Goal: Transaction & Acquisition: Purchase product/service

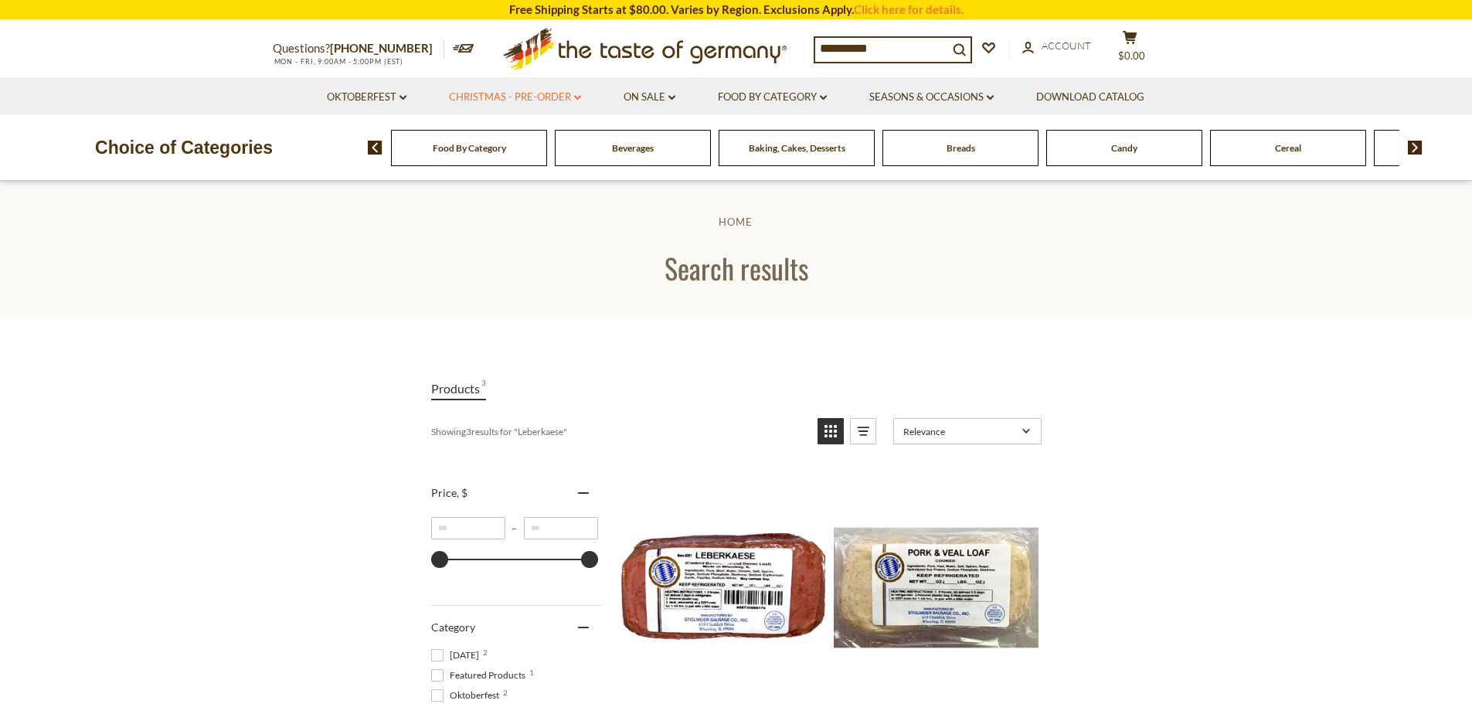
click at [540, 97] on link "Christmas - PRE-ORDER dropdown_arrow" at bounding box center [515, 97] width 132 height 17
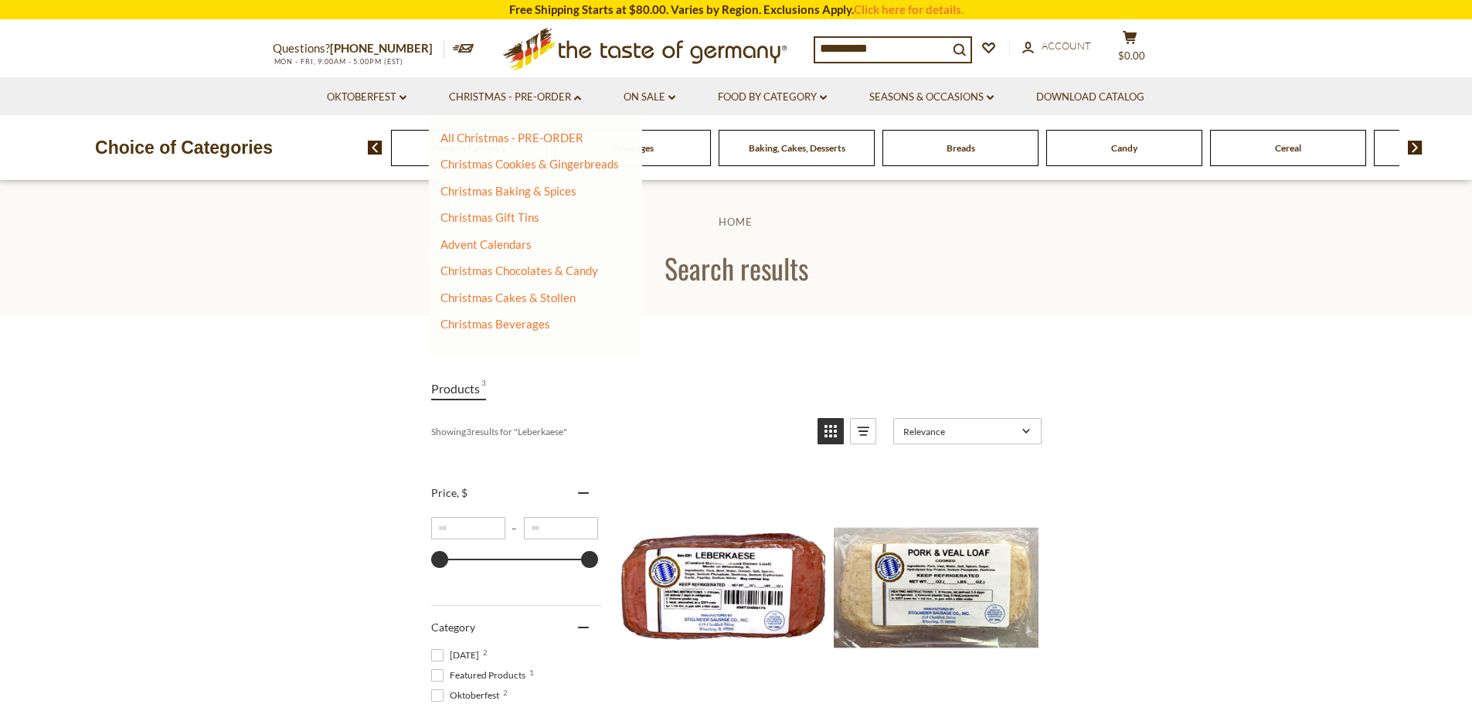
scroll to position [695, 0]
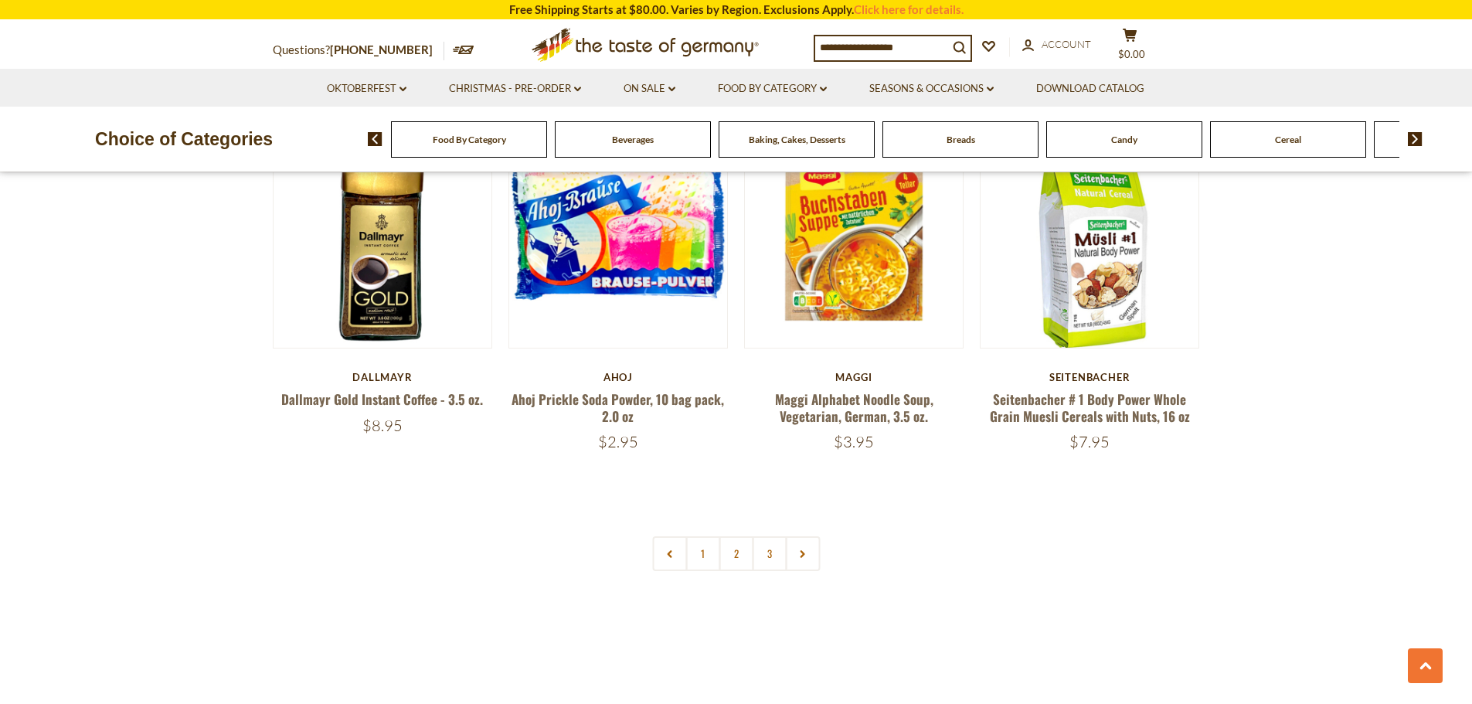
scroll to position [3322, 0]
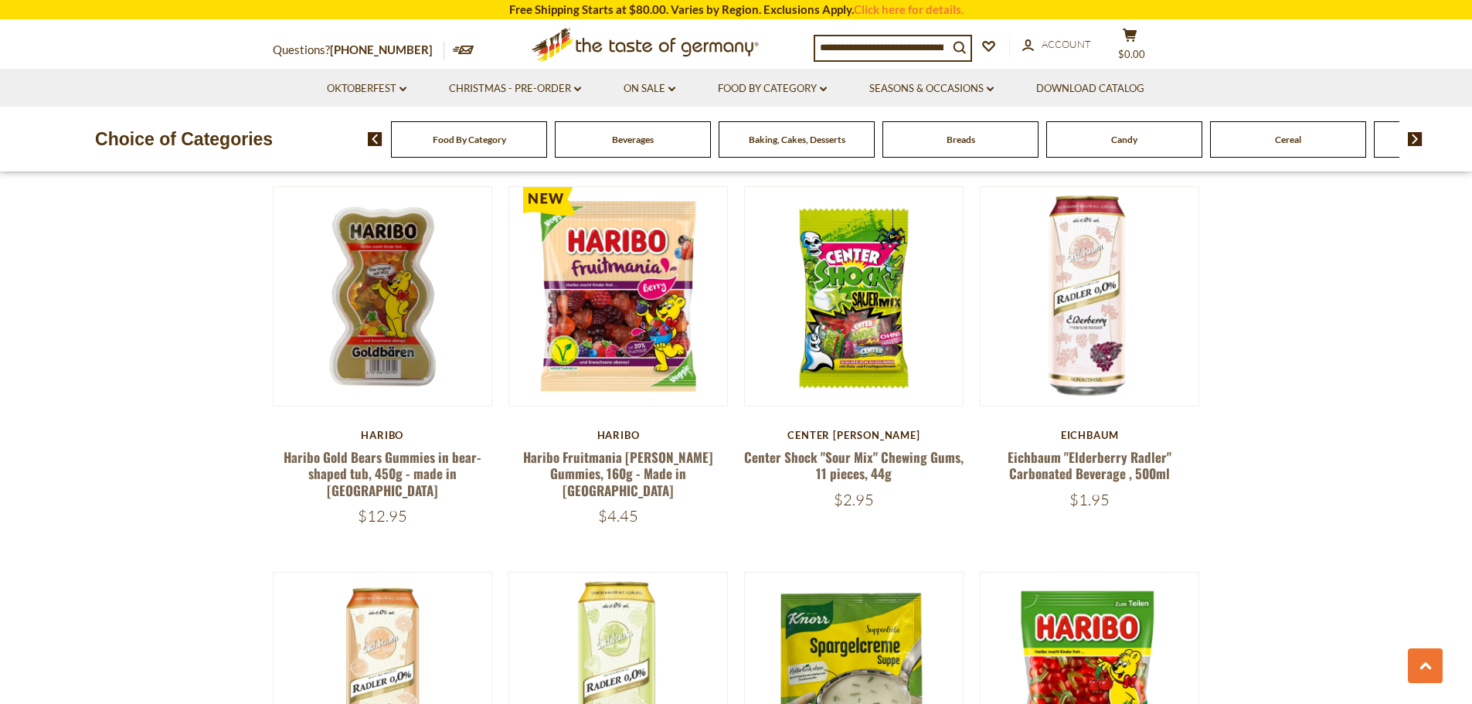
scroll to position [927, 0]
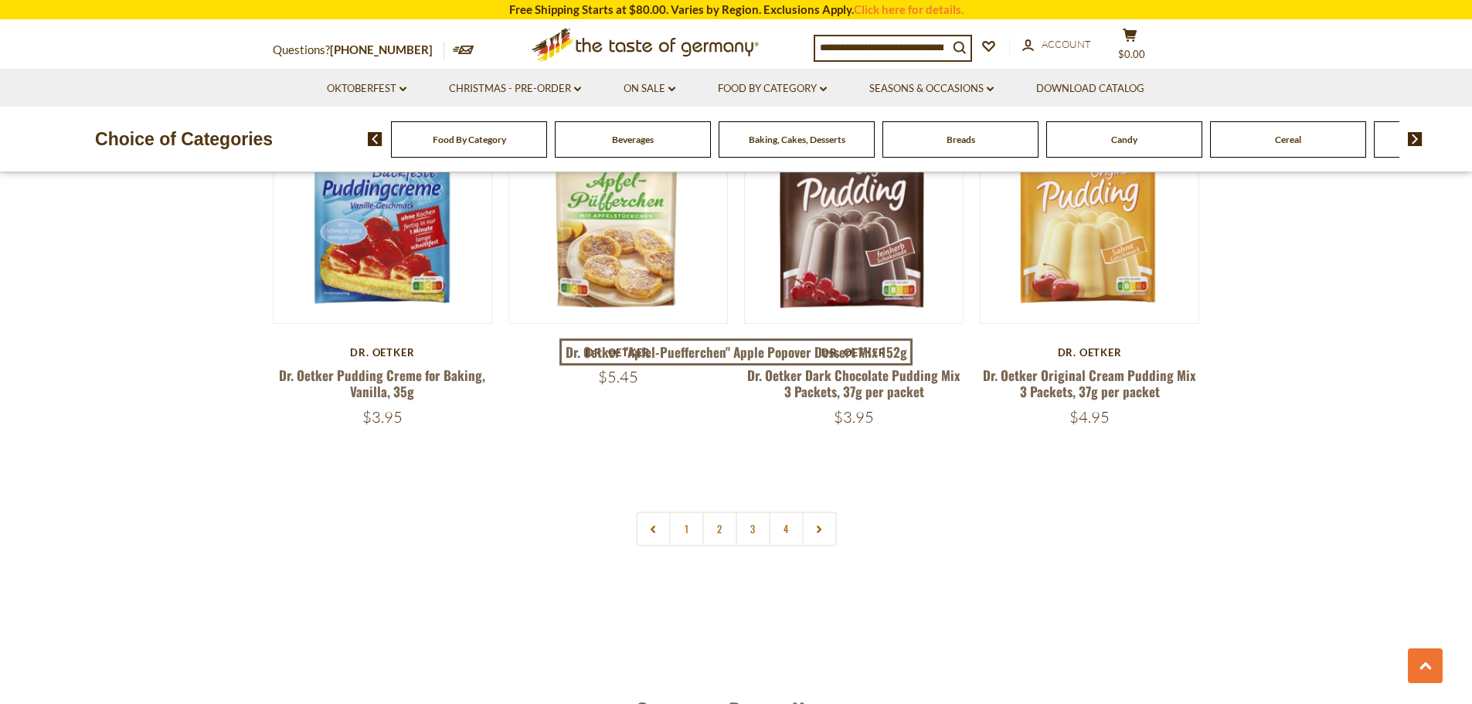
scroll to position [3245, 0]
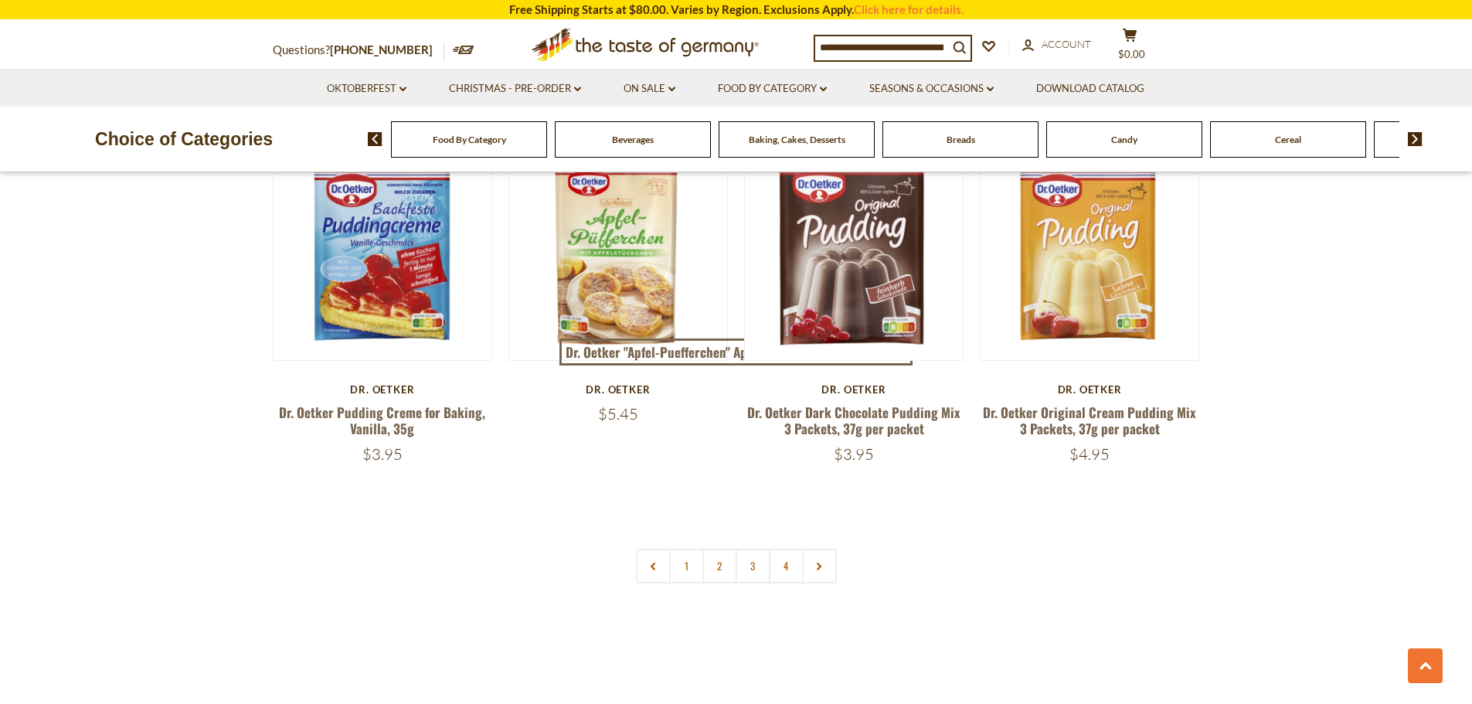
click at [797, 548] on link "4" at bounding box center [786, 565] width 35 height 35
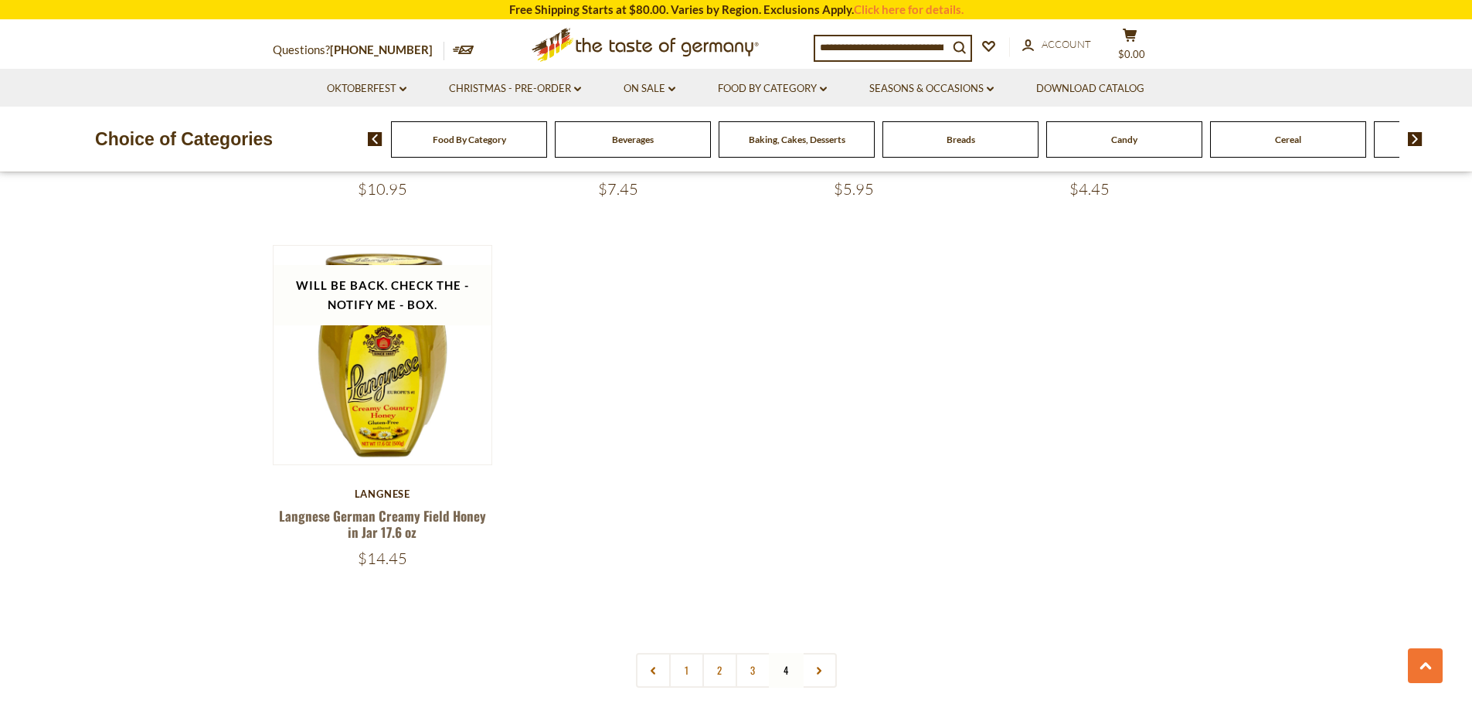
scroll to position [1973, 0]
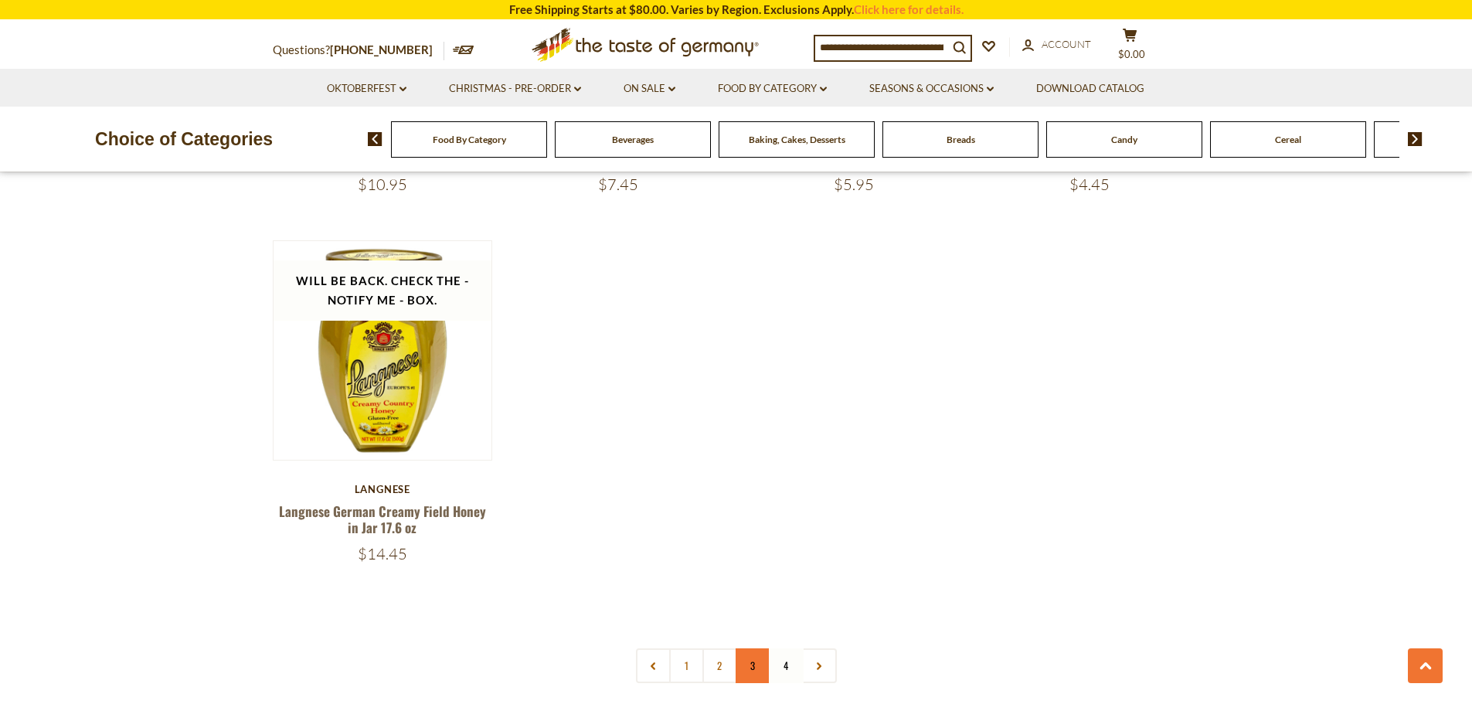
click at [756, 675] on link "3" at bounding box center [752, 665] width 35 height 35
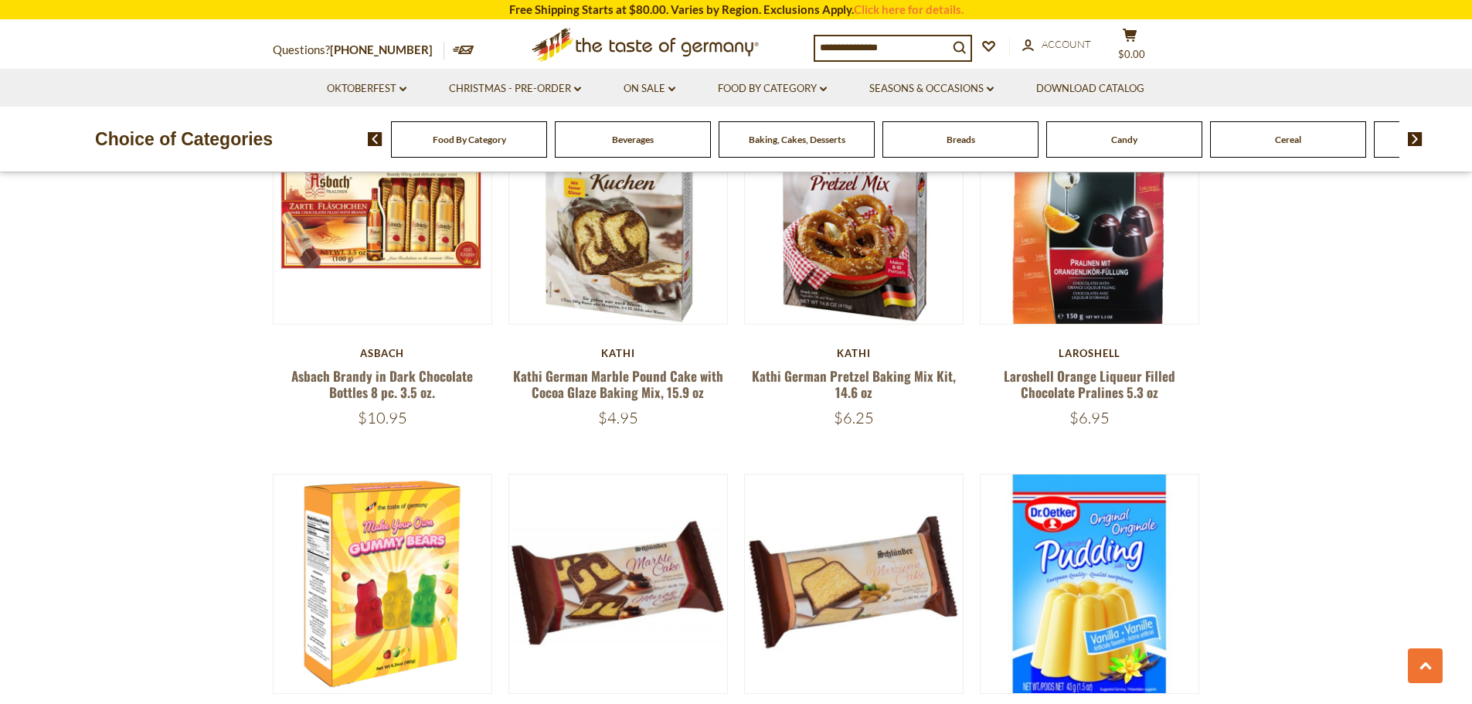
scroll to position [2936, 0]
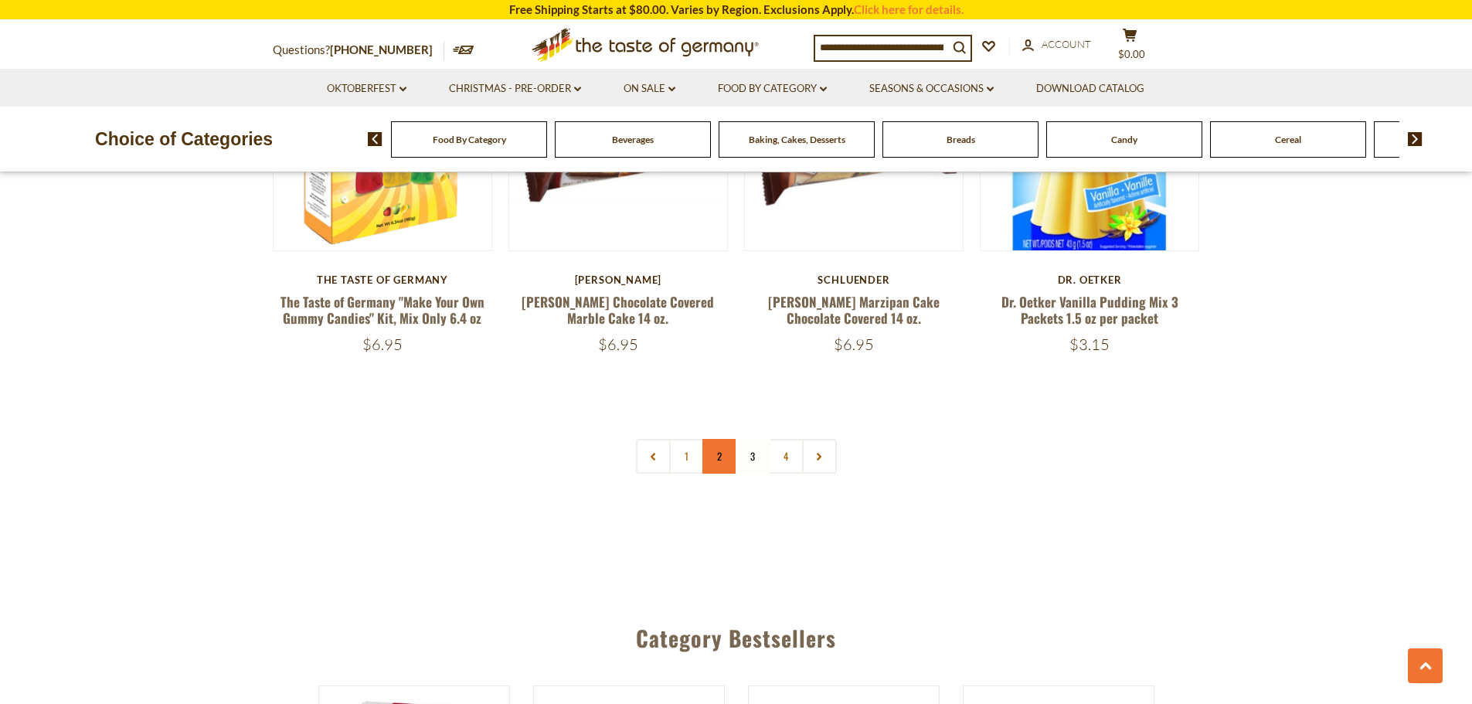
click at [710, 439] on link "2" at bounding box center [719, 456] width 35 height 35
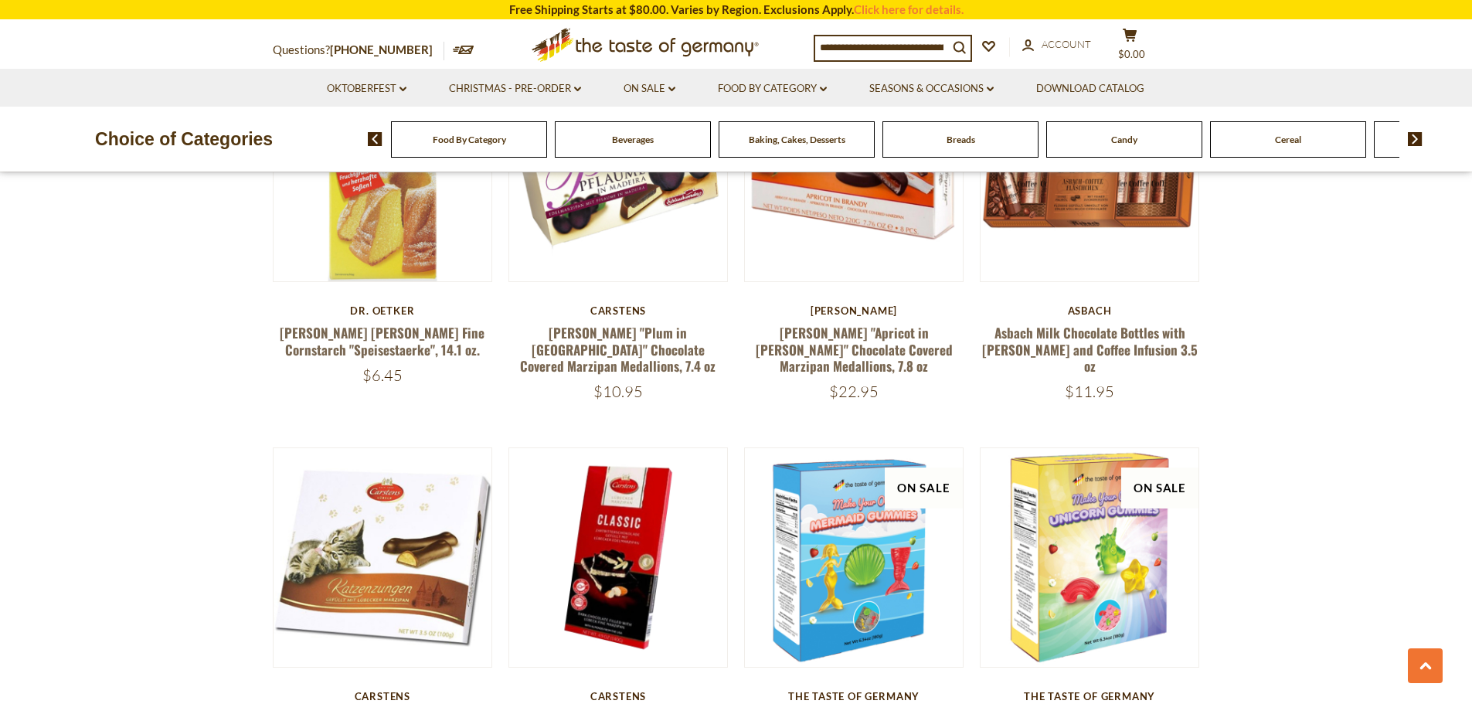
scroll to position [3140, 0]
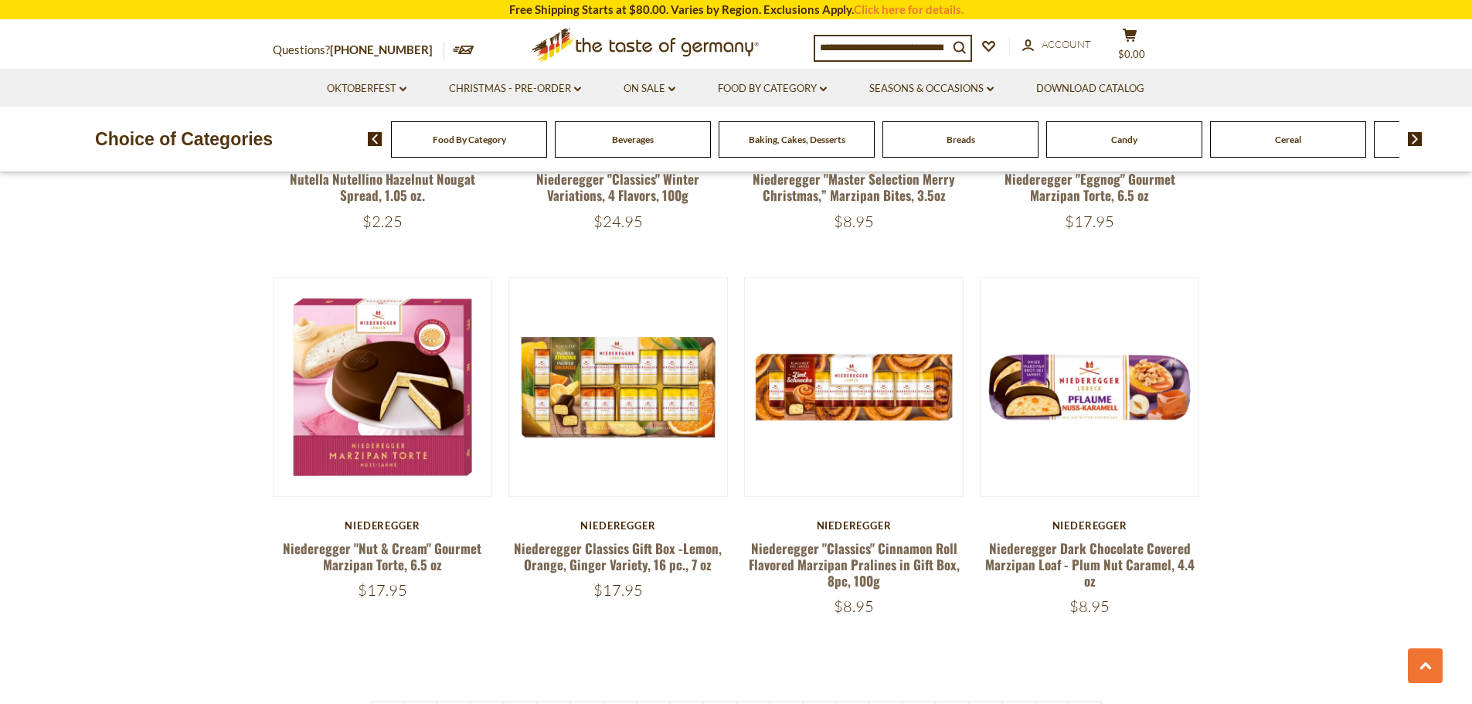
scroll to position [3554, 0]
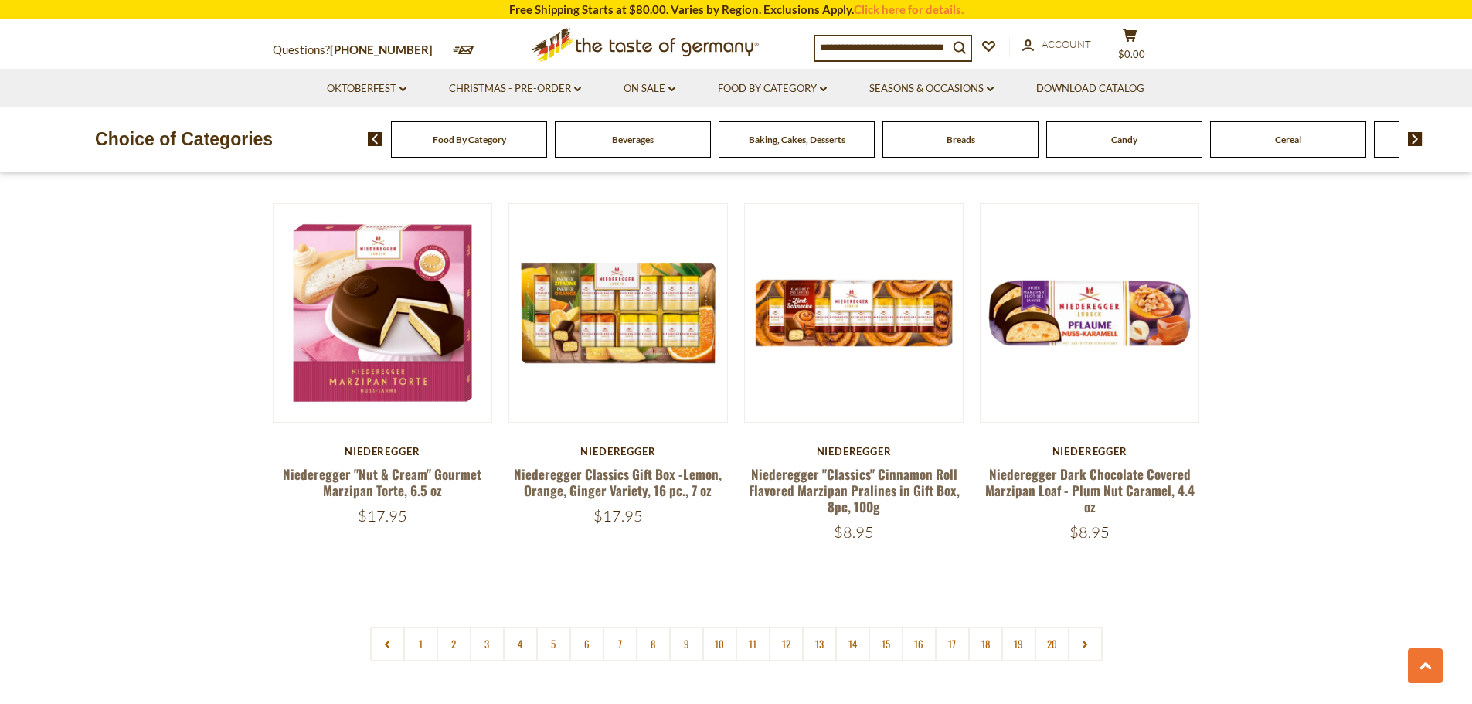
drag, startPoint x: 1058, startPoint y: 332, endPoint x: 1402, endPoint y: 288, distance: 346.6
click at [416, 635] on link "1" at bounding box center [420, 644] width 35 height 35
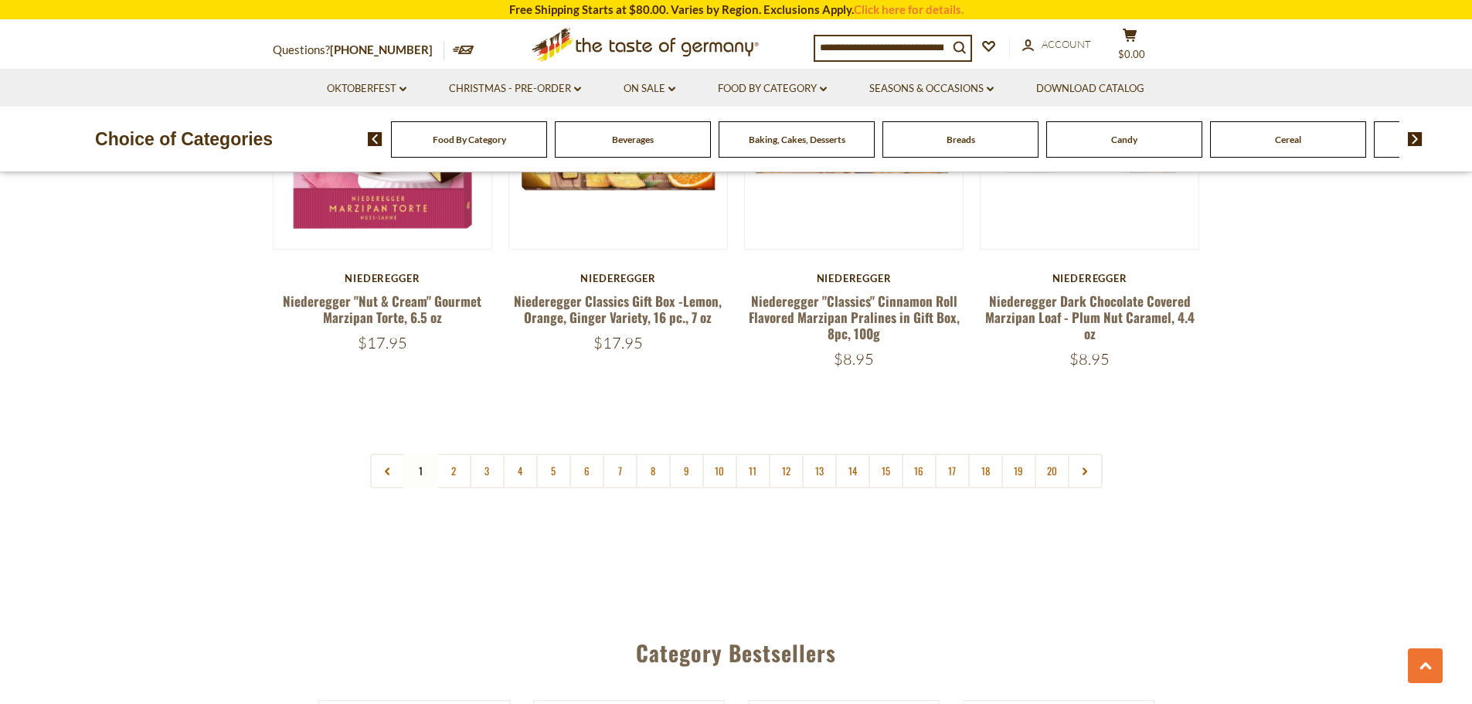
scroll to position [3585, 0]
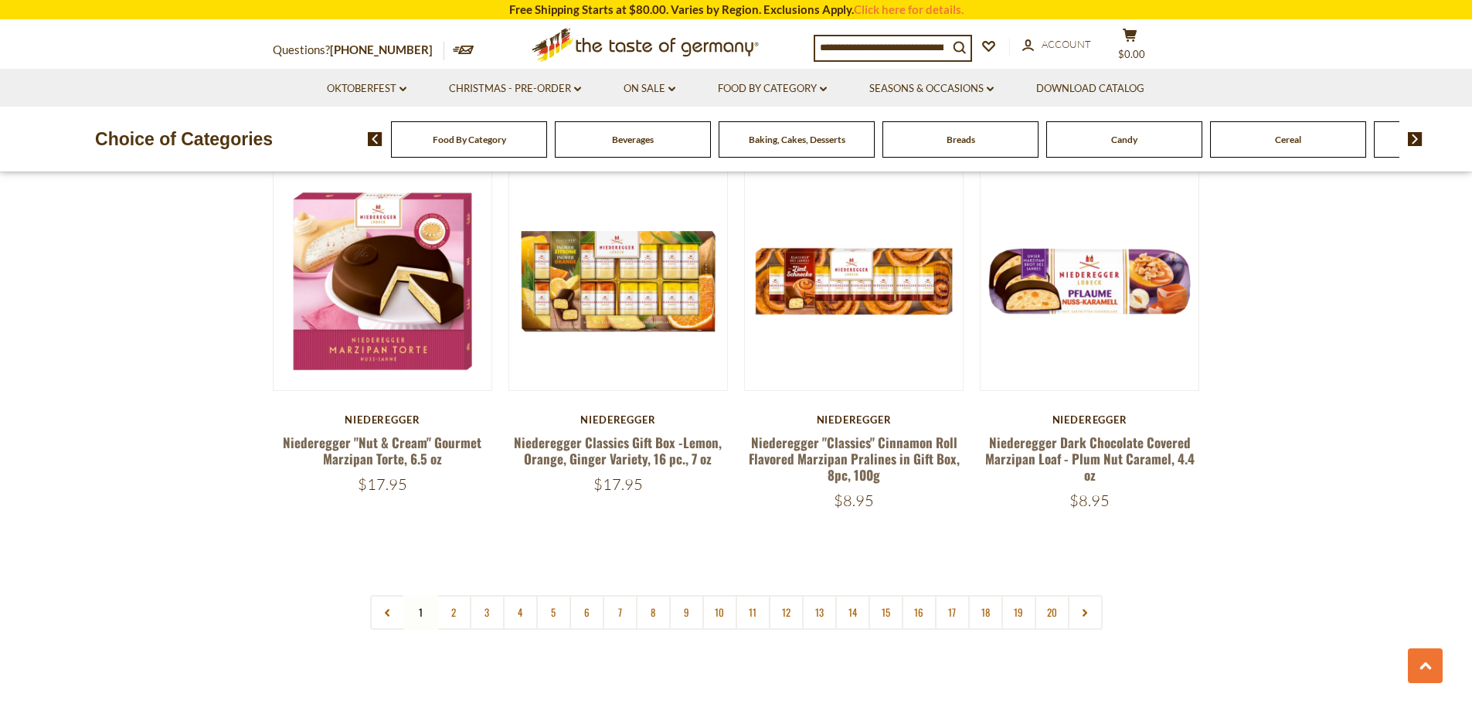
click at [455, 601] on link "2" at bounding box center [453, 612] width 35 height 35
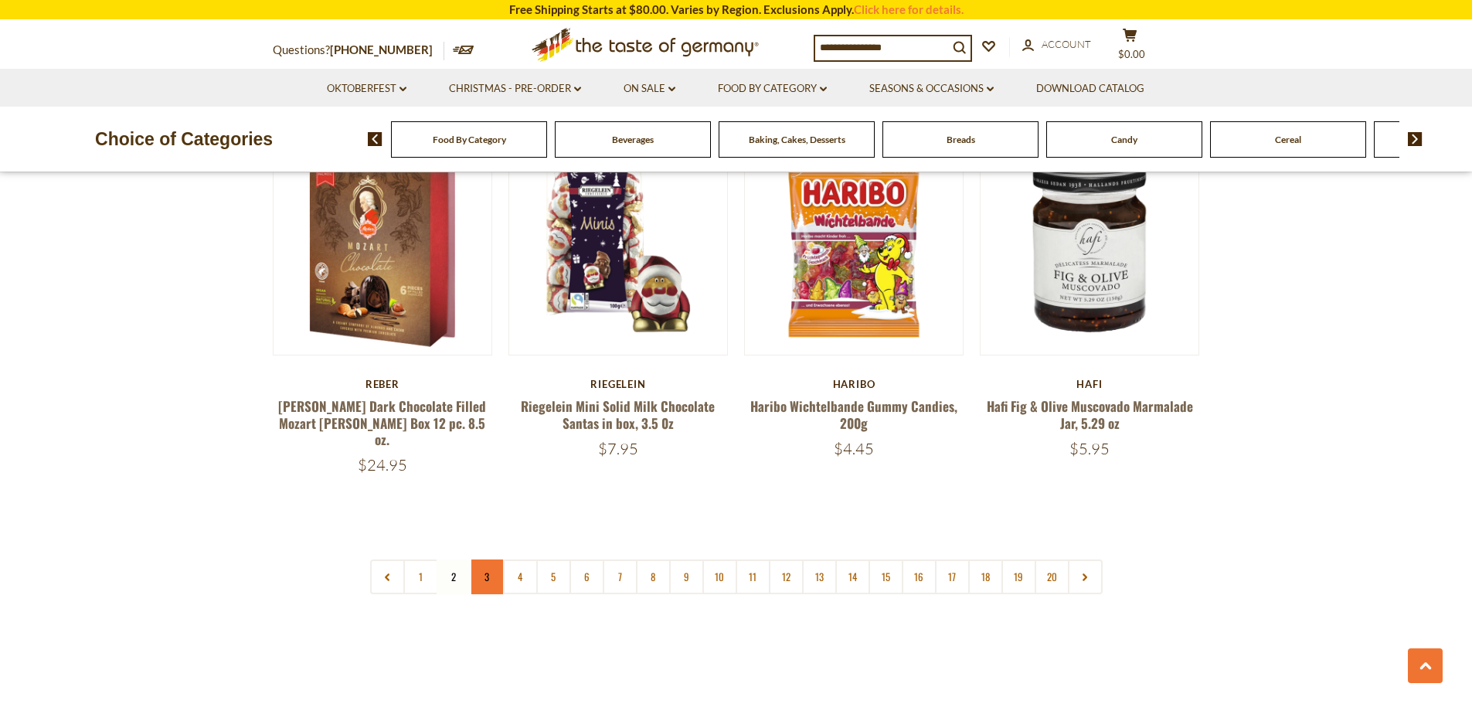
click at [488, 559] on link "3" at bounding box center [487, 576] width 35 height 35
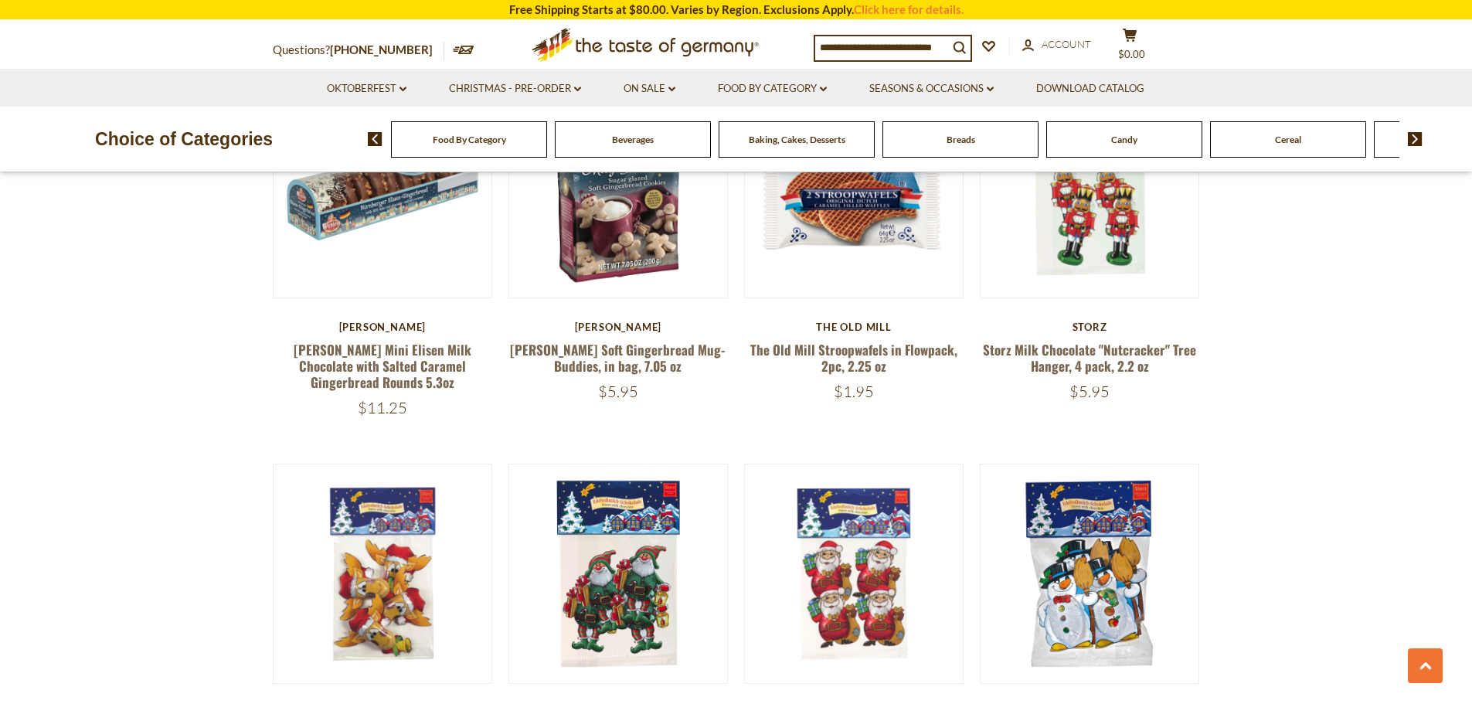
scroll to position [3663, 0]
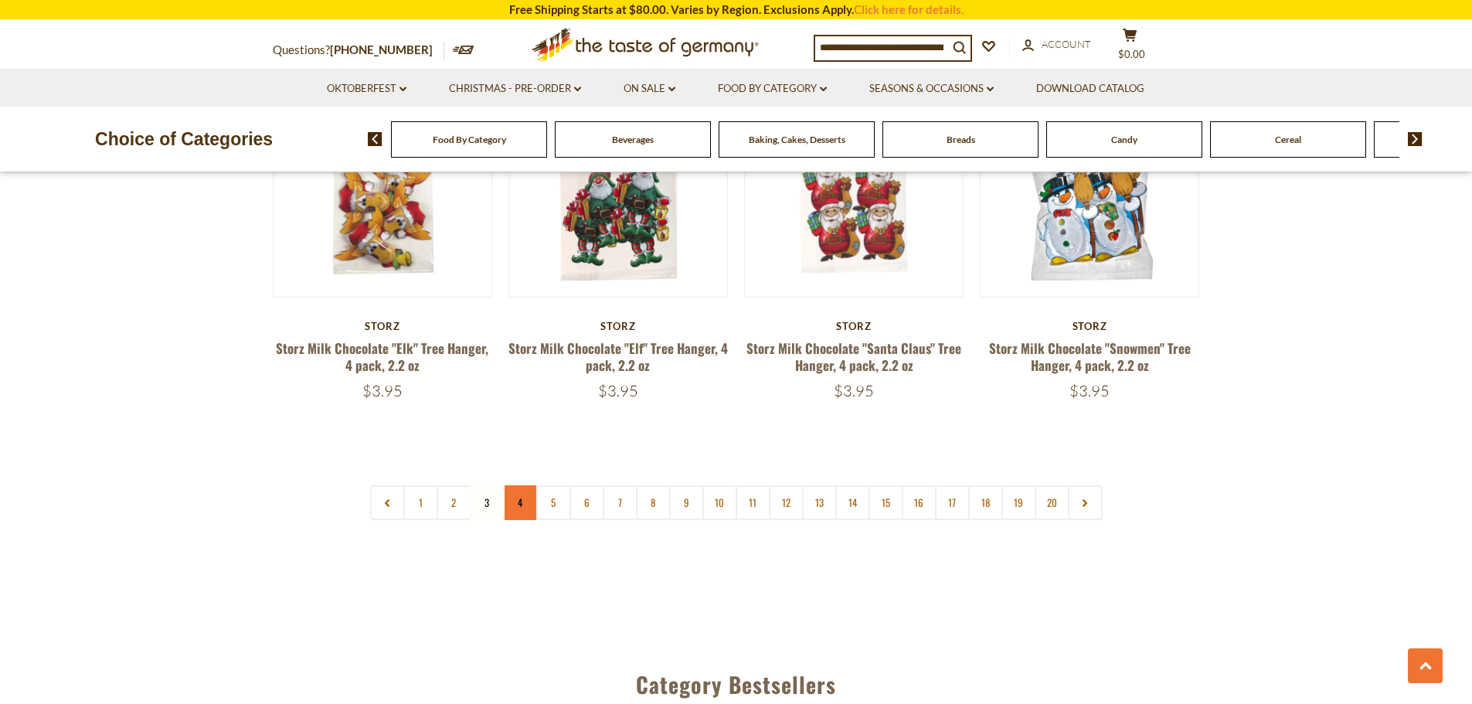
click at [532, 487] on link "4" at bounding box center [520, 502] width 35 height 35
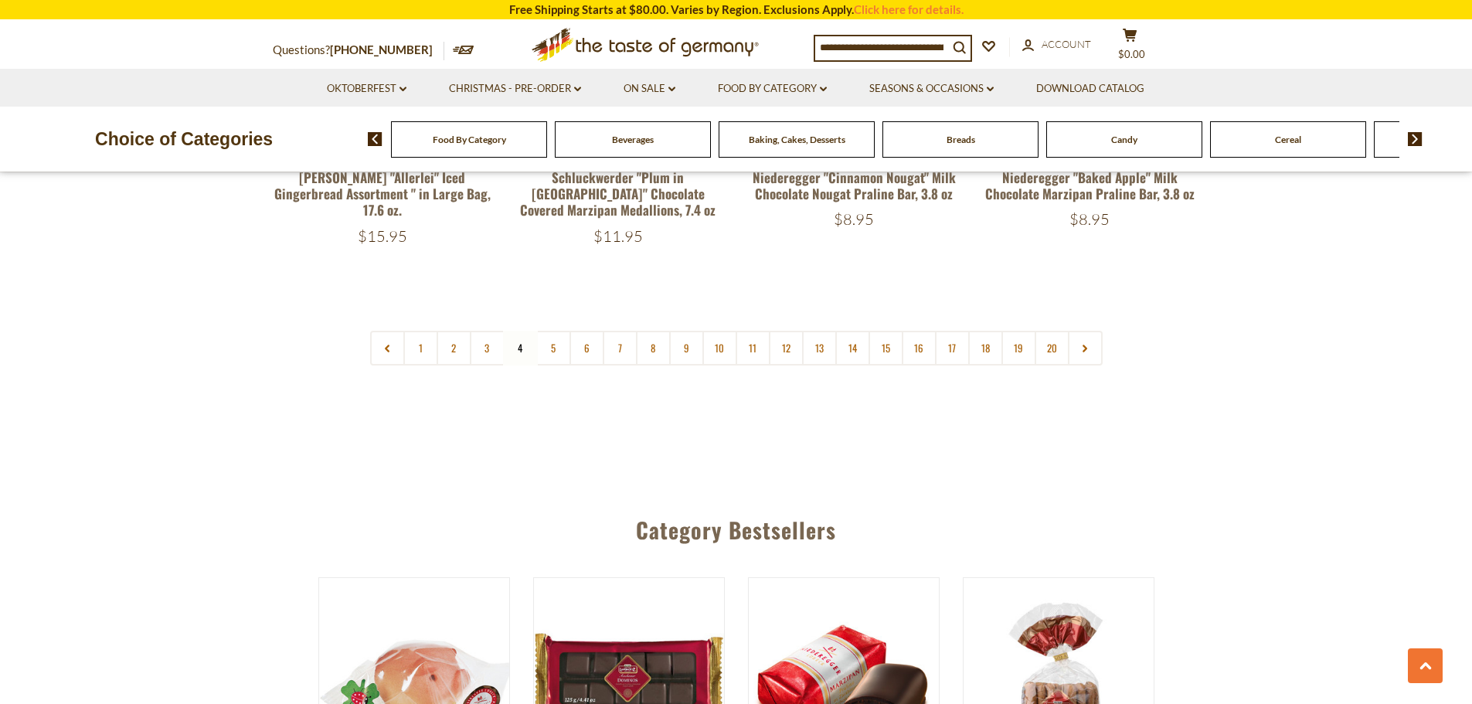
scroll to position [3894, 0]
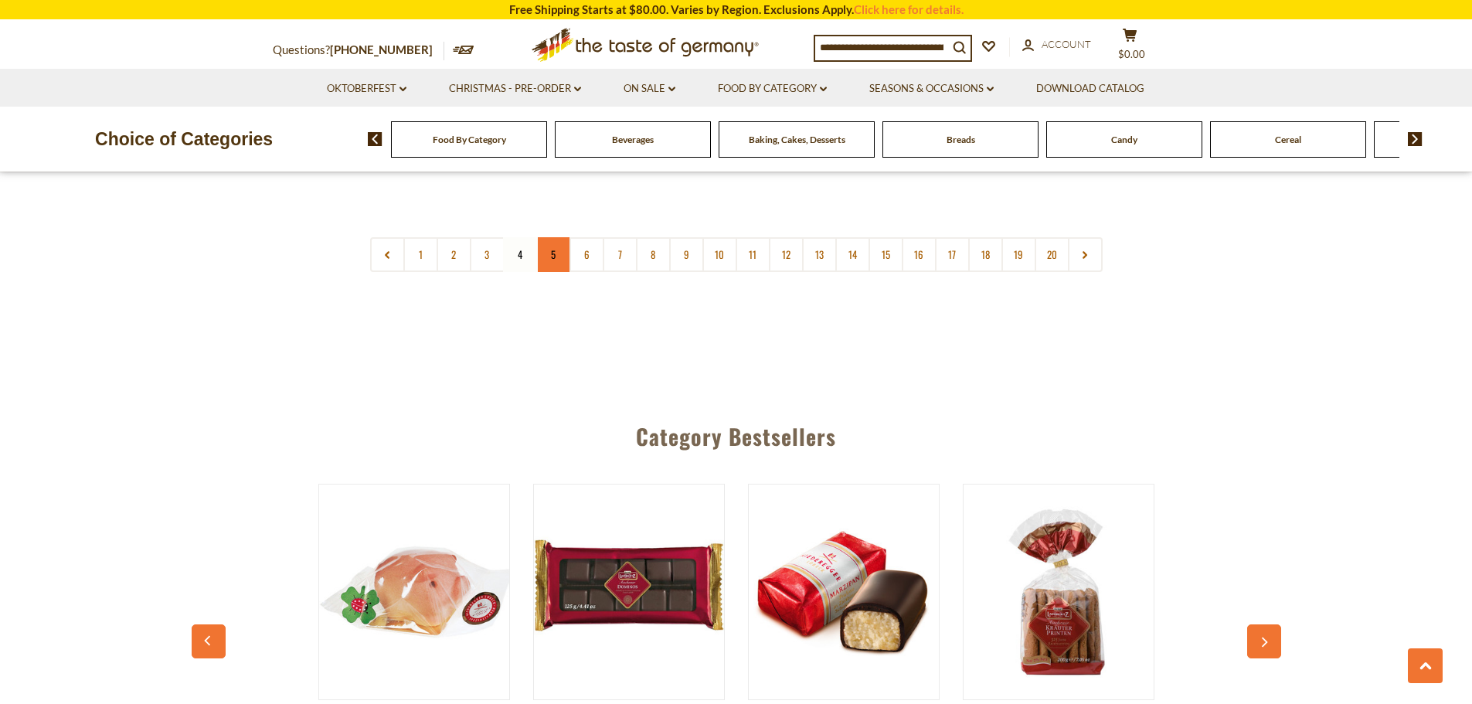
click at [558, 245] on link "5" at bounding box center [553, 254] width 35 height 35
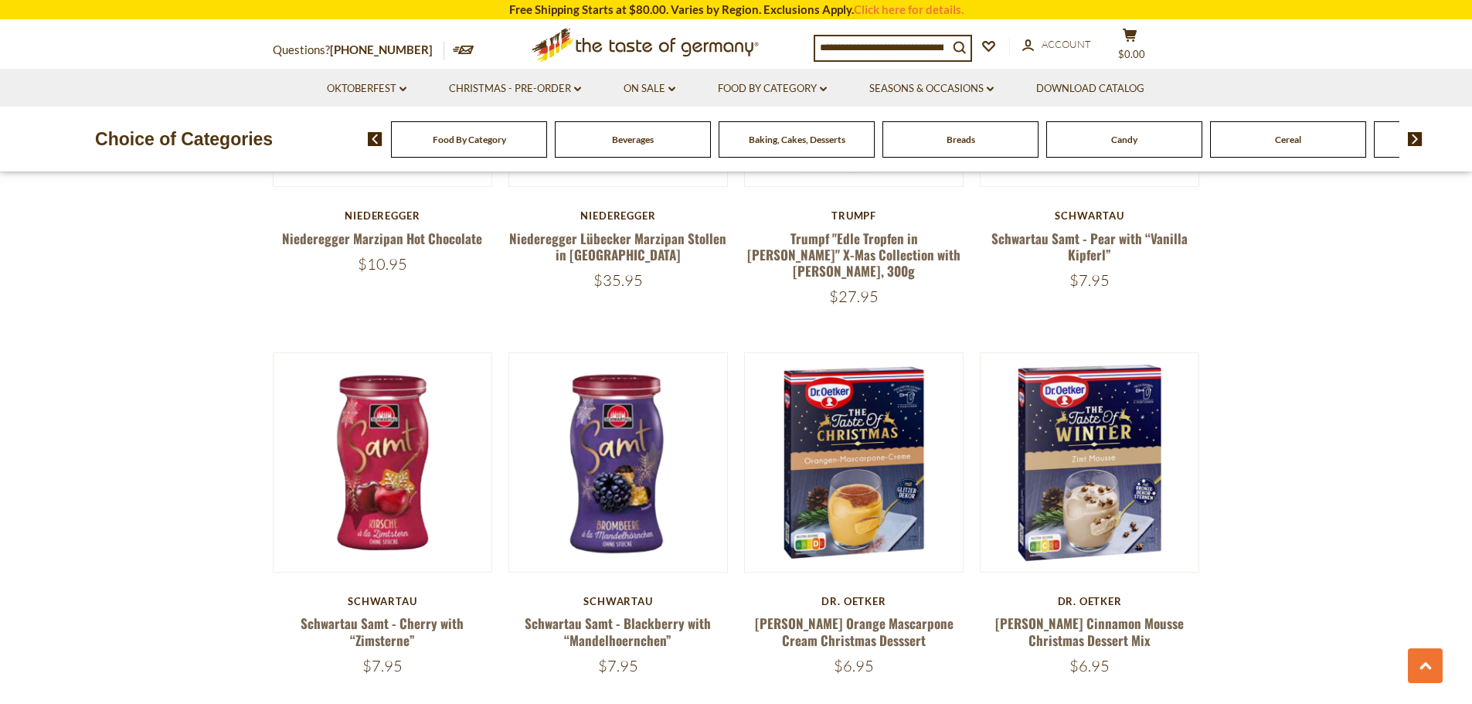
scroll to position [3585, 0]
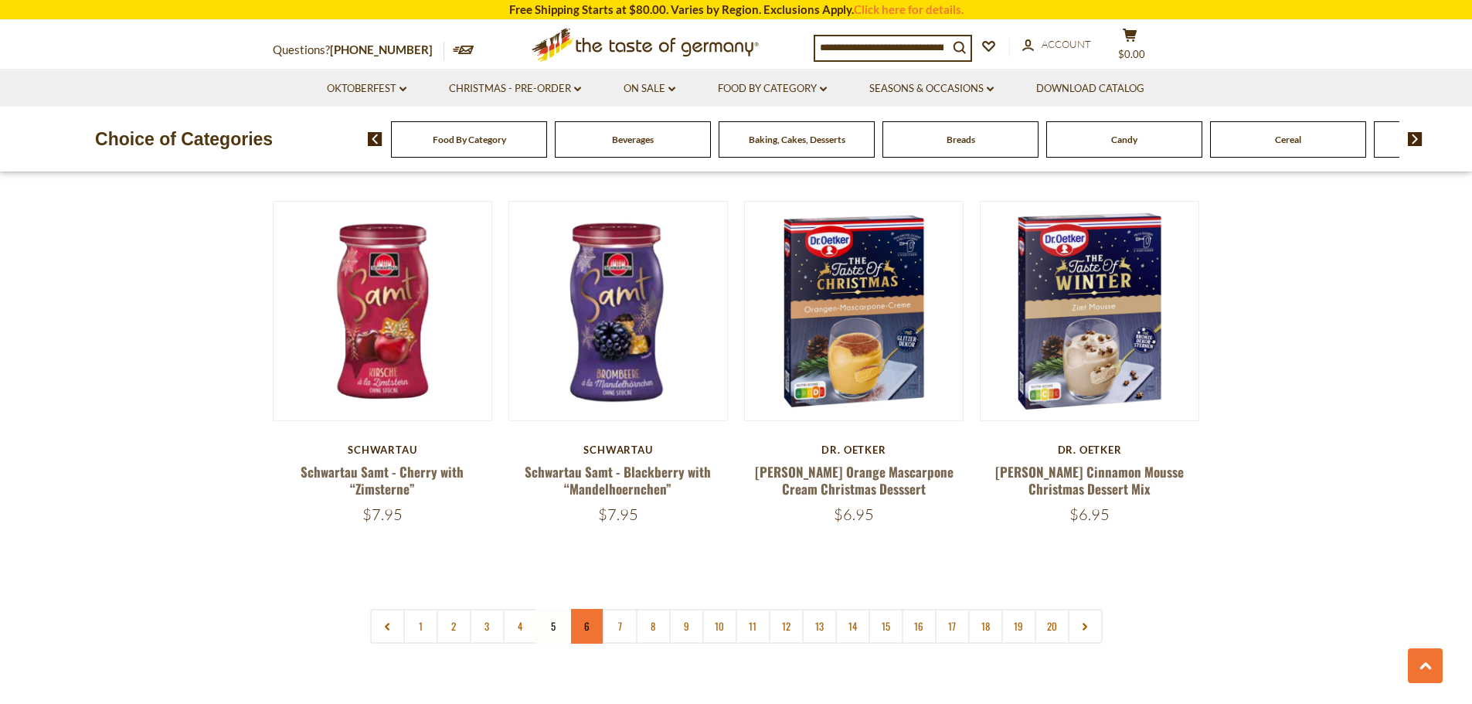
click at [574, 609] on link "6" at bounding box center [586, 626] width 35 height 35
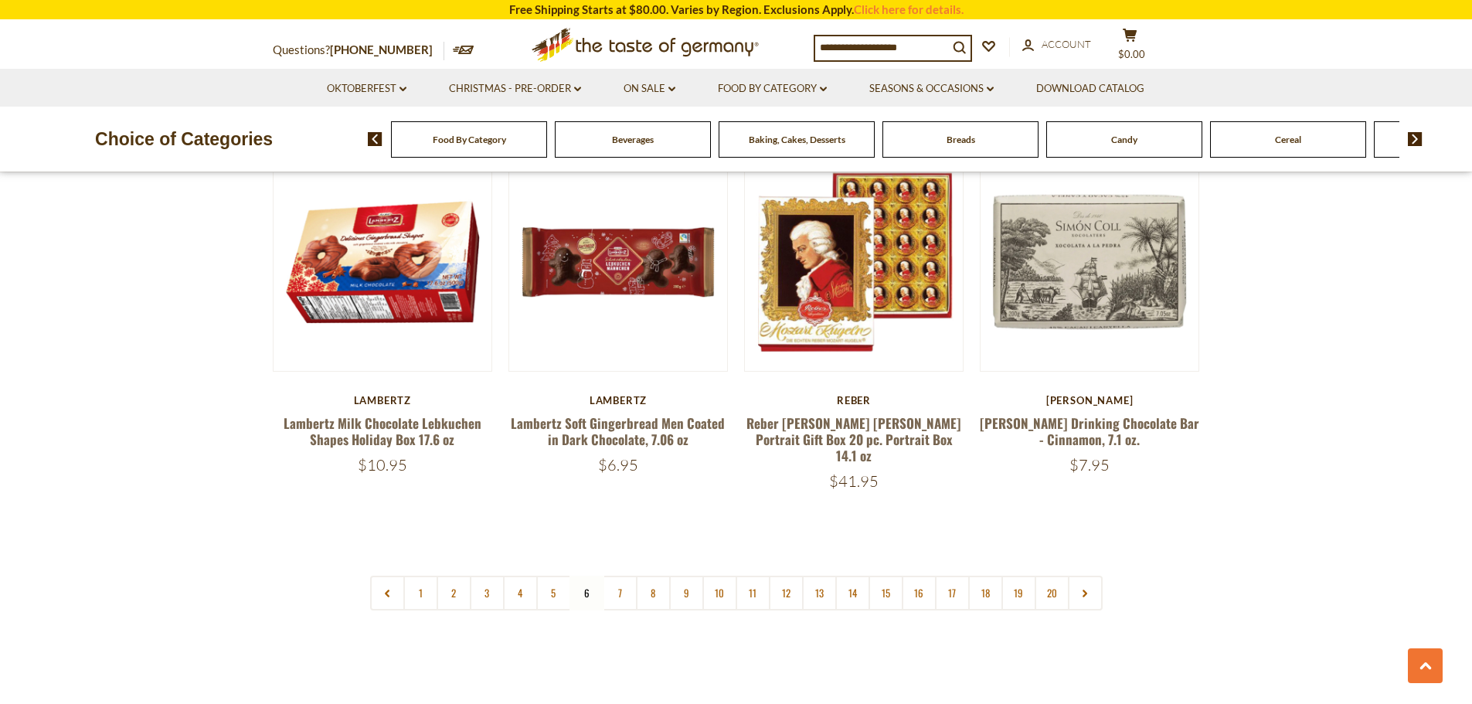
click at [626, 576] on link "7" at bounding box center [620, 593] width 35 height 35
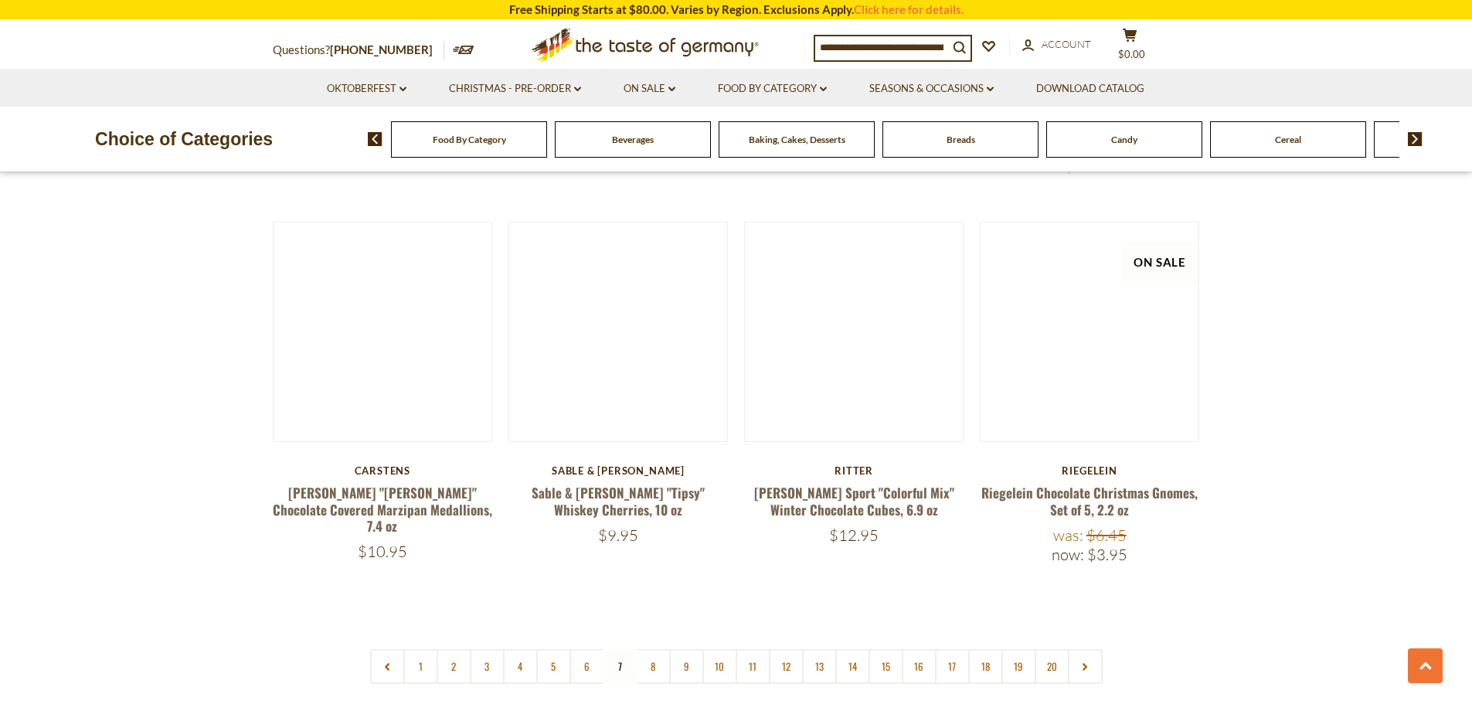
scroll to position [3508, 0]
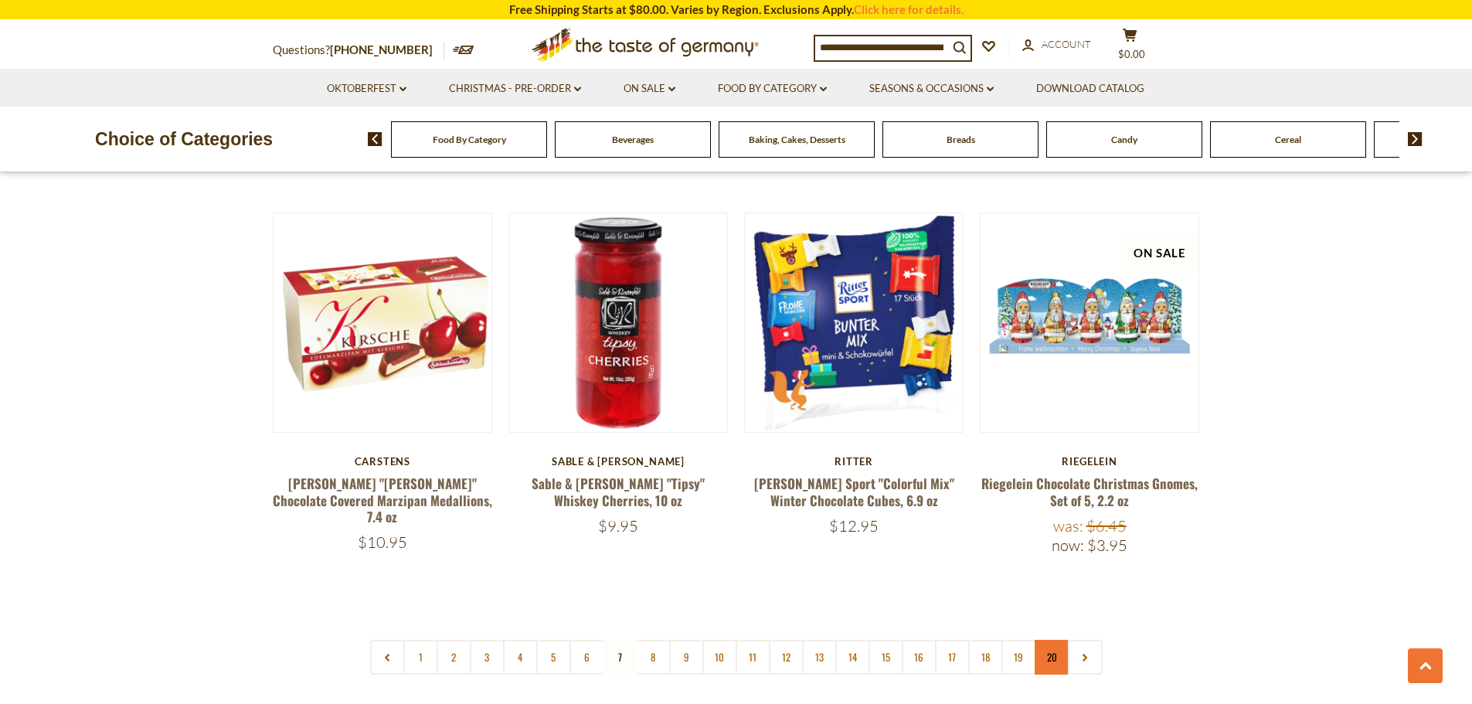
click at [1061, 640] on link "20" at bounding box center [1051, 657] width 35 height 35
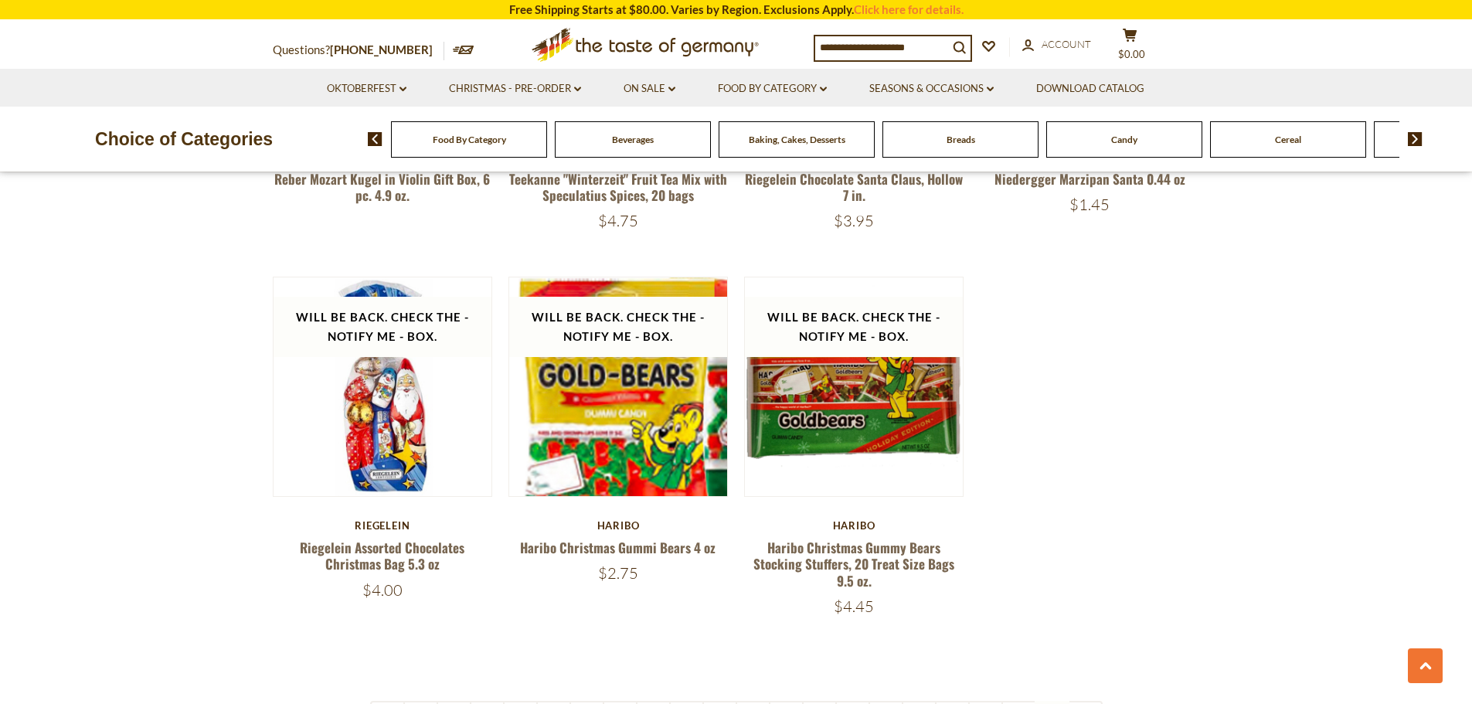
scroll to position [881, 0]
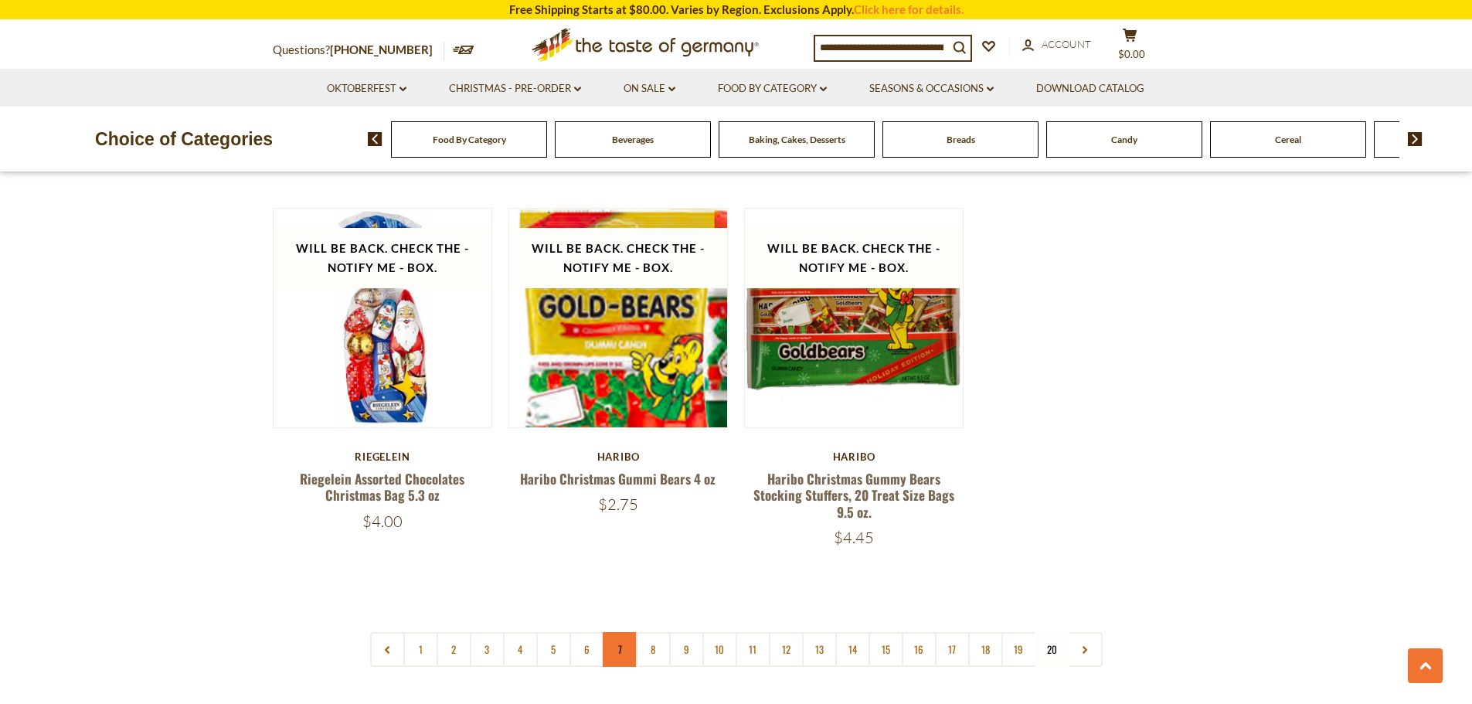
click at [616, 654] on link "7" at bounding box center [620, 649] width 35 height 35
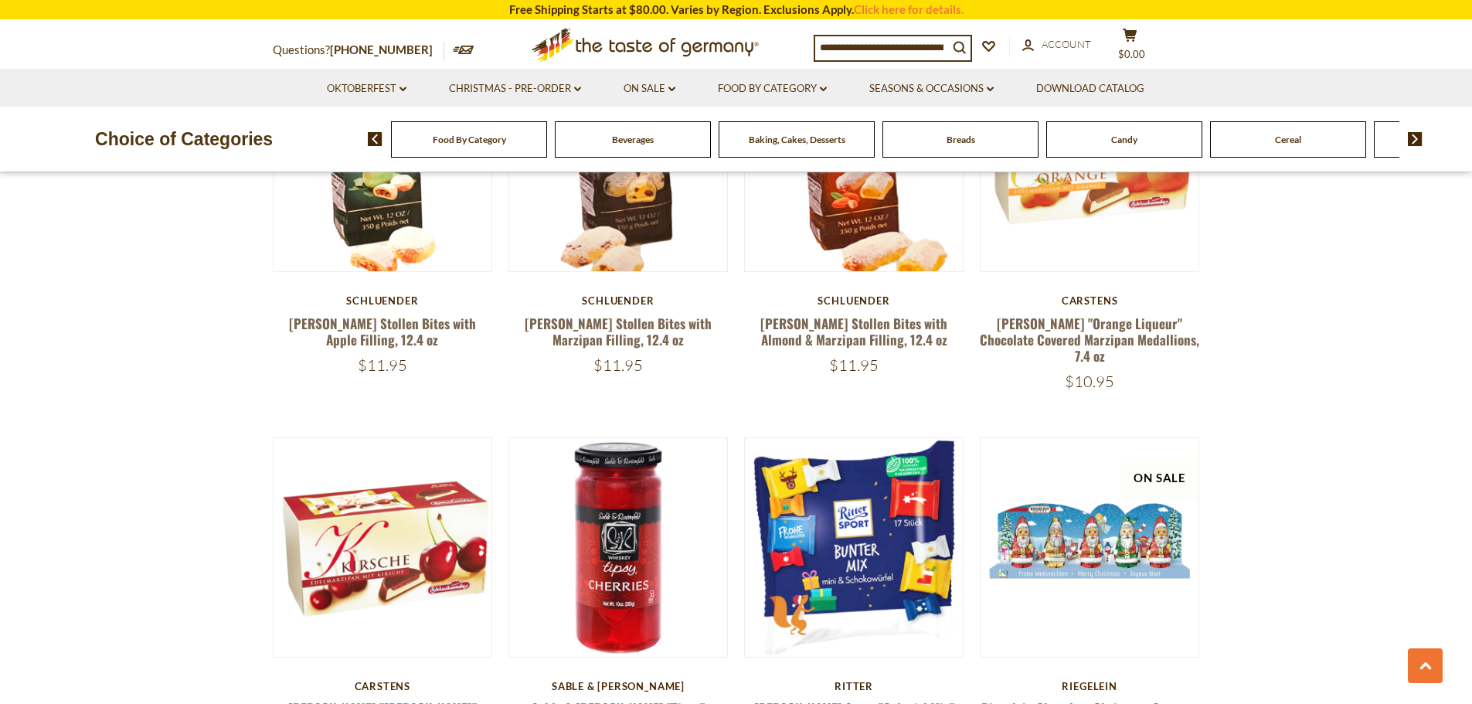
scroll to position [3585, 0]
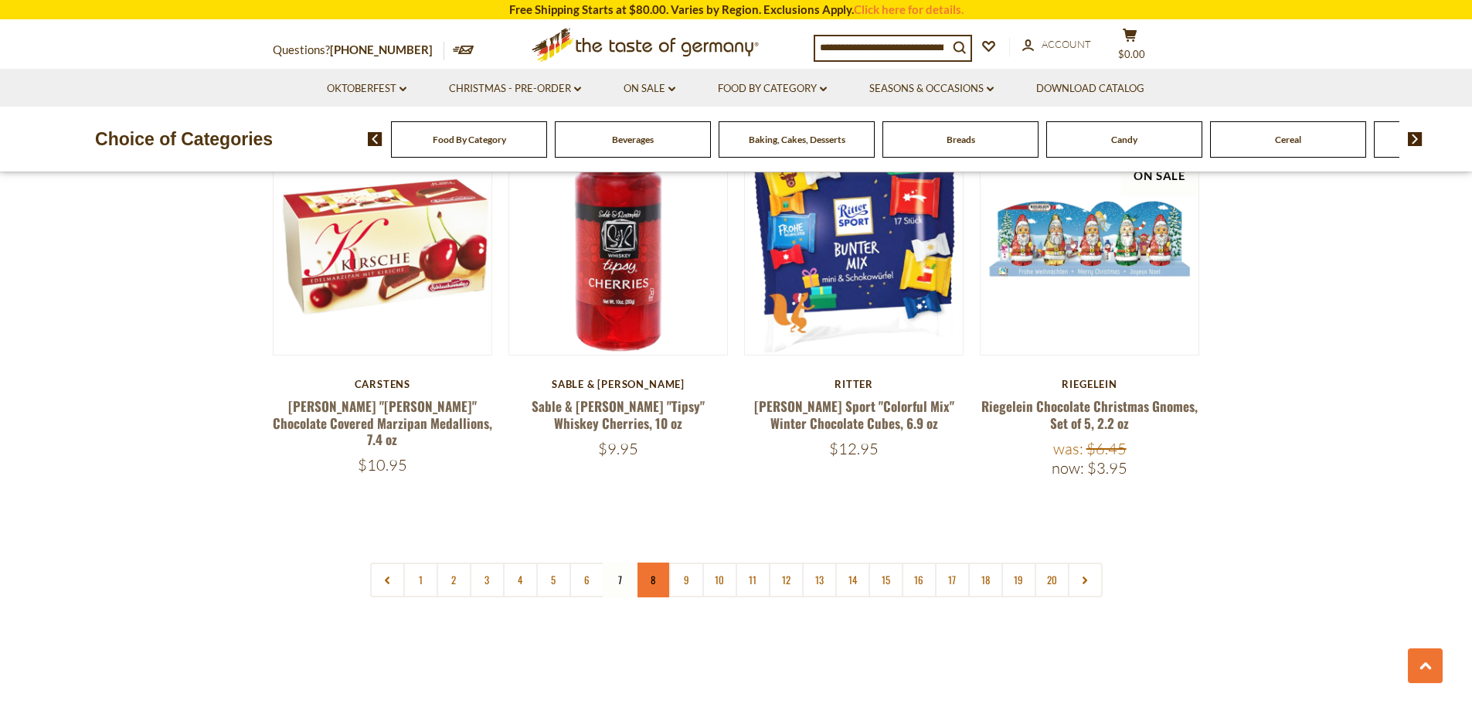
click at [660, 562] on link "8" at bounding box center [653, 579] width 35 height 35
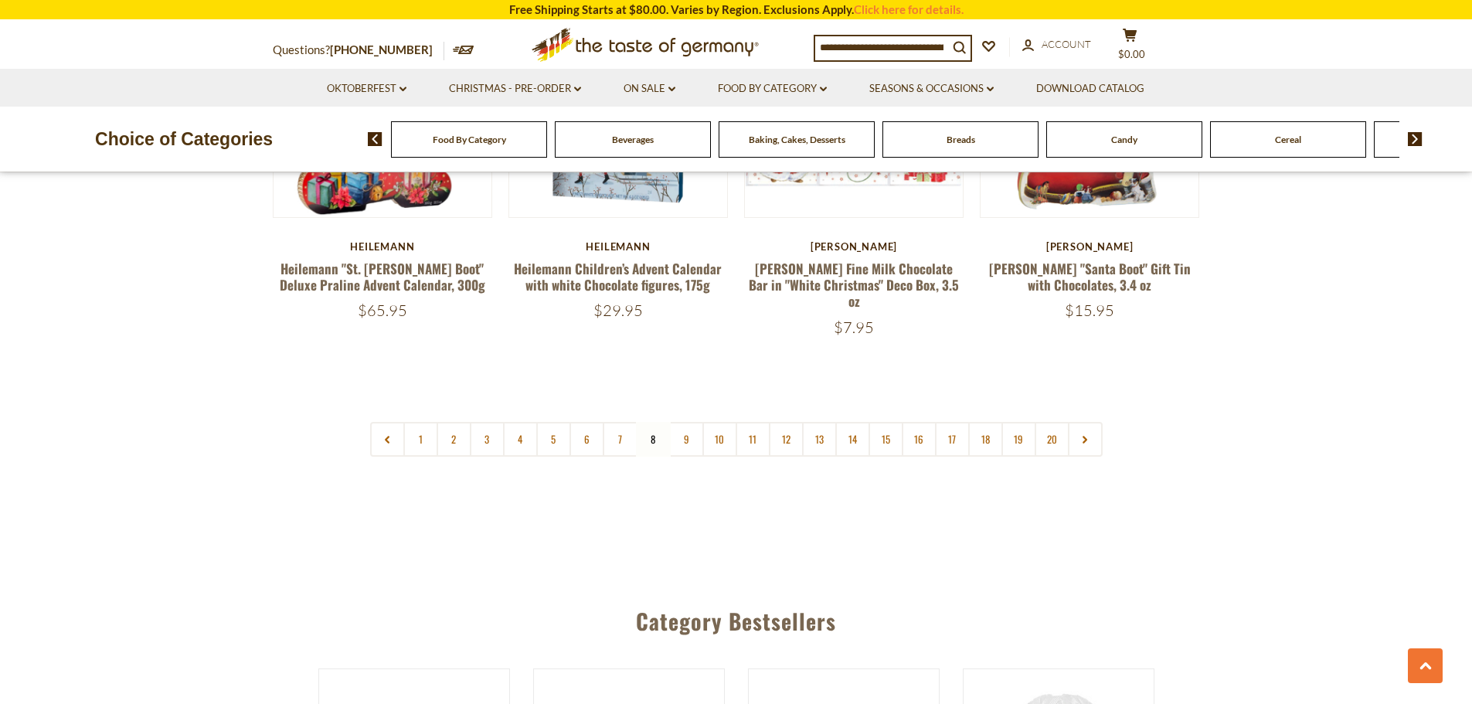
scroll to position [3817, 0]
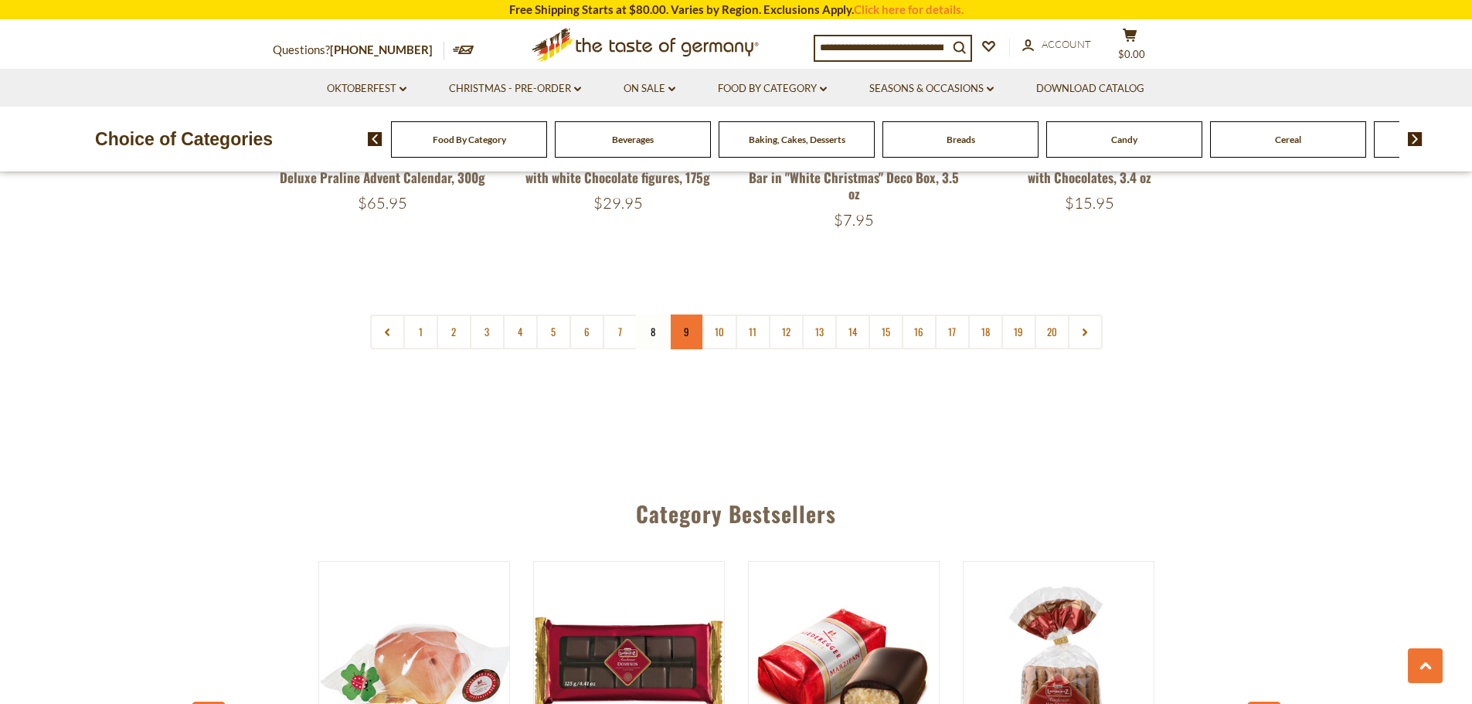
click at [692, 314] on link "9" at bounding box center [686, 331] width 35 height 35
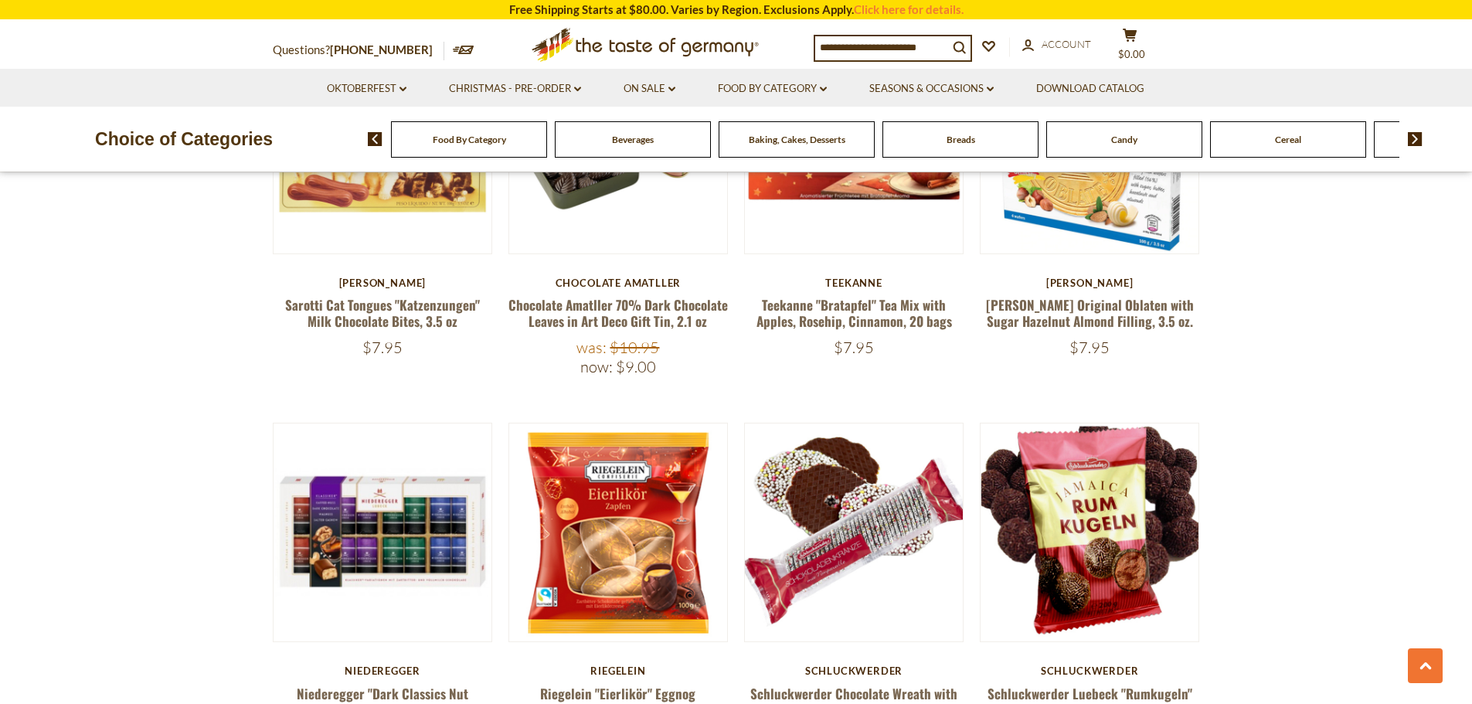
scroll to position [3585, 0]
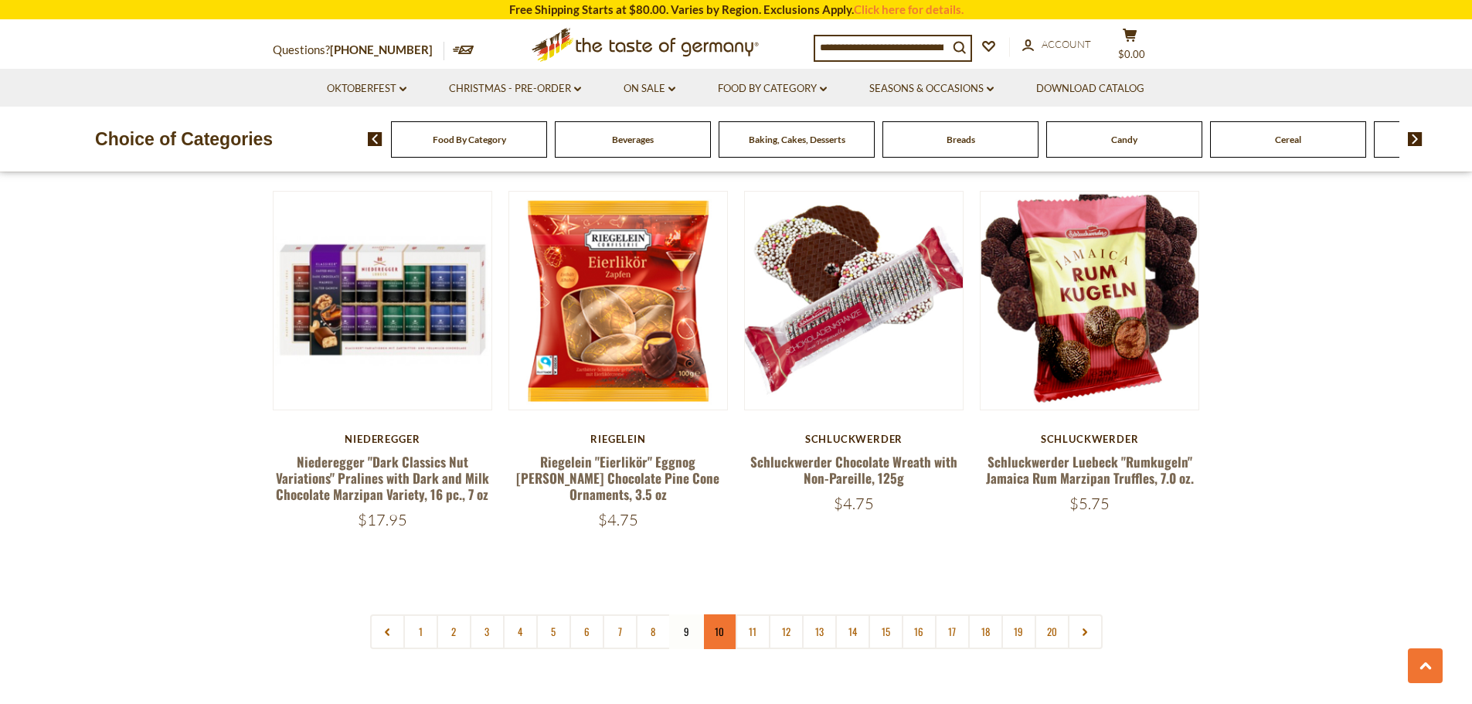
click at [722, 614] on link "10" at bounding box center [719, 631] width 35 height 35
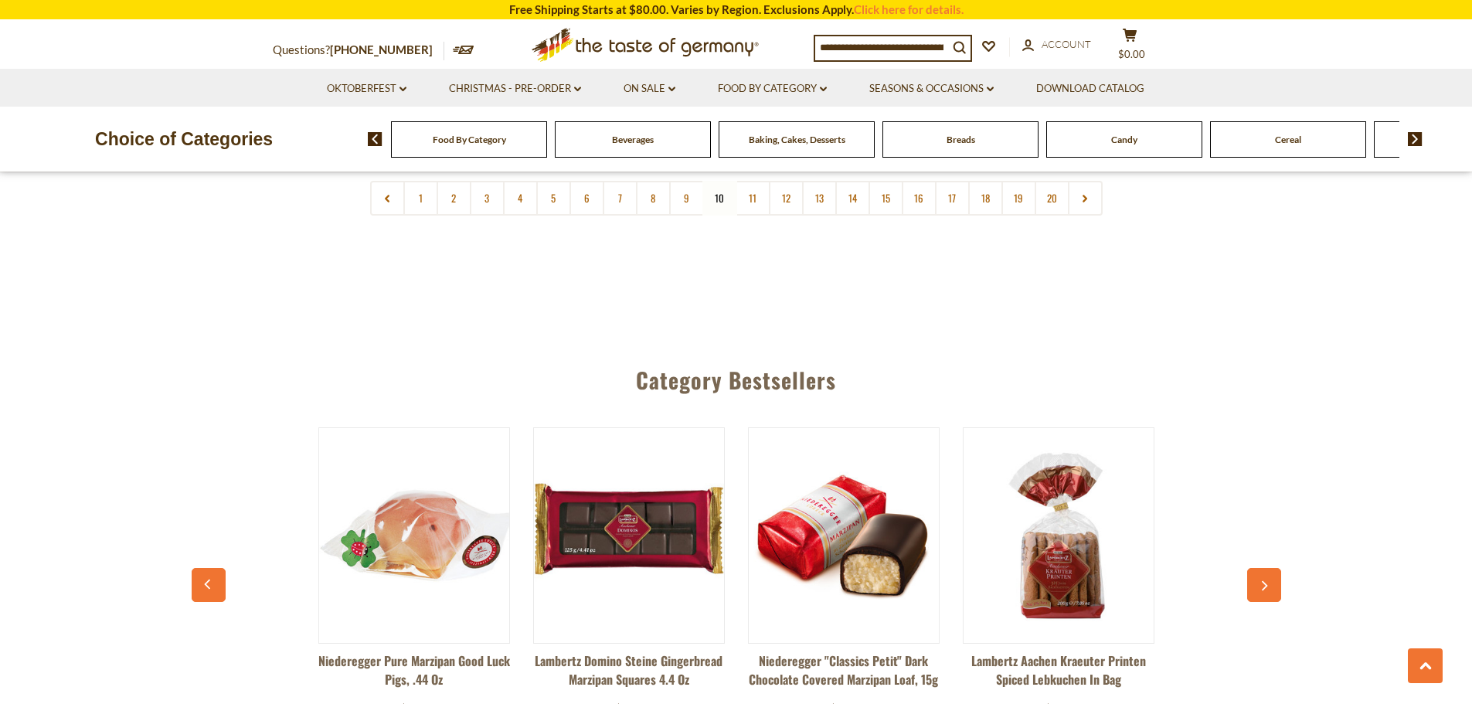
scroll to position [3765, 0]
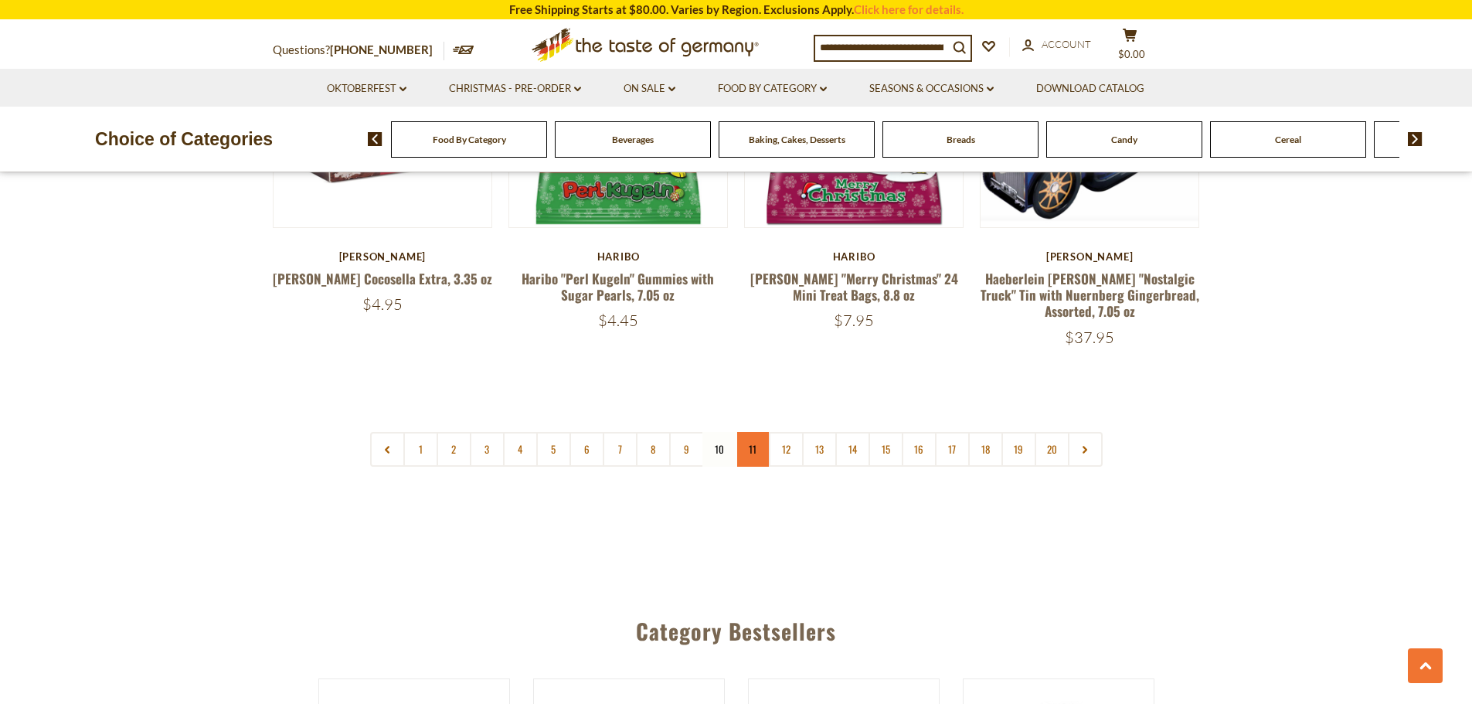
click at [757, 432] on link "11" at bounding box center [752, 449] width 35 height 35
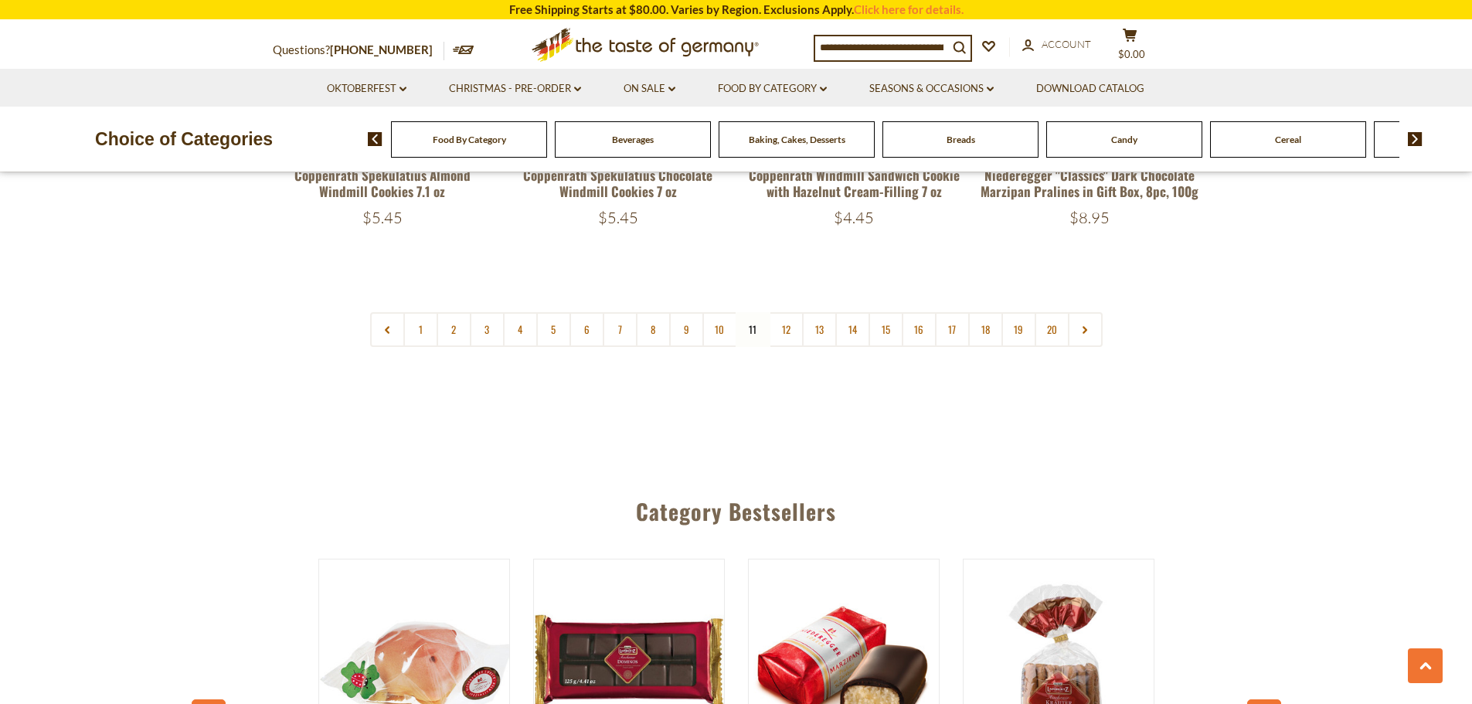
scroll to position [3894, 0]
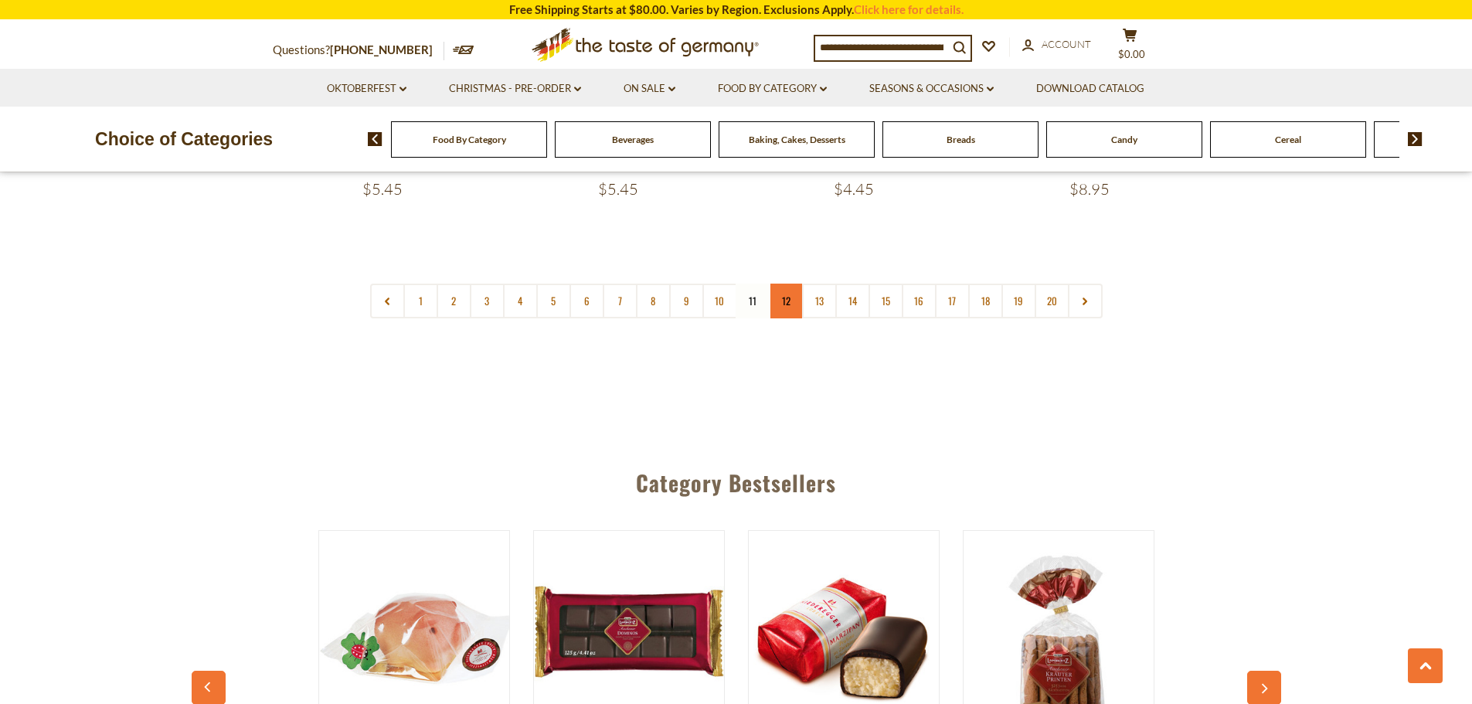
click at [793, 284] on link "12" at bounding box center [786, 301] width 35 height 35
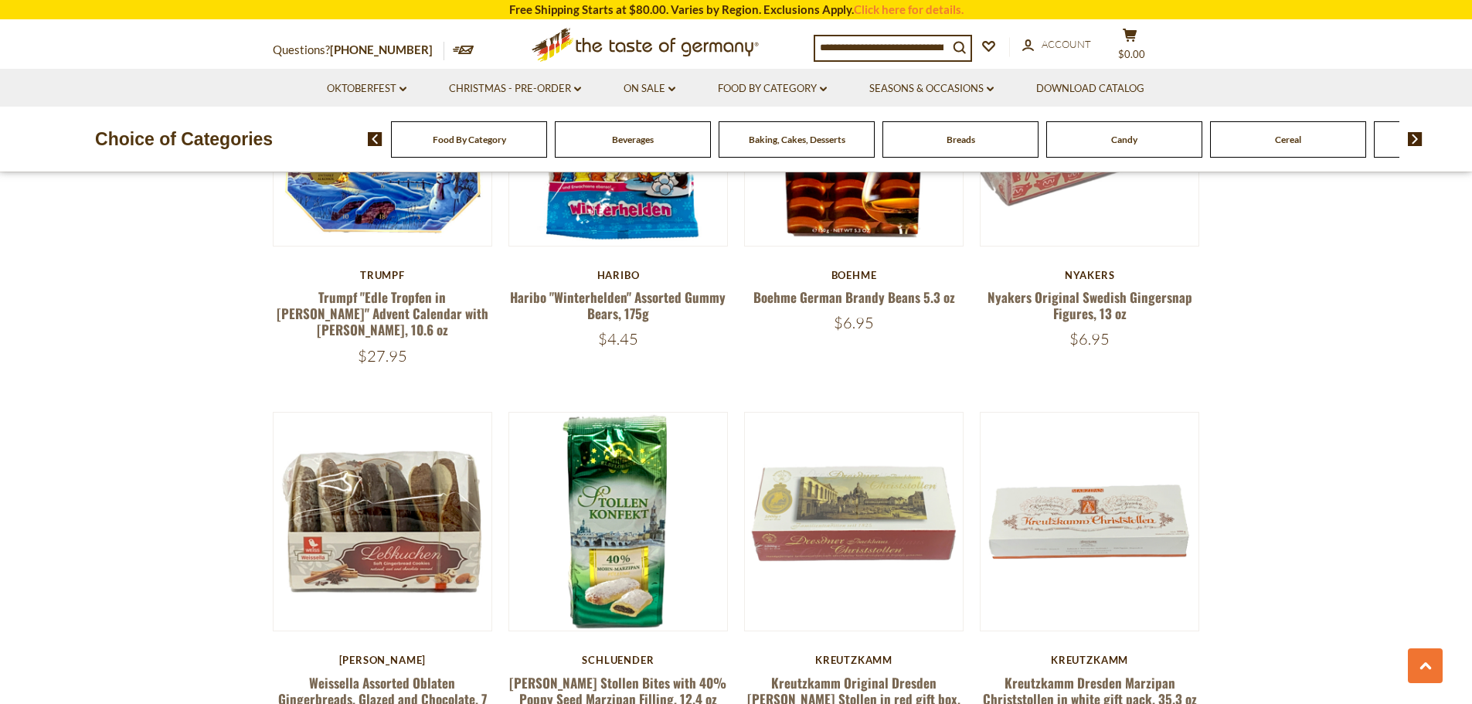
scroll to position [3585, 0]
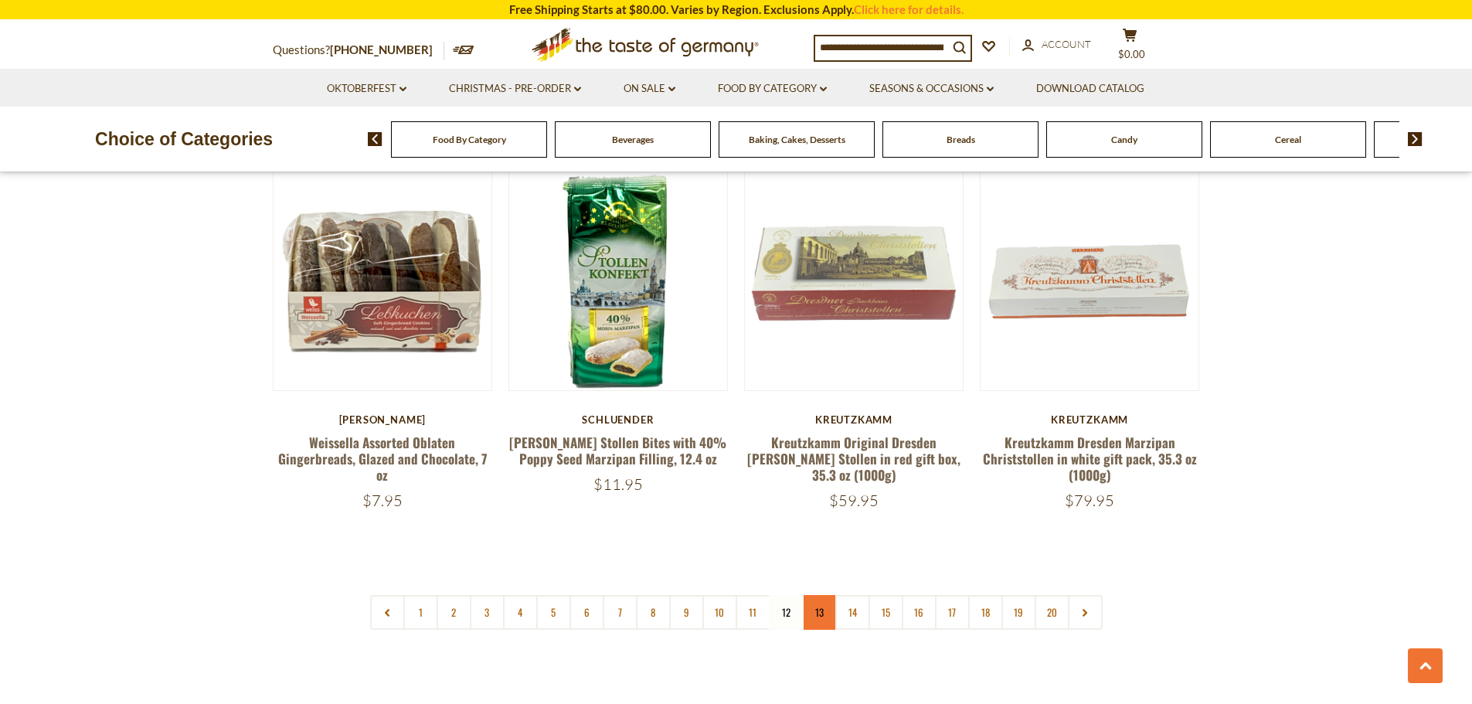
click at [816, 595] on link "13" at bounding box center [819, 612] width 35 height 35
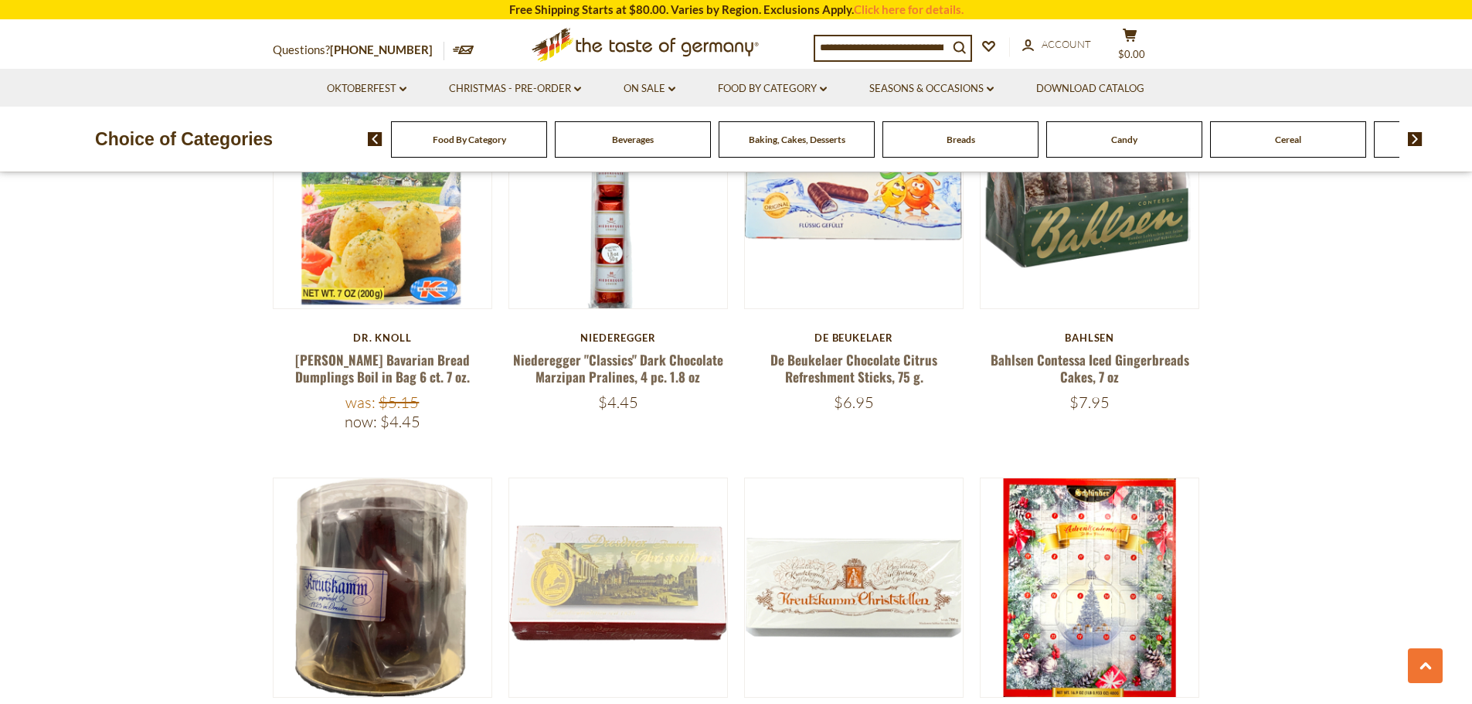
scroll to position [3508, 0]
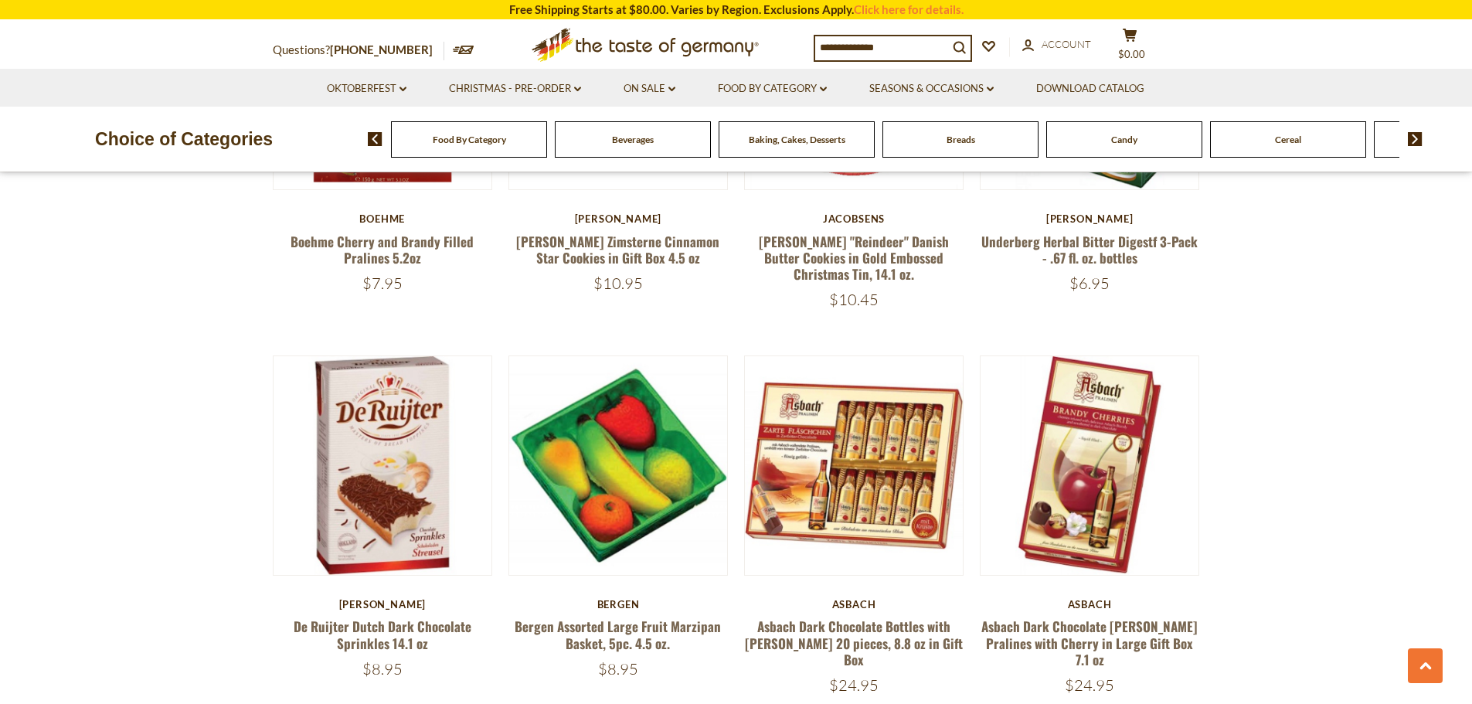
scroll to position [3894, 0]
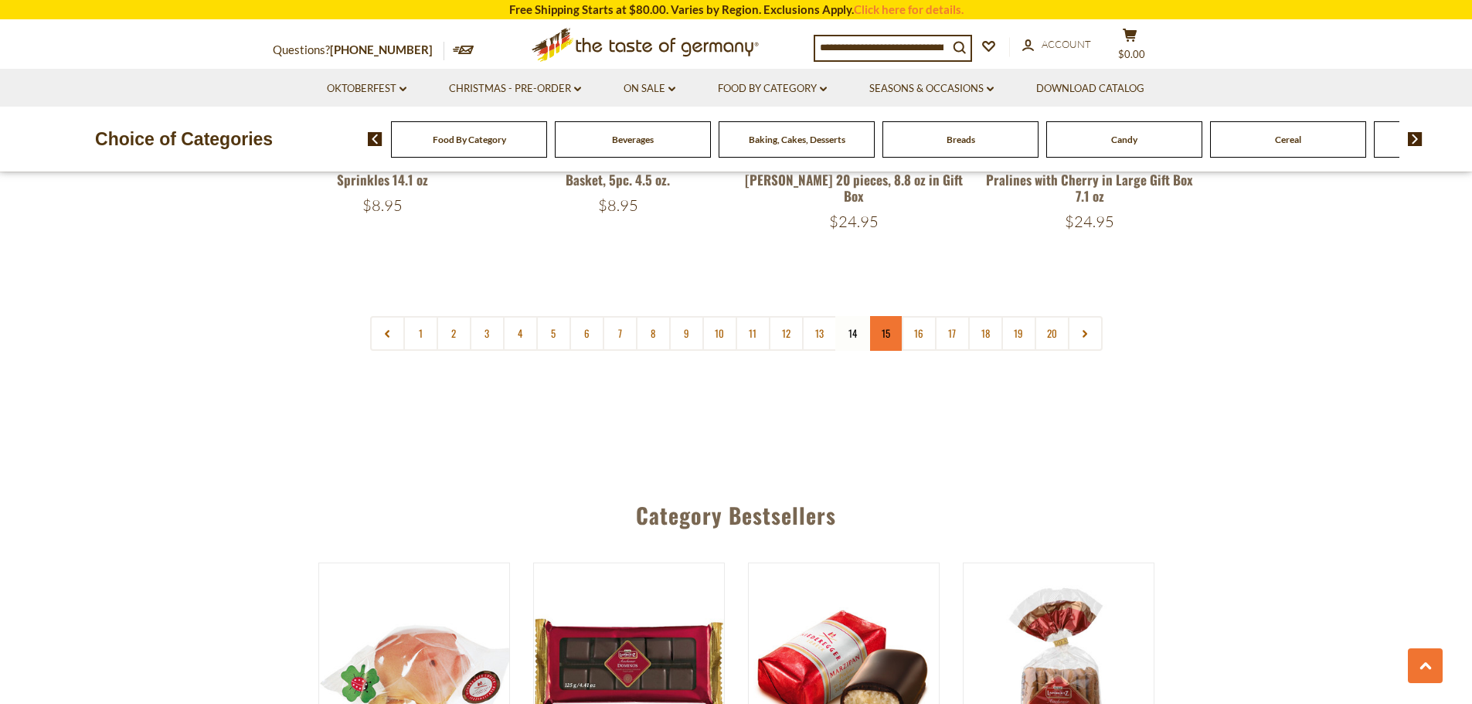
click at [880, 316] on link "15" at bounding box center [885, 333] width 35 height 35
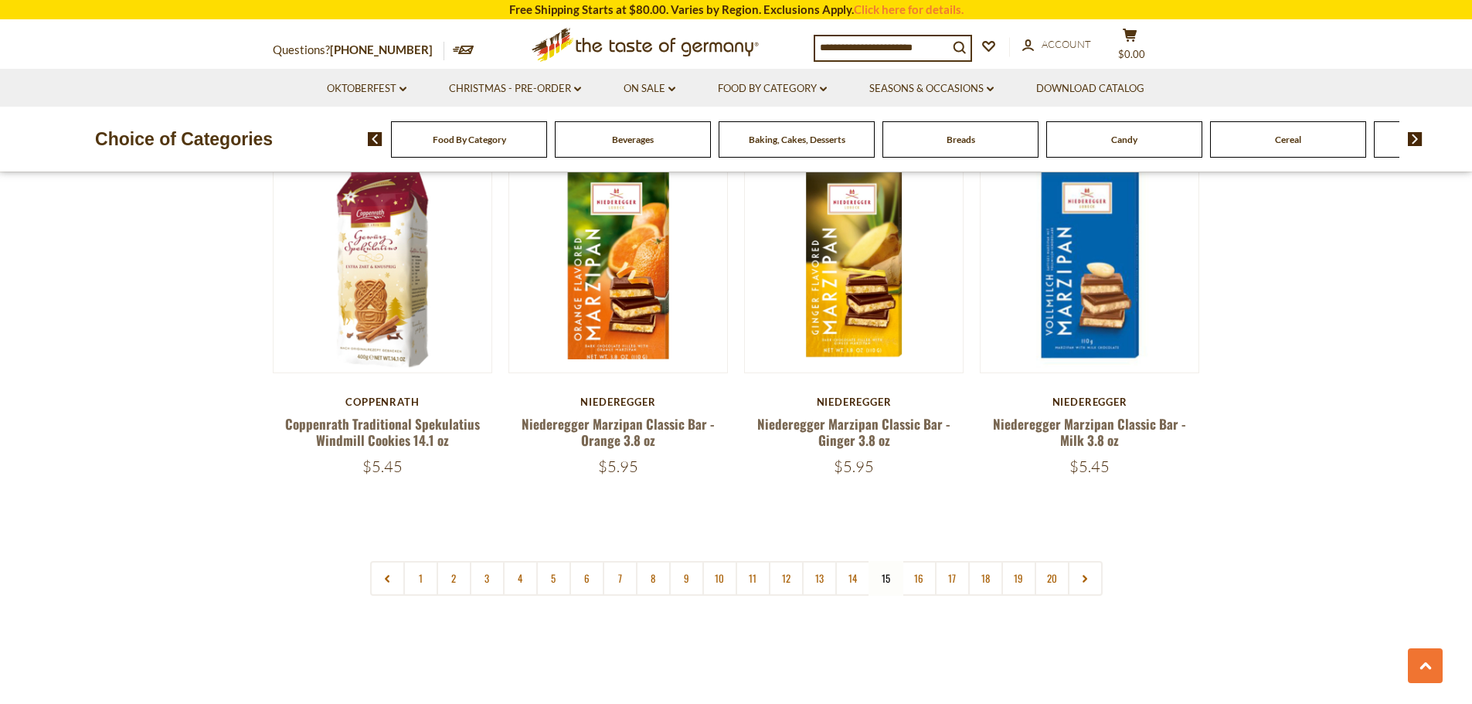
scroll to position [3740, 0]
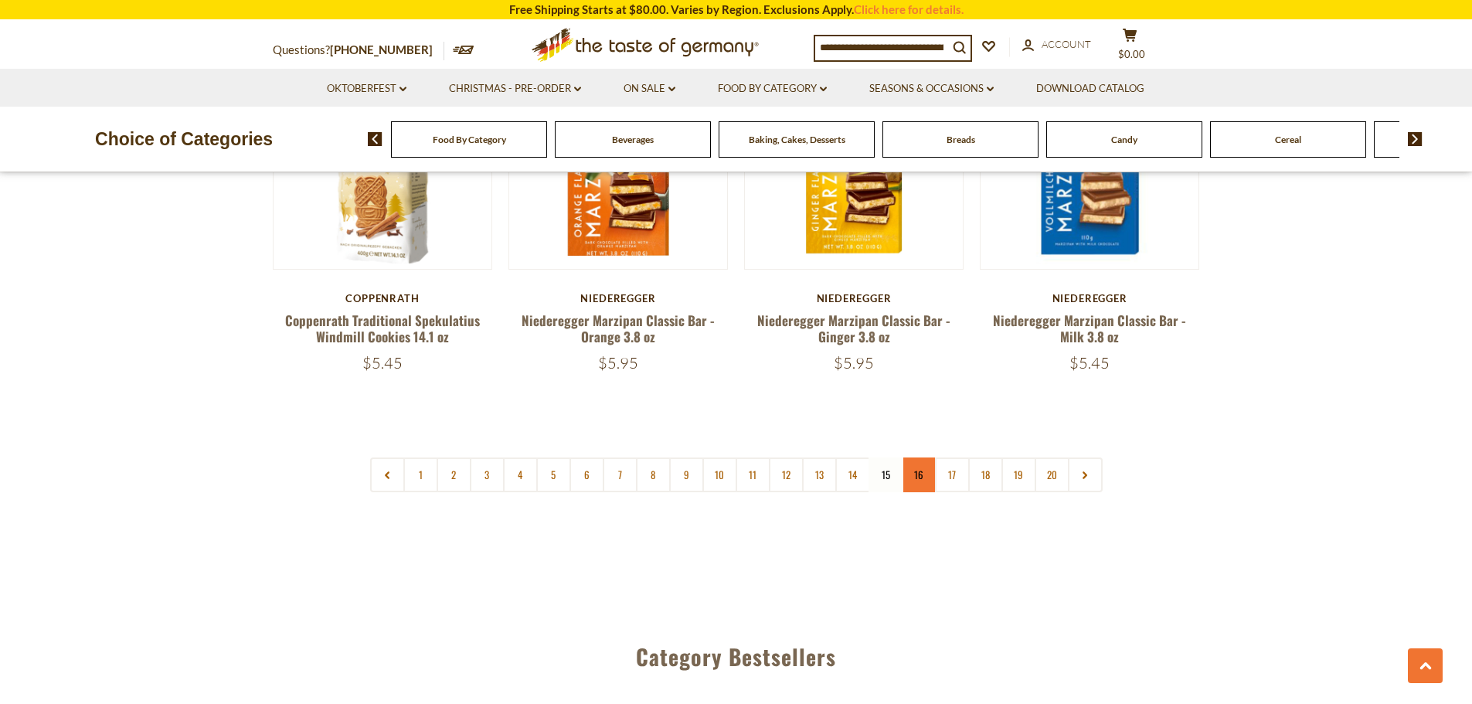
click at [911, 457] on link "16" at bounding box center [919, 474] width 35 height 35
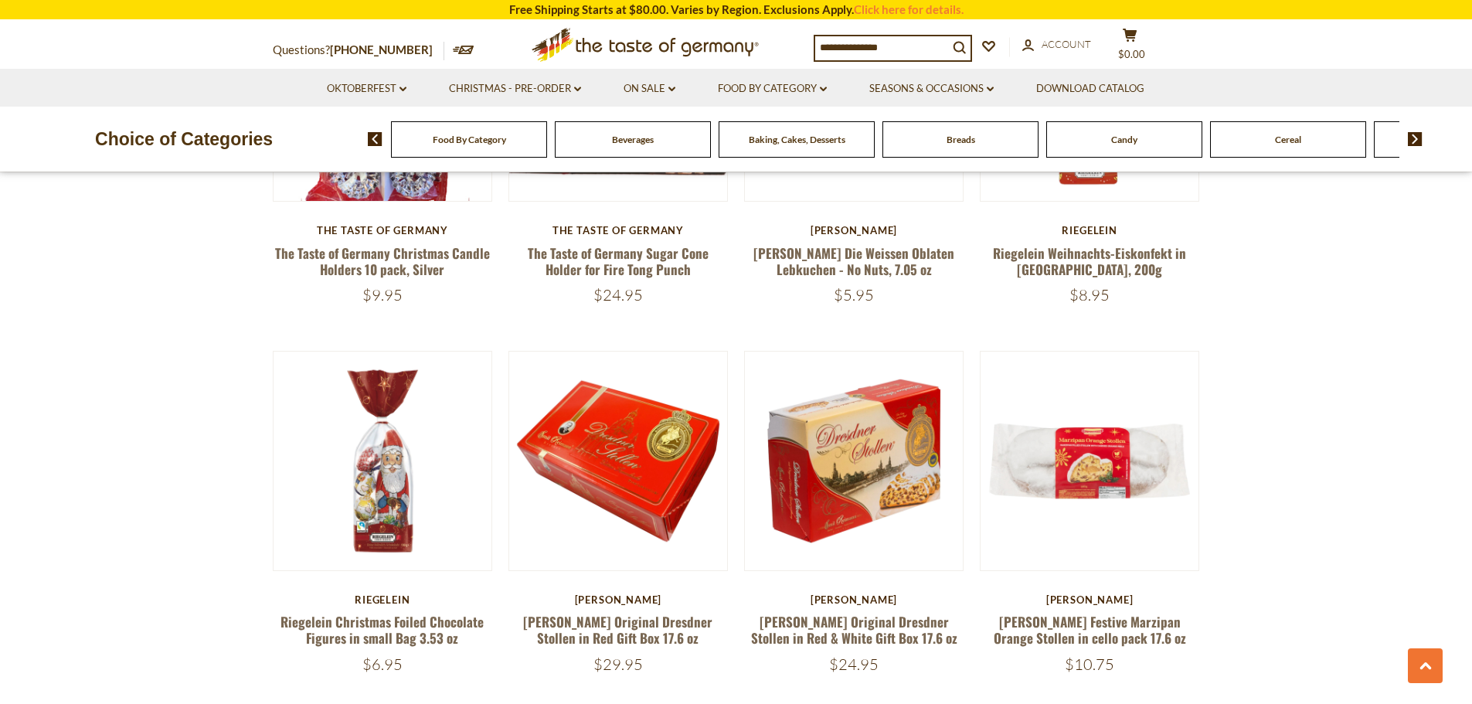
scroll to position [3817, 0]
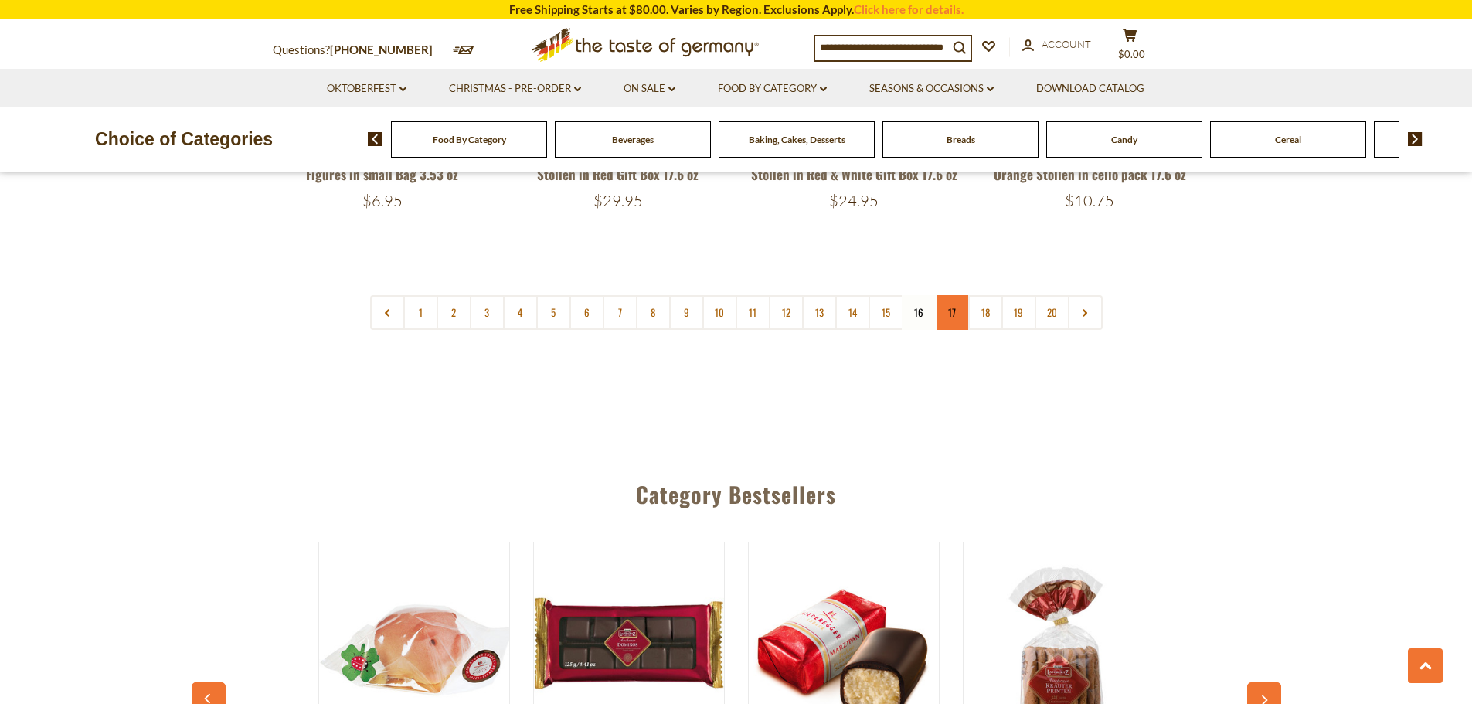
click at [954, 295] on link "17" at bounding box center [952, 312] width 35 height 35
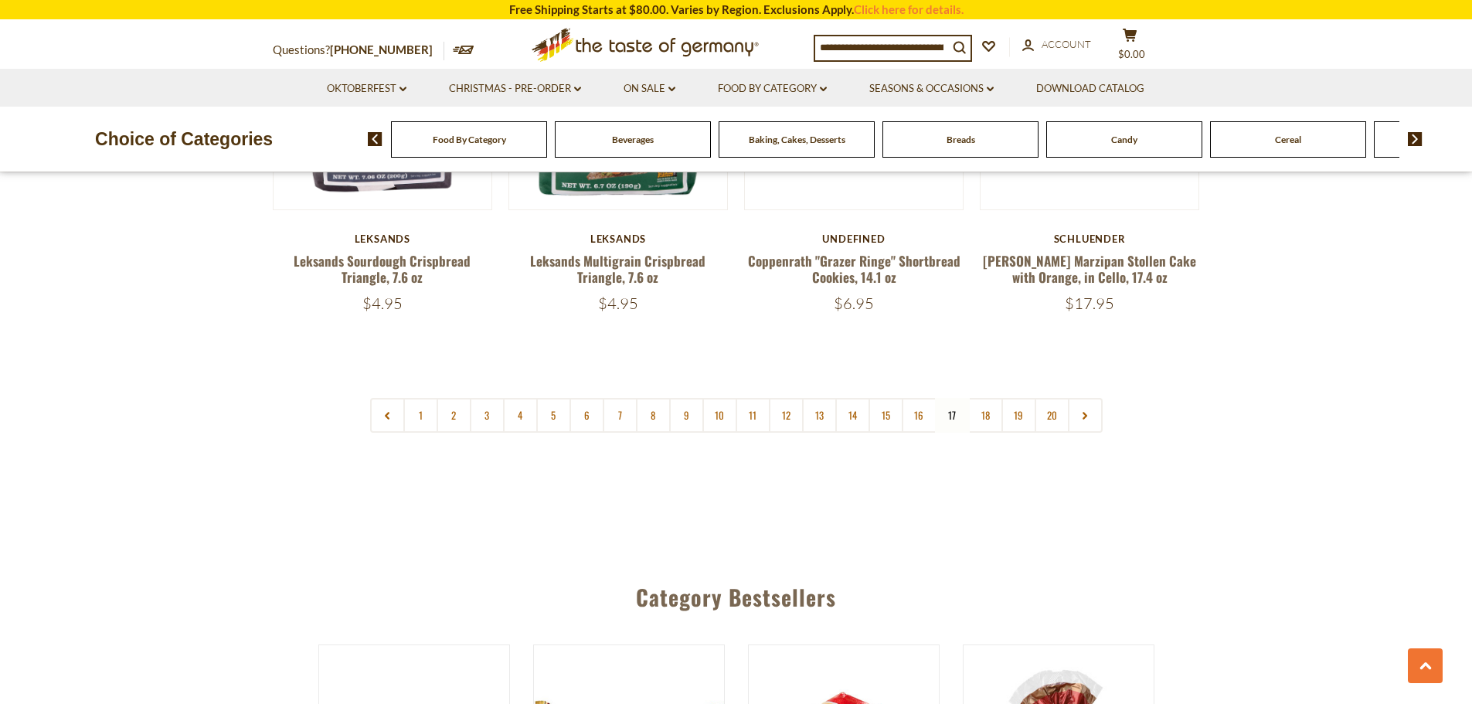
scroll to position [3585, 0]
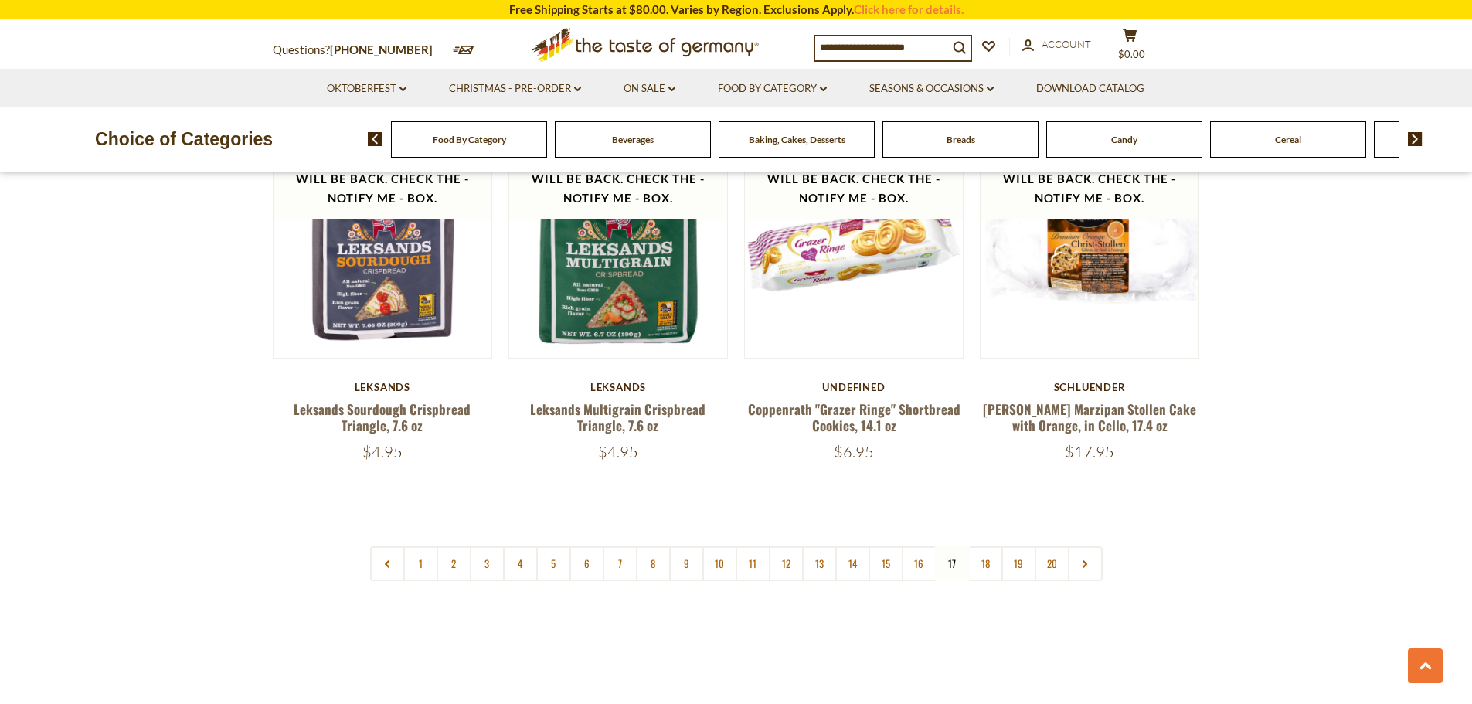
click at [984, 546] on link "18" at bounding box center [985, 563] width 35 height 35
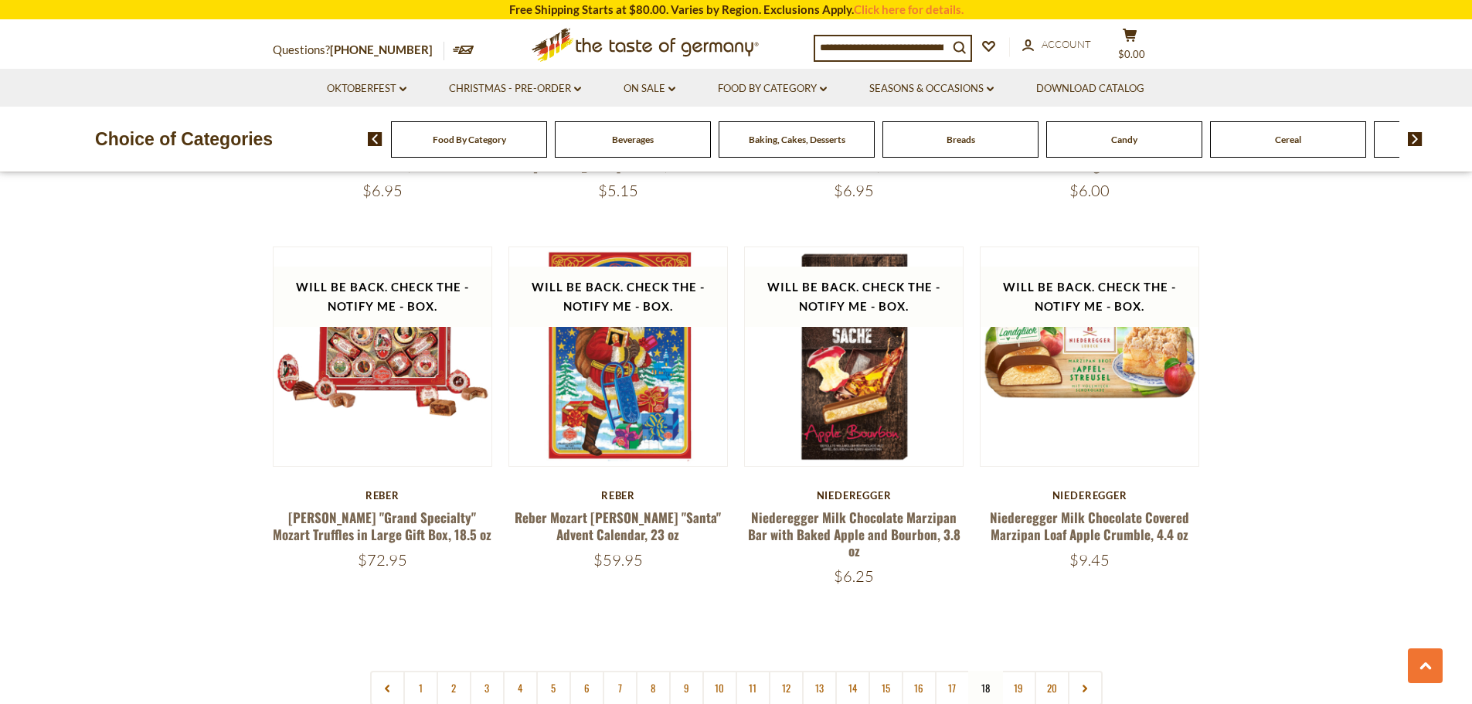
scroll to position [3740, 0]
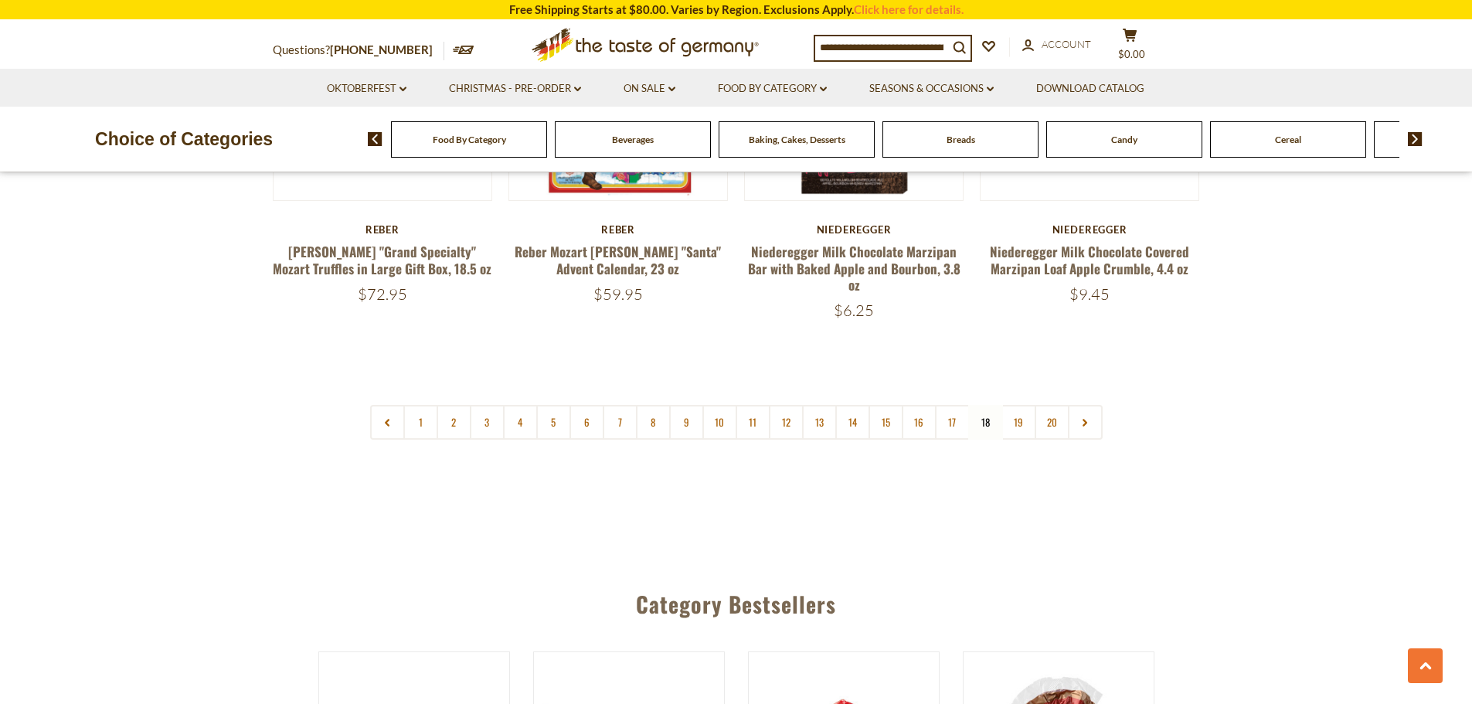
click at [1019, 405] on link "19" at bounding box center [1018, 422] width 35 height 35
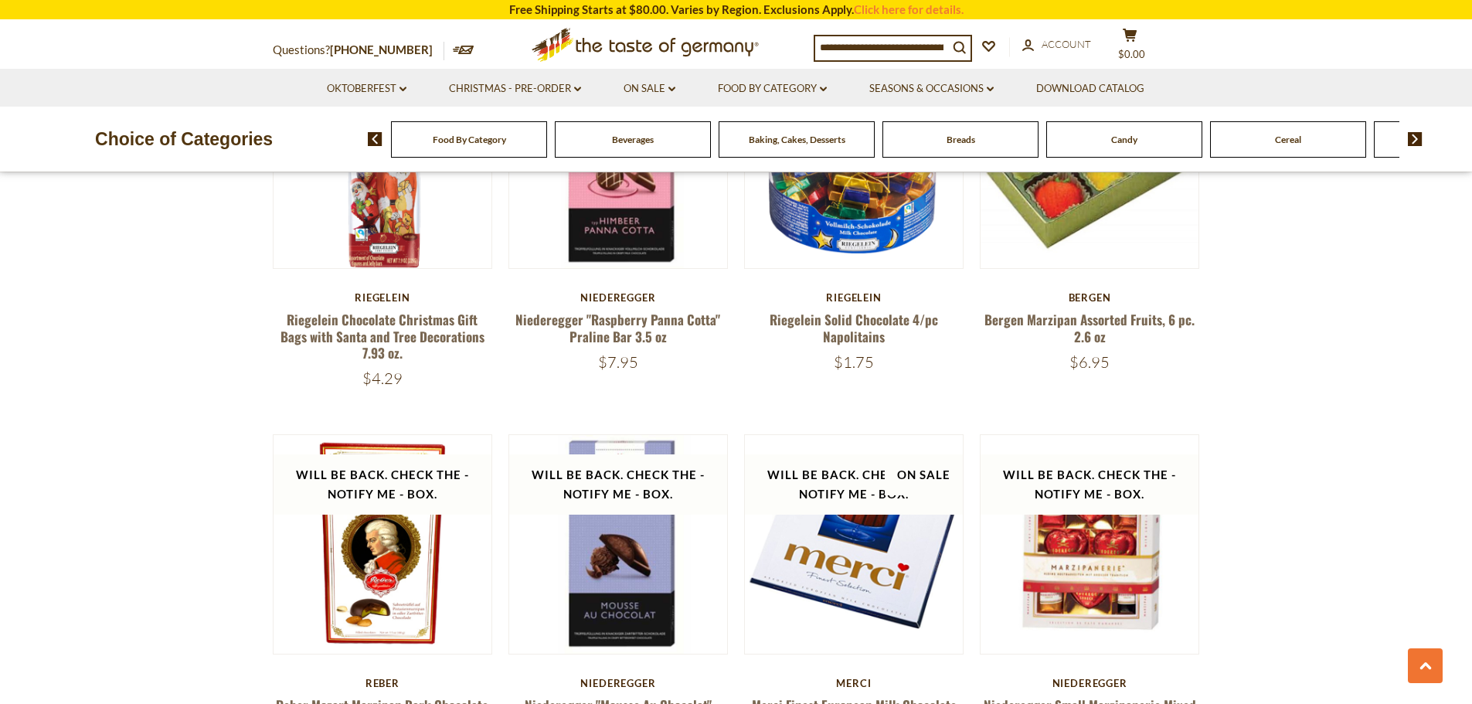
scroll to position [3354, 0]
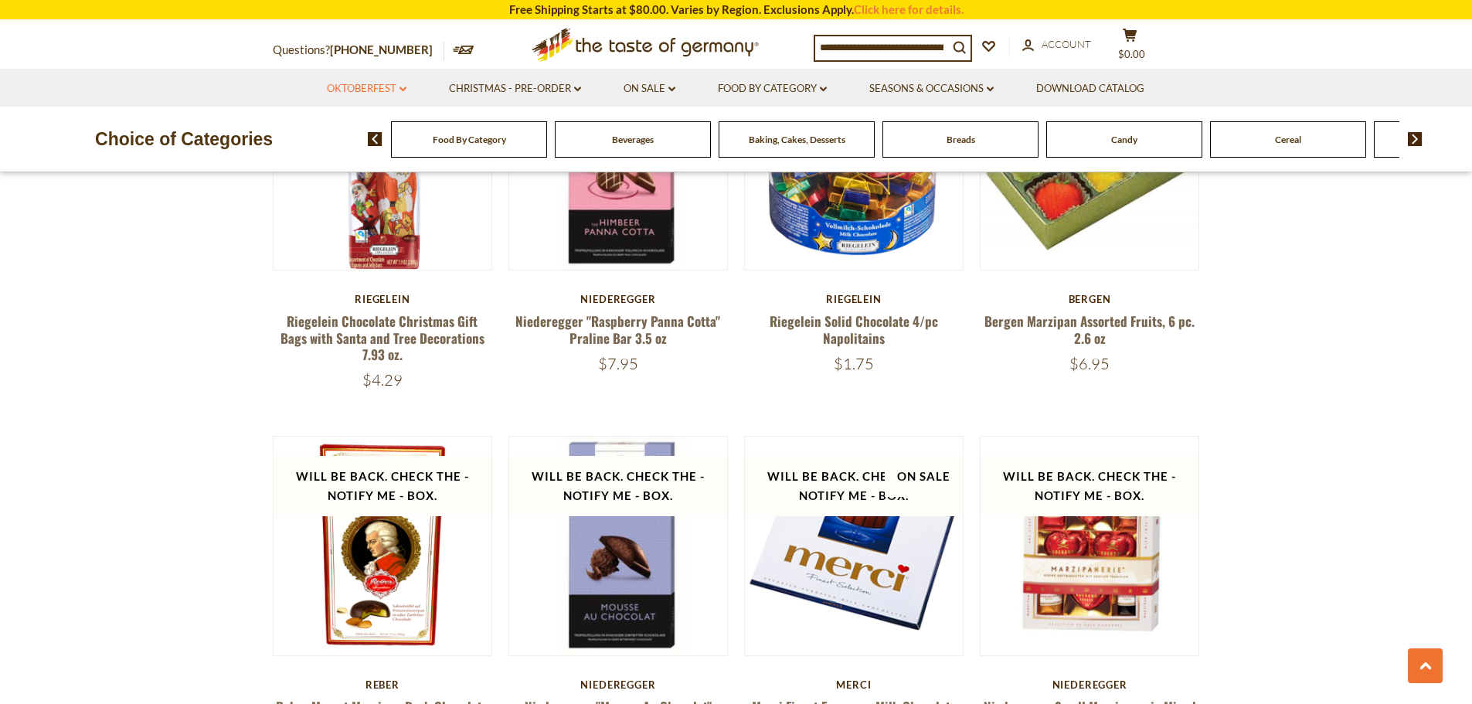
click at [399, 90] on icon "dropdown_arrow" at bounding box center [402, 89] width 7 height 5
click at [472, 141] on span "Food By Category" at bounding box center [469, 140] width 73 height 12
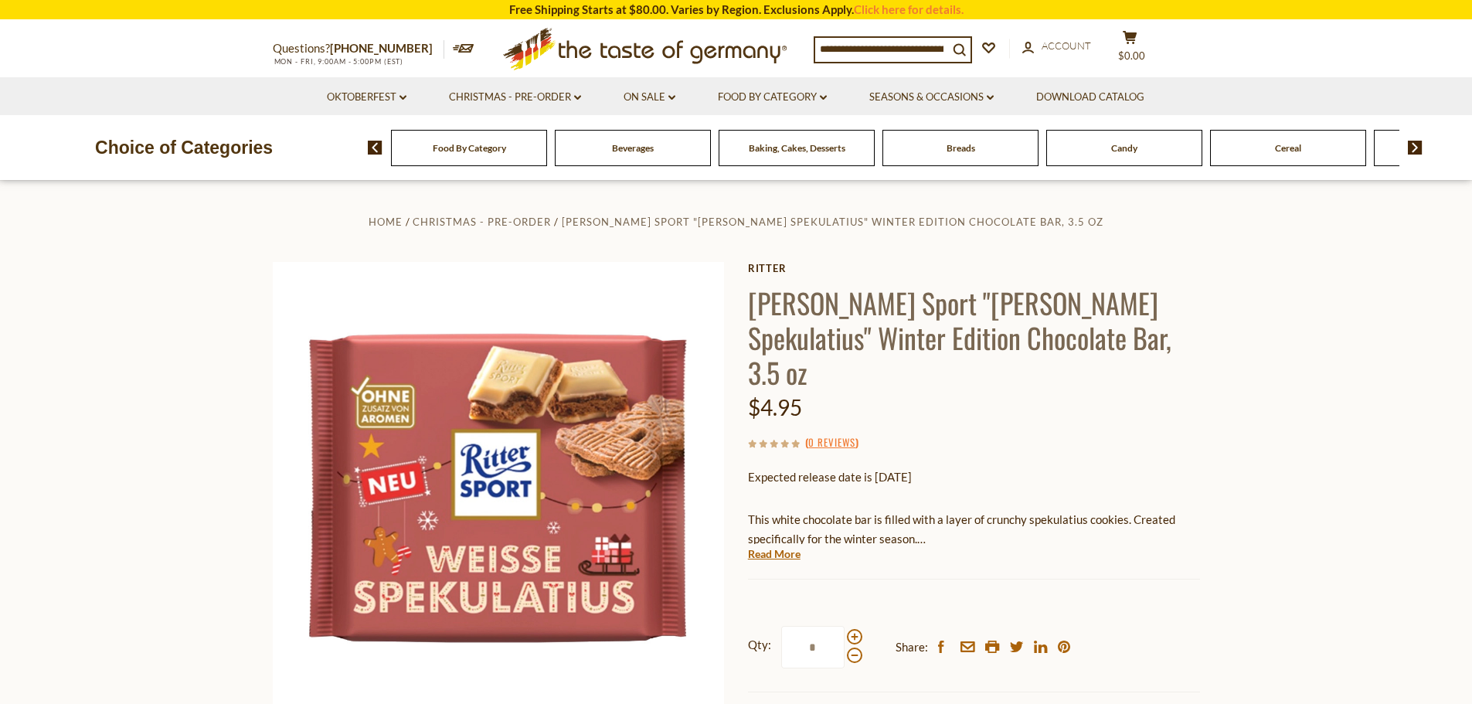
scroll to position [309, 0]
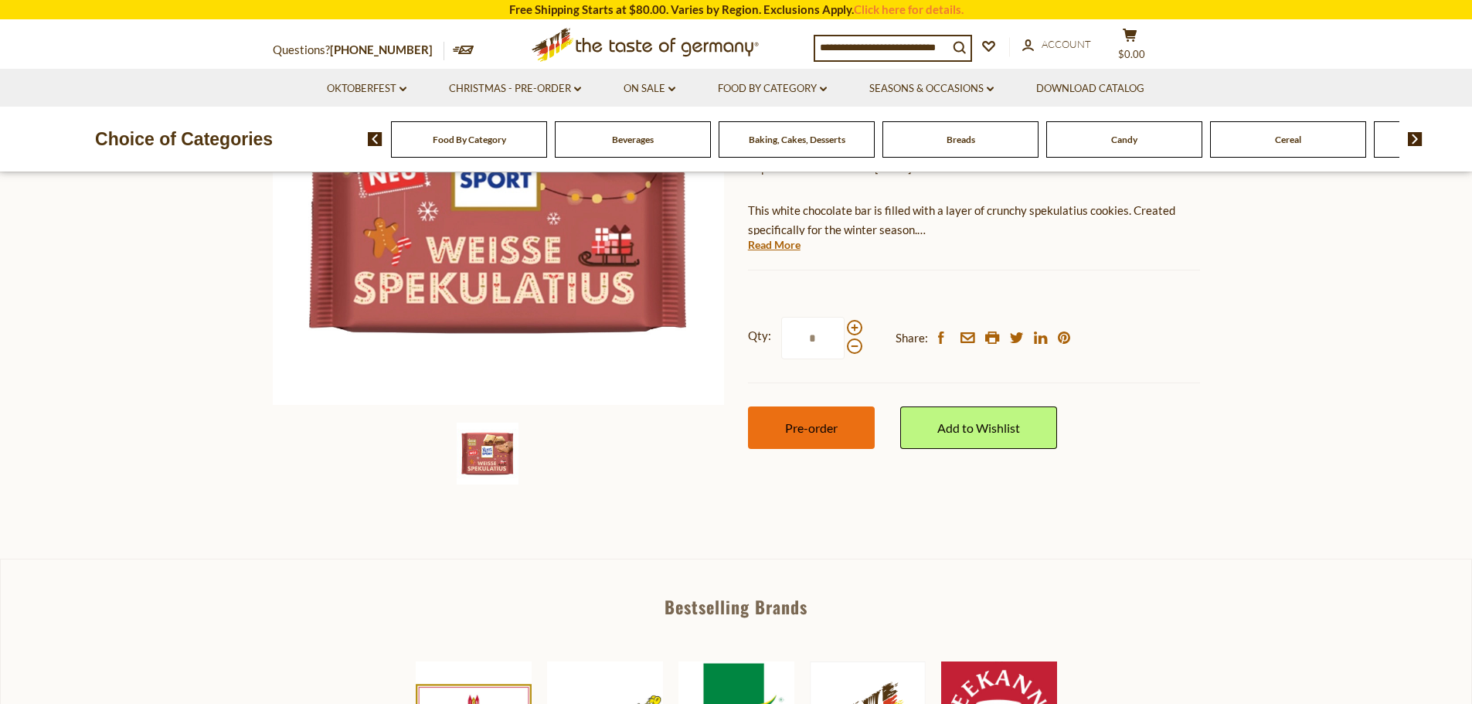
click at [790, 420] on span "Pre-order" at bounding box center [811, 427] width 53 height 15
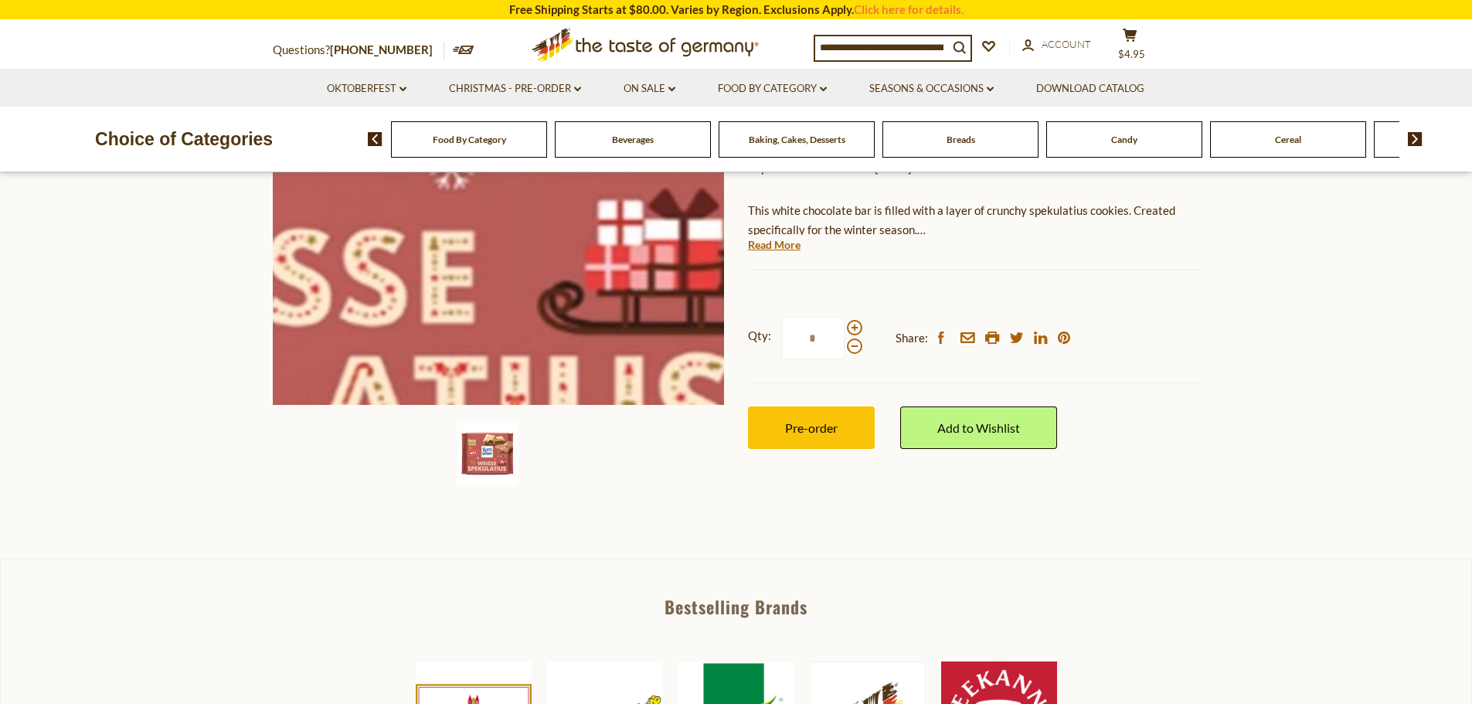
scroll to position [0, 0]
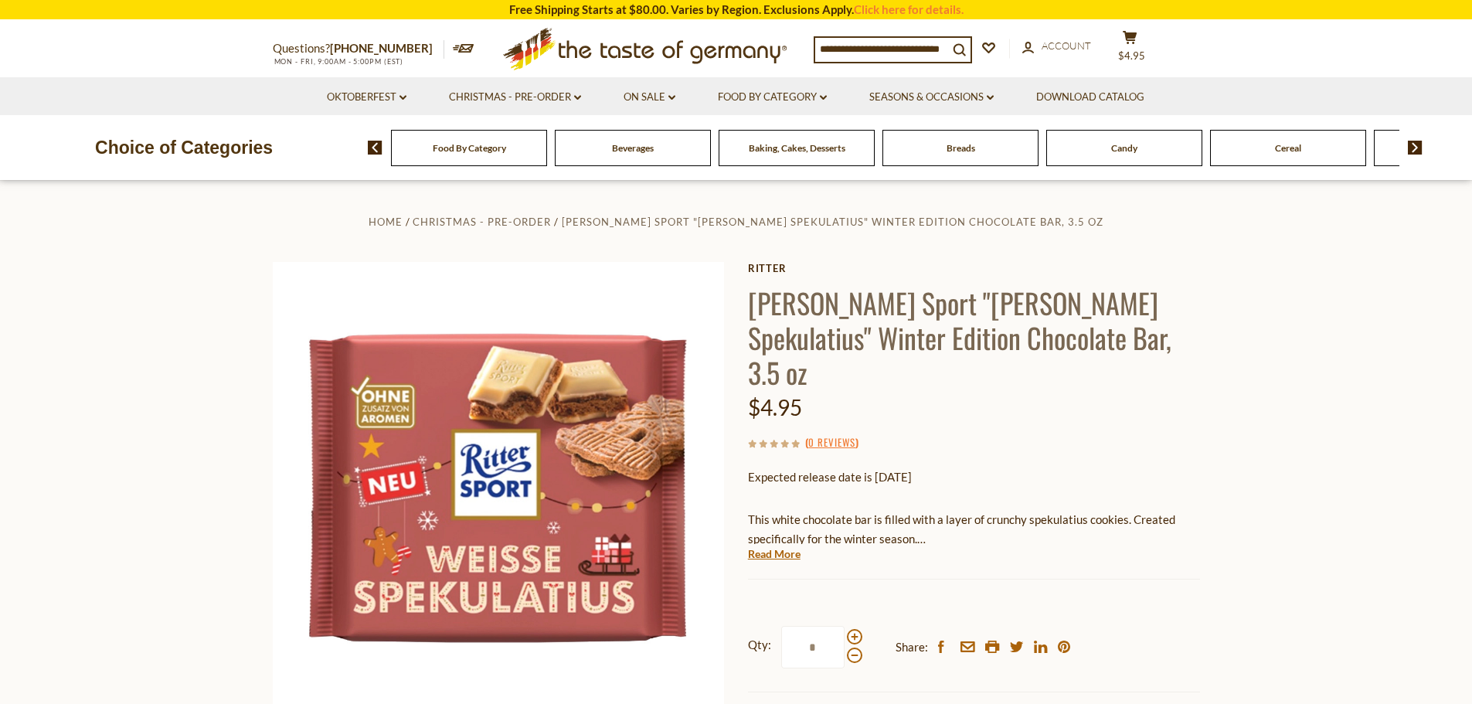
click at [893, 43] on input at bounding box center [881, 49] width 133 height 22
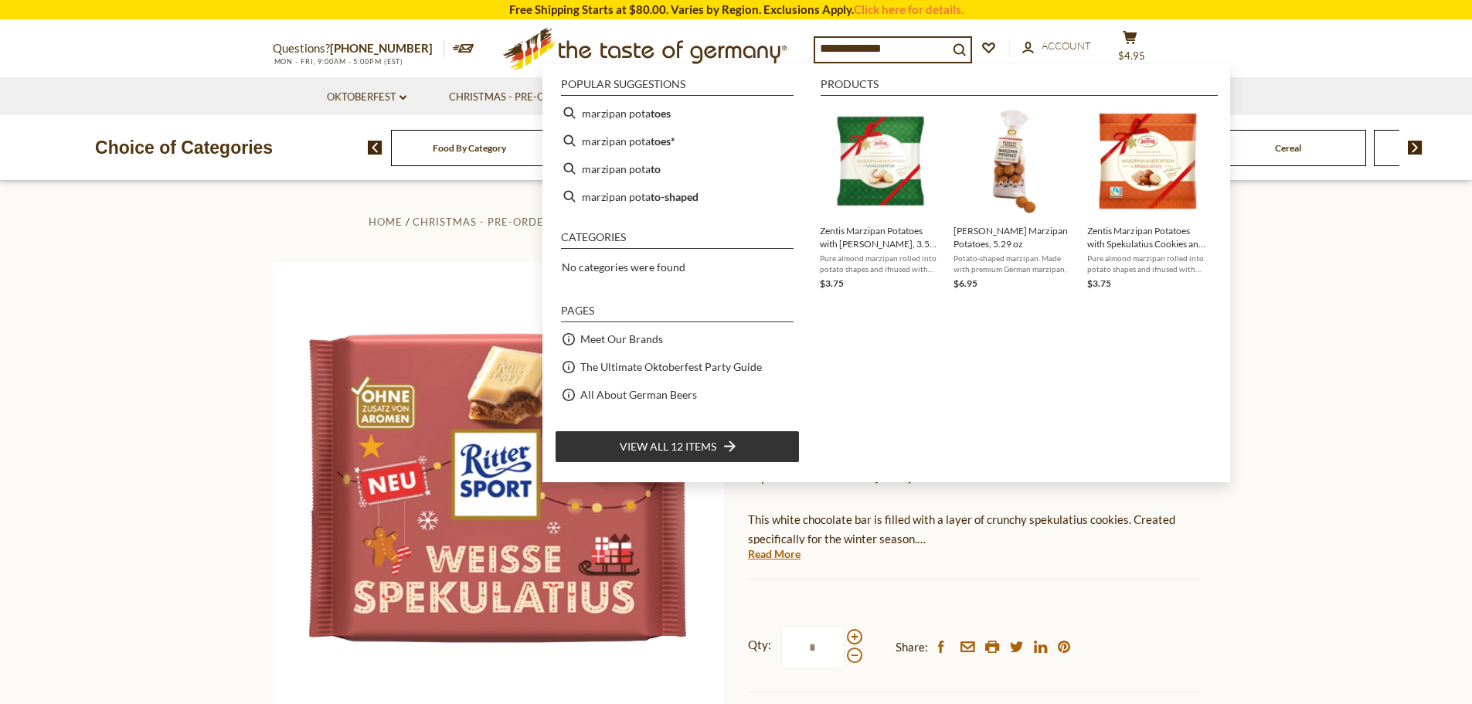
drag, startPoint x: 912, startPoint y: 51, endPoint x: 872, endPoint y: 51, distance: 40.2
click at [872, 51] on input "**********" at bounding box center [881, 49] width 133 height 22
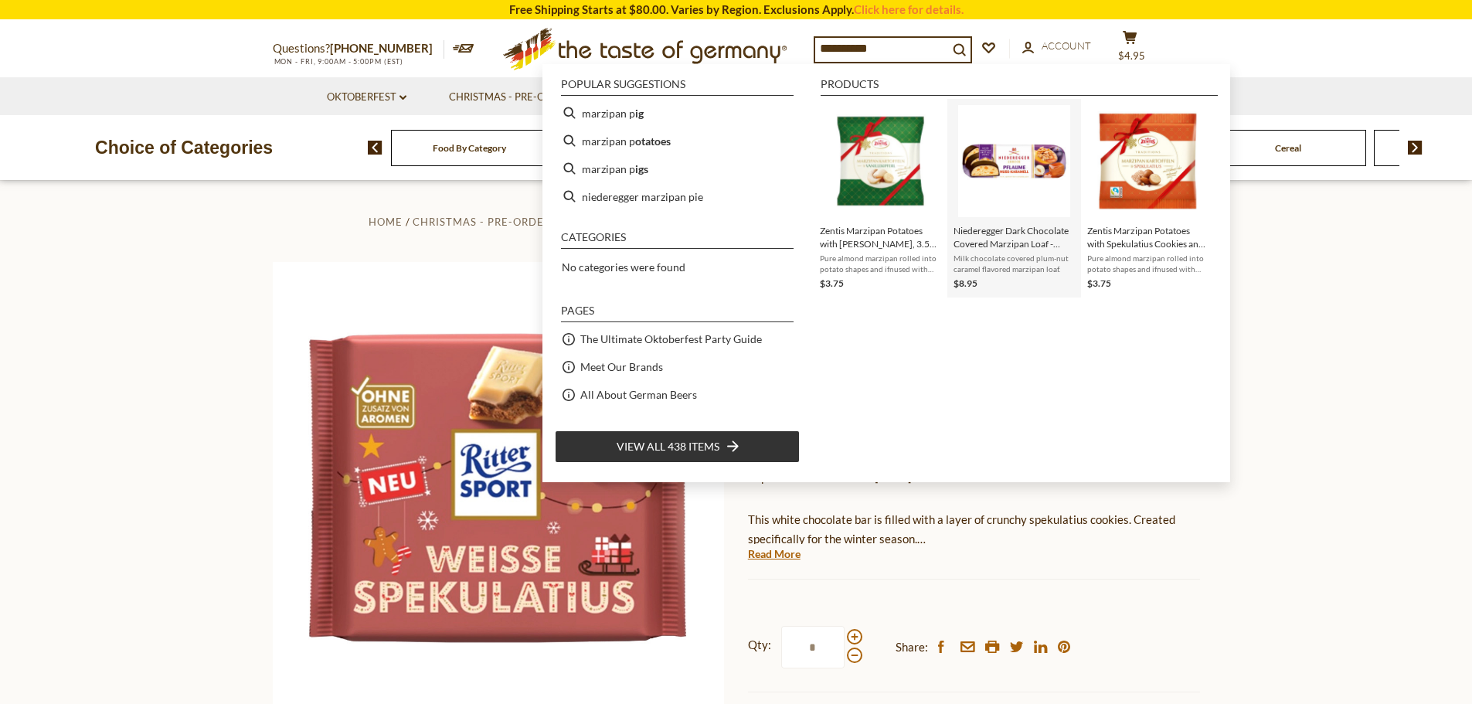
type input "**********"
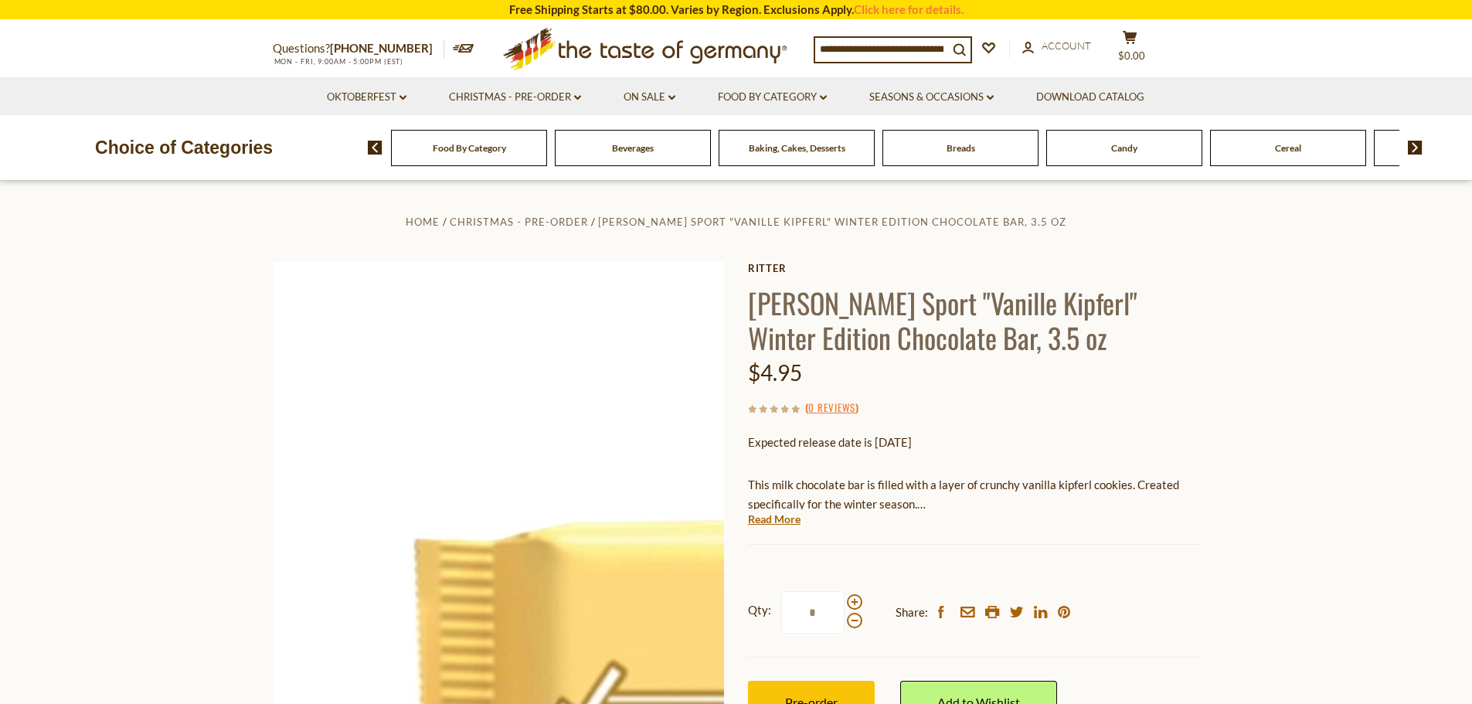
scroll to position [386, 0]
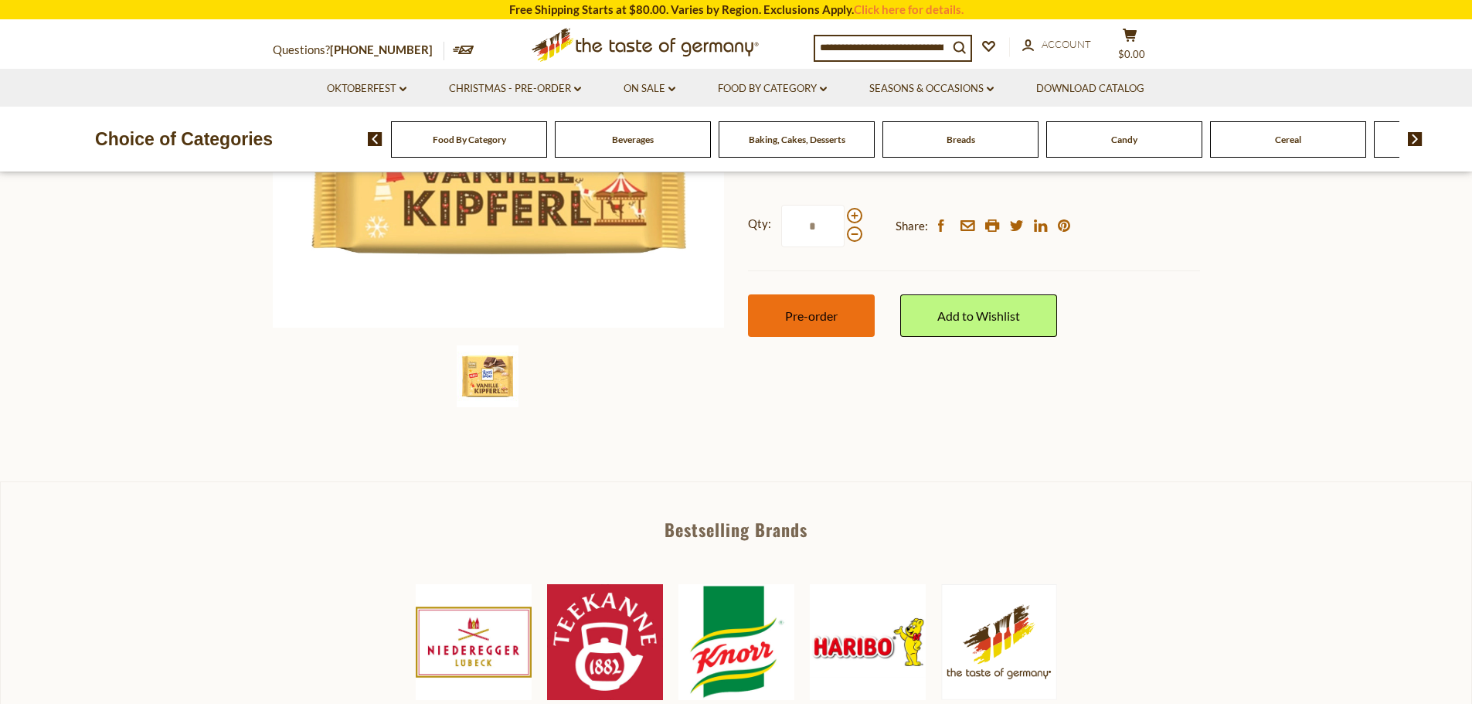
click at [801, 319] on span "Pre-order" at bounding box center [811, 315] width 53 height 15
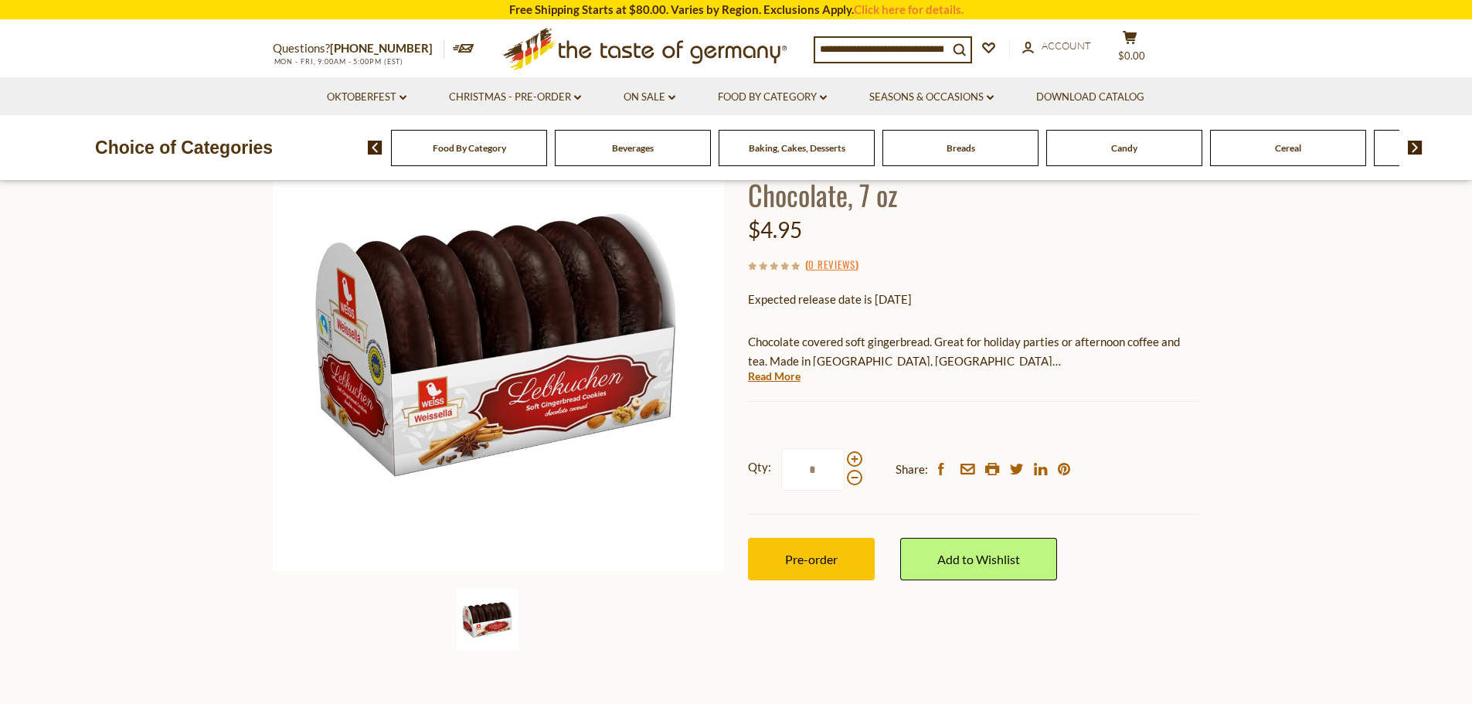
scroll to position [232, 0]
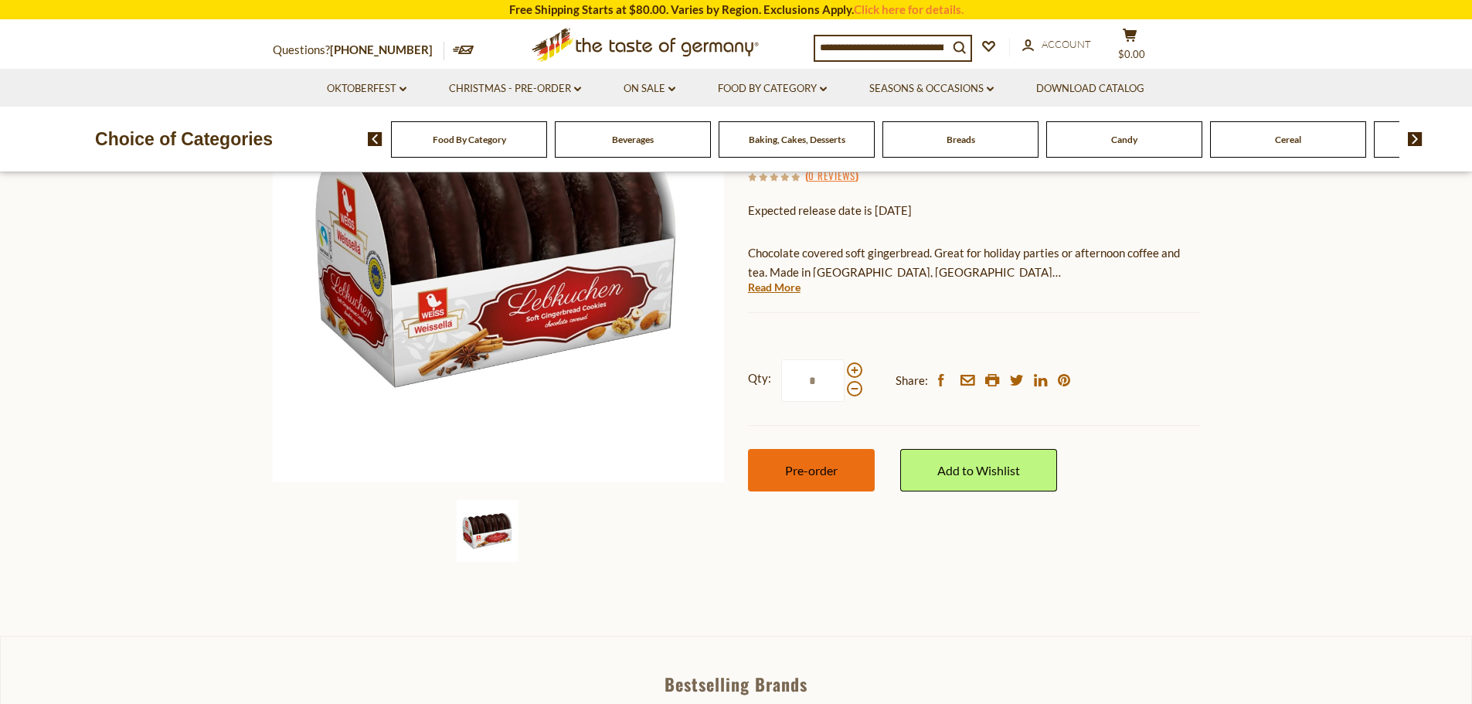
click at [824, 470] on span "Pre-order" at bounding box center [811, 470] width 53 height 15
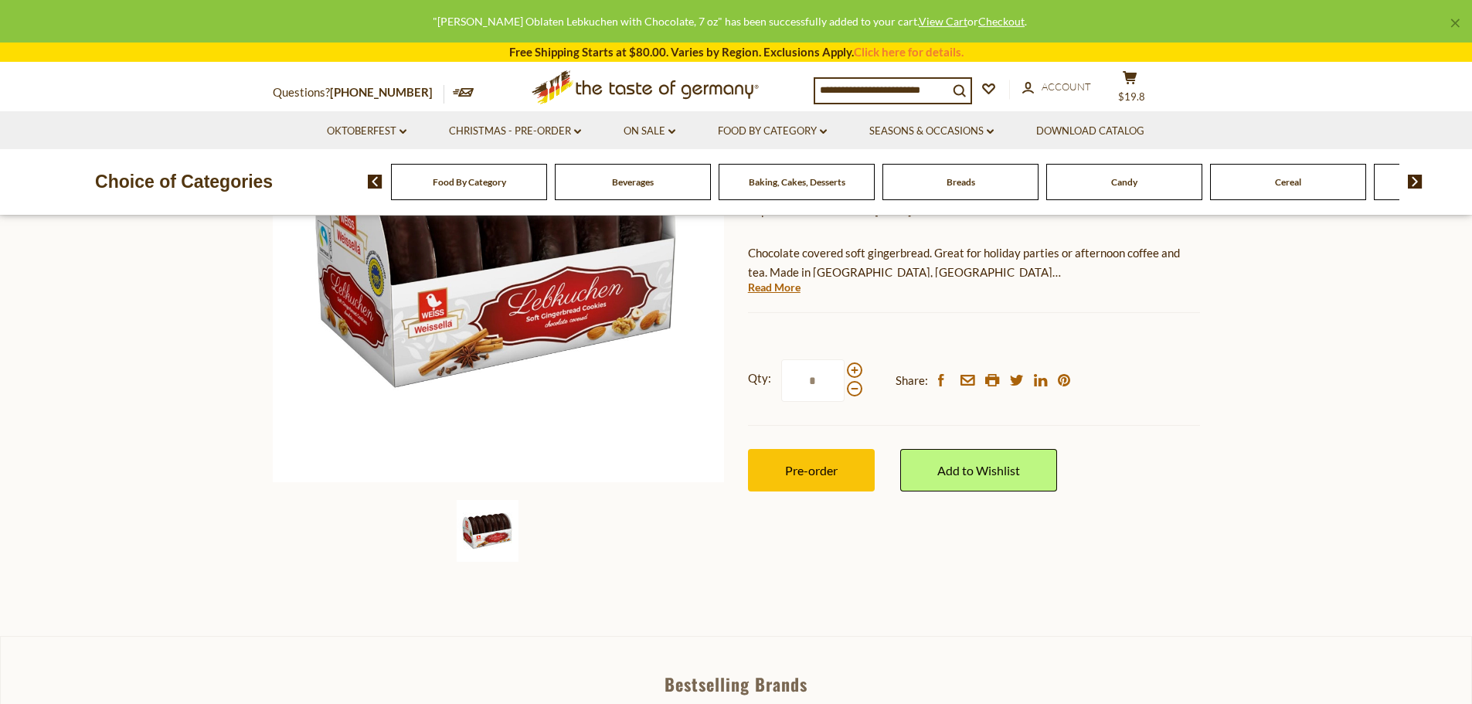
drag, startPoint x: 1340, startPoint y: 378, endPoint x: 1340, endPoint y: 356, distance: 21.6
click at [1340, 377] on section "Home Christmas - PRE-ORDER Weiss Oblaten Lebkuchen with Chocolate, 7 oz Weiss W…" at bounding box center [736, 292] width 1472 height 687
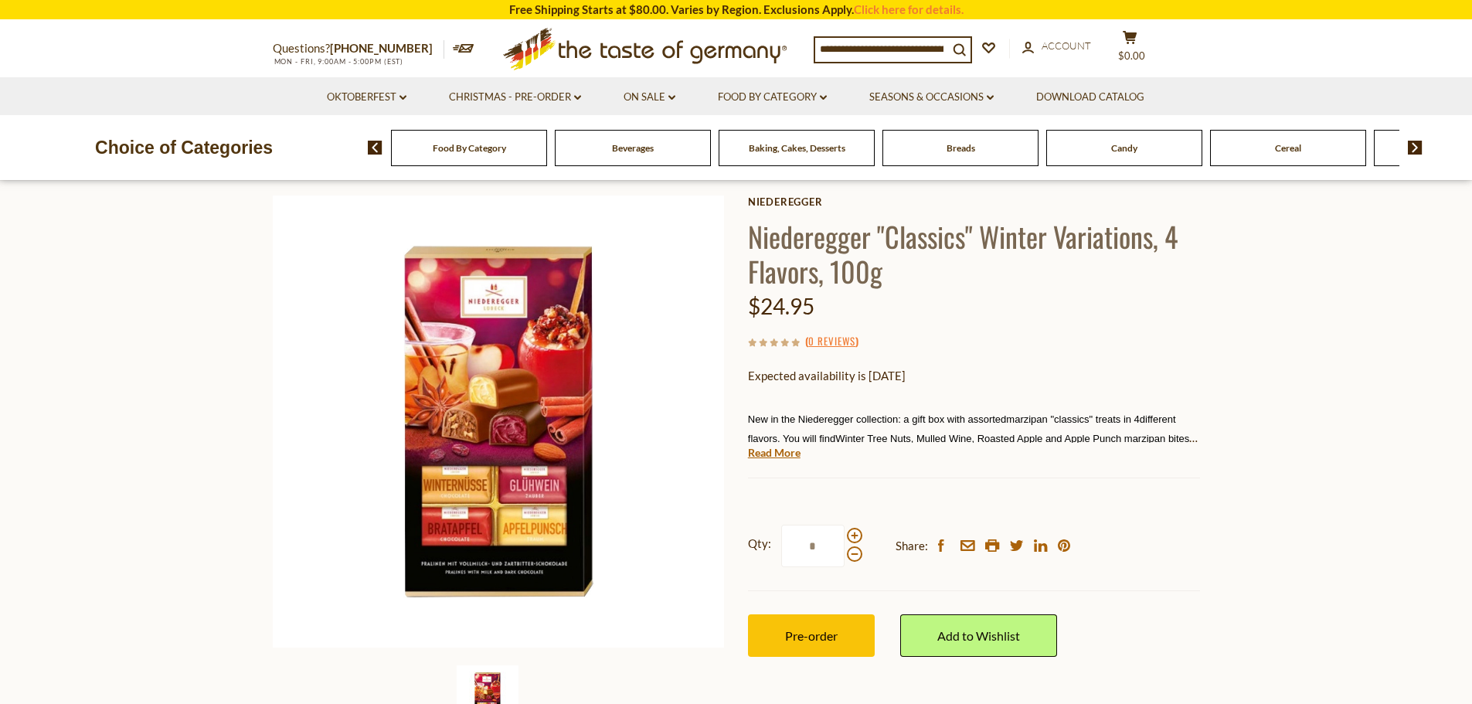
scroll to position [155, 0]
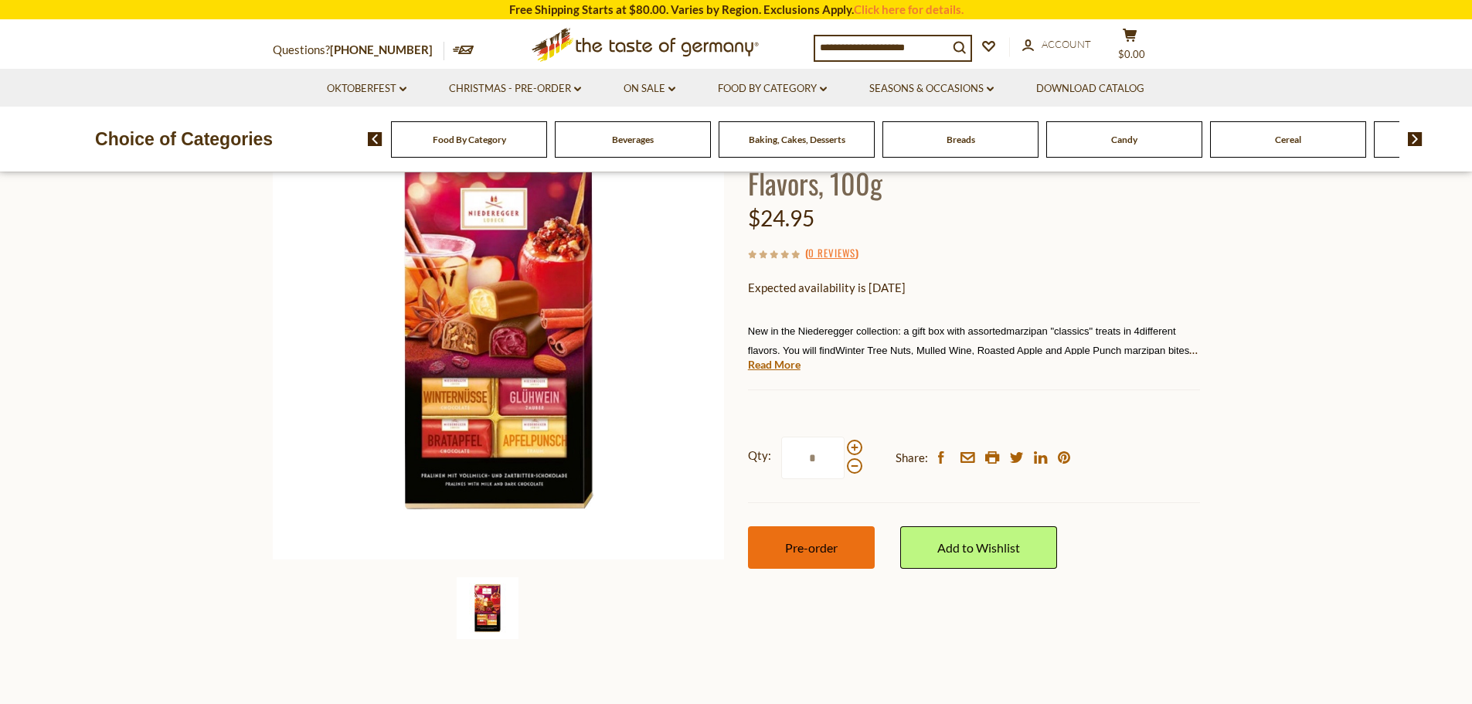
click at [820, 552] on span "Pre-order" at bounding box center [811, 547] width 53 height 15
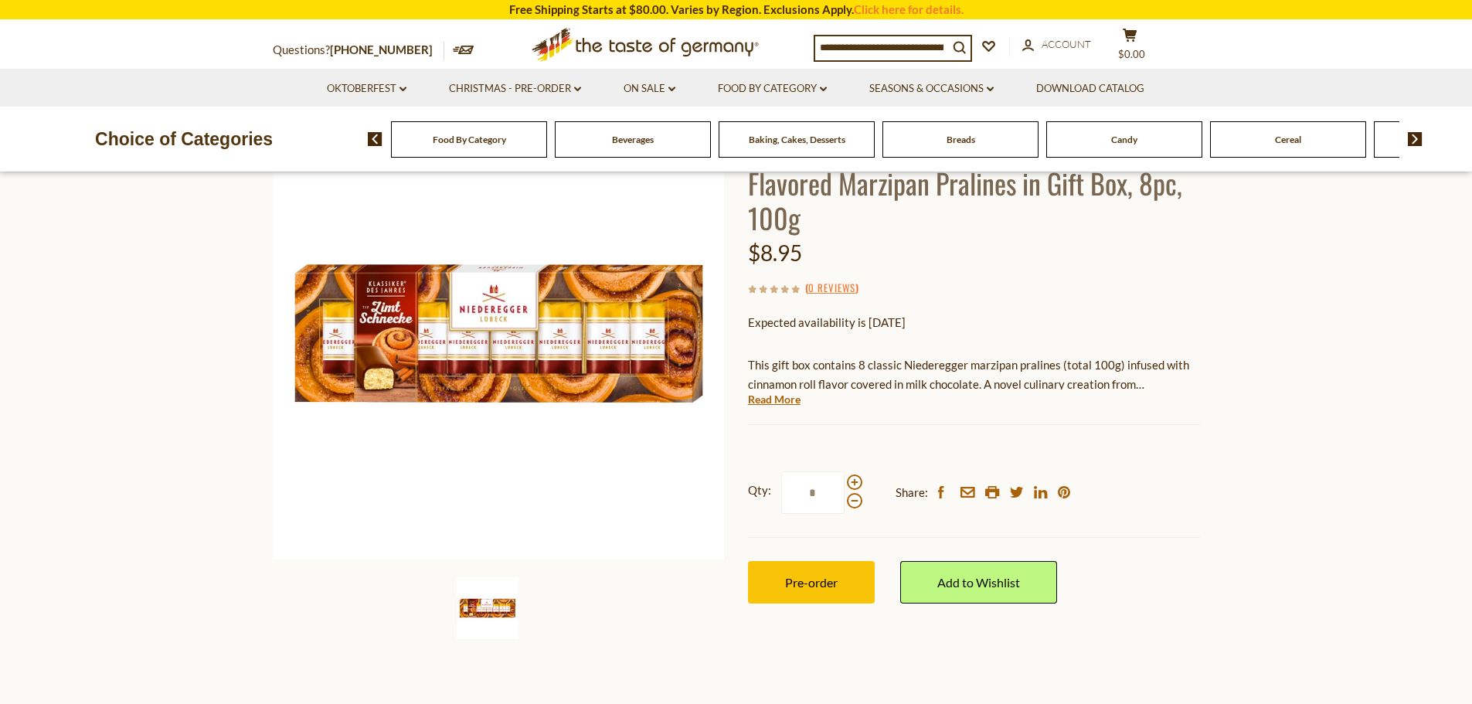
scroll to position [386, 0]
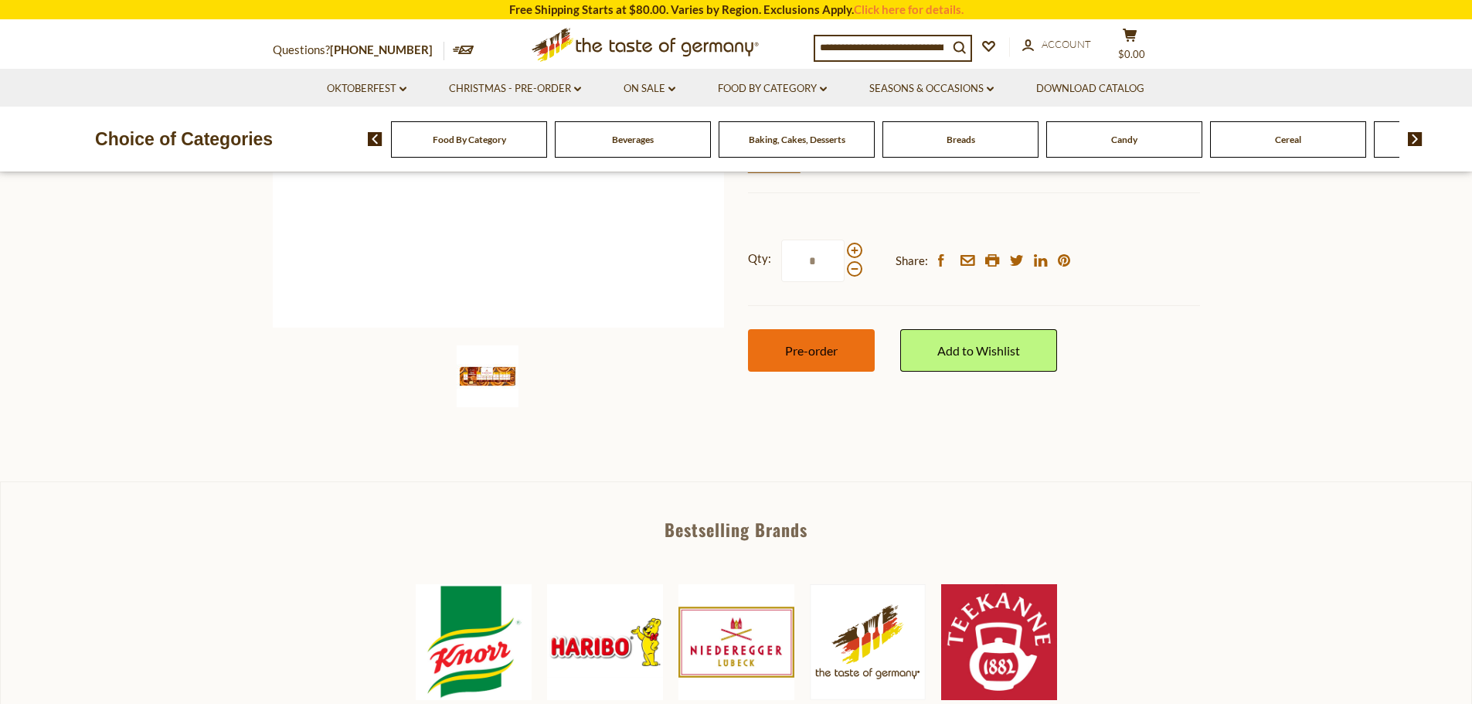
click at [849, 351] on button "Pre-order" at bounding box center [811, 350] width 127 height 42
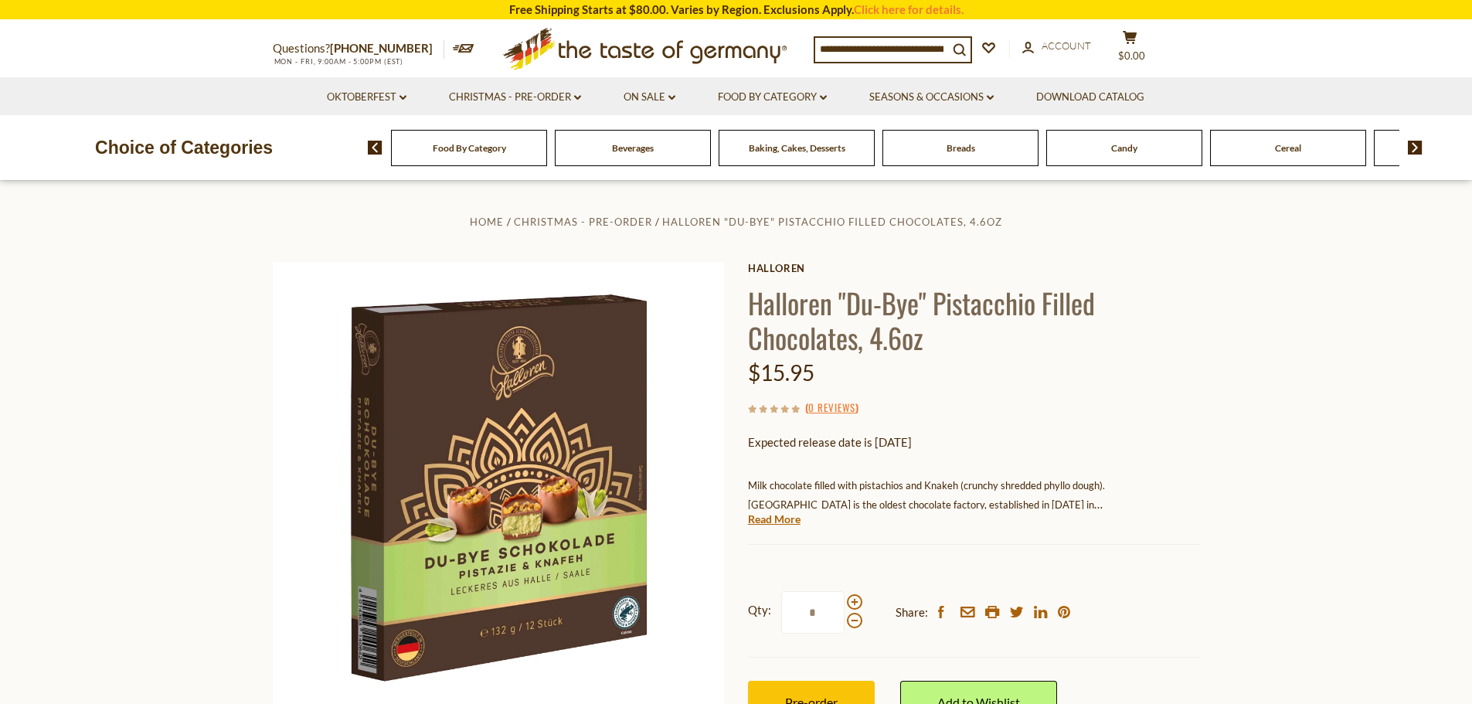
scroll to position [155, 0]
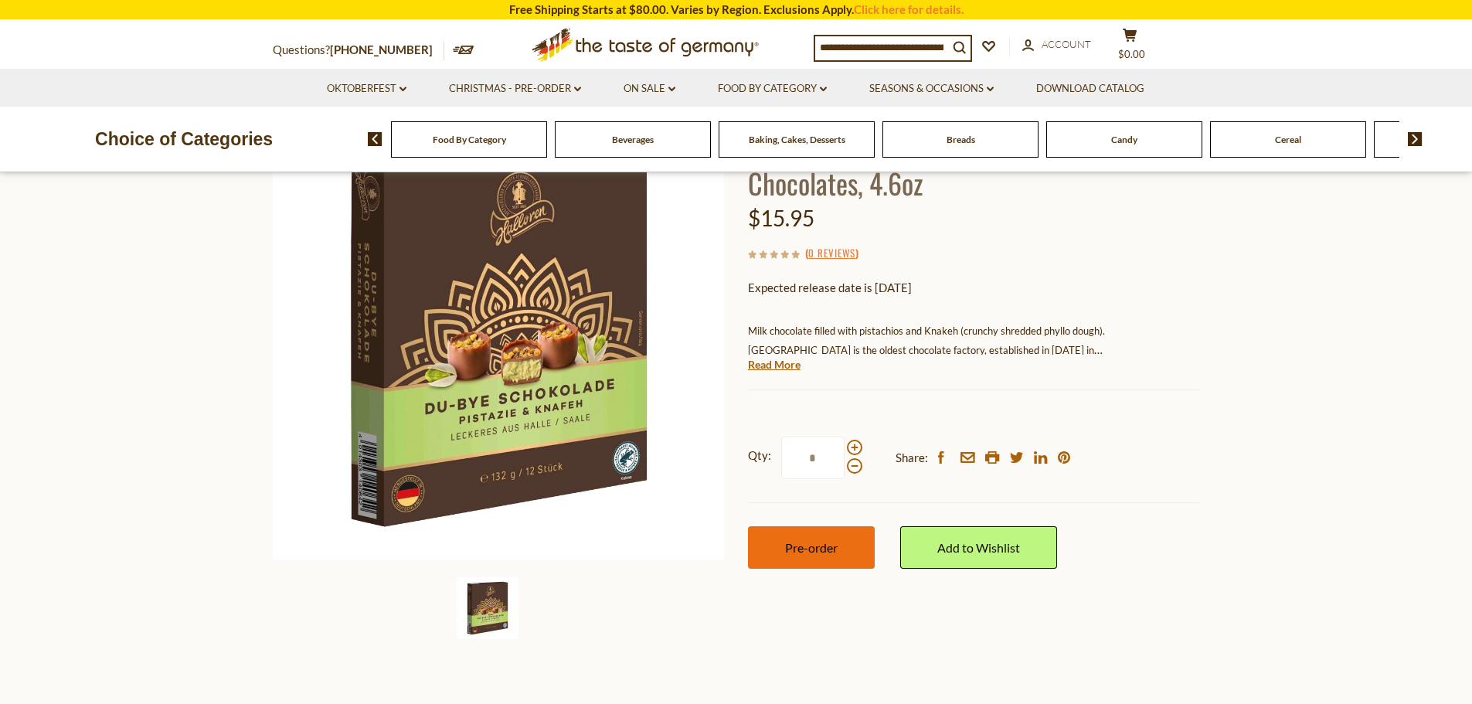
click at [839, 547] on button "Pre-order" at bounding box center [811, 547] width 127 height 42
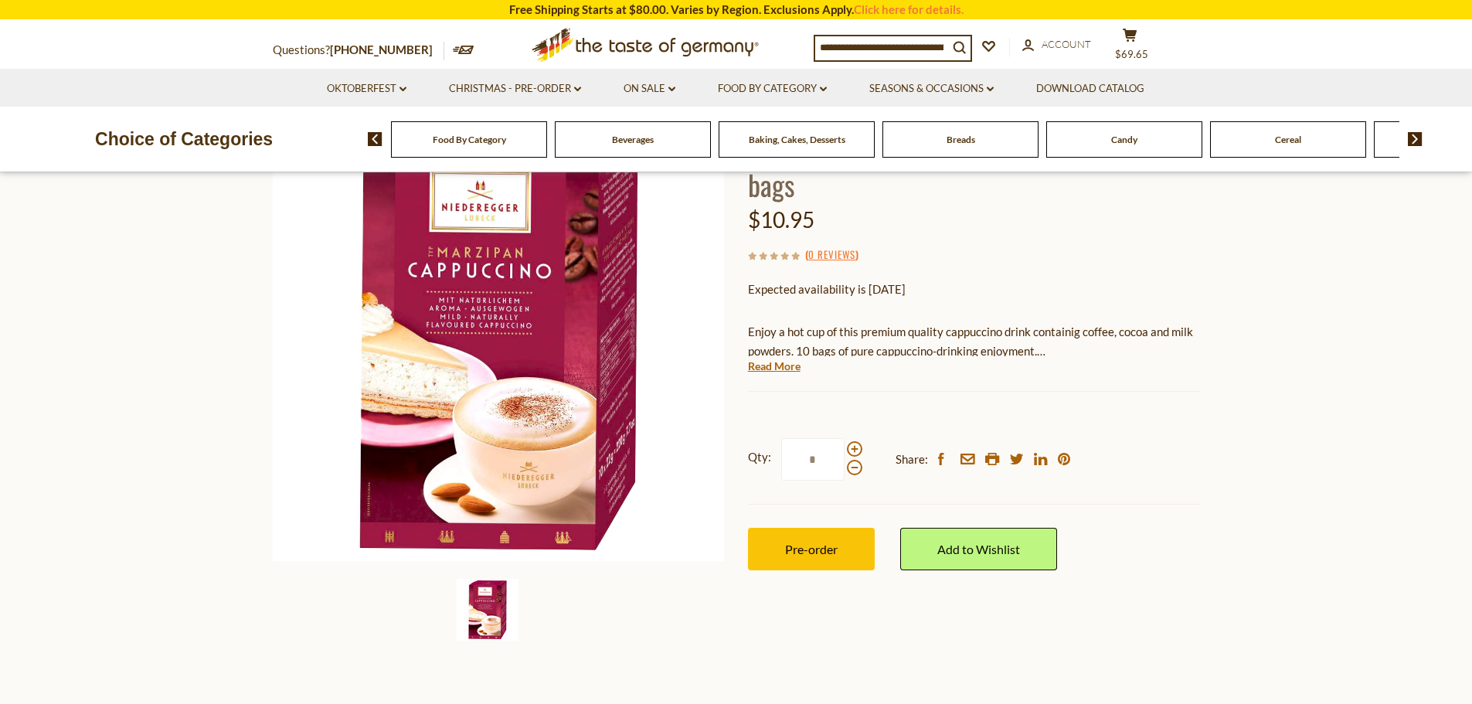
scroll to position [155, 0]
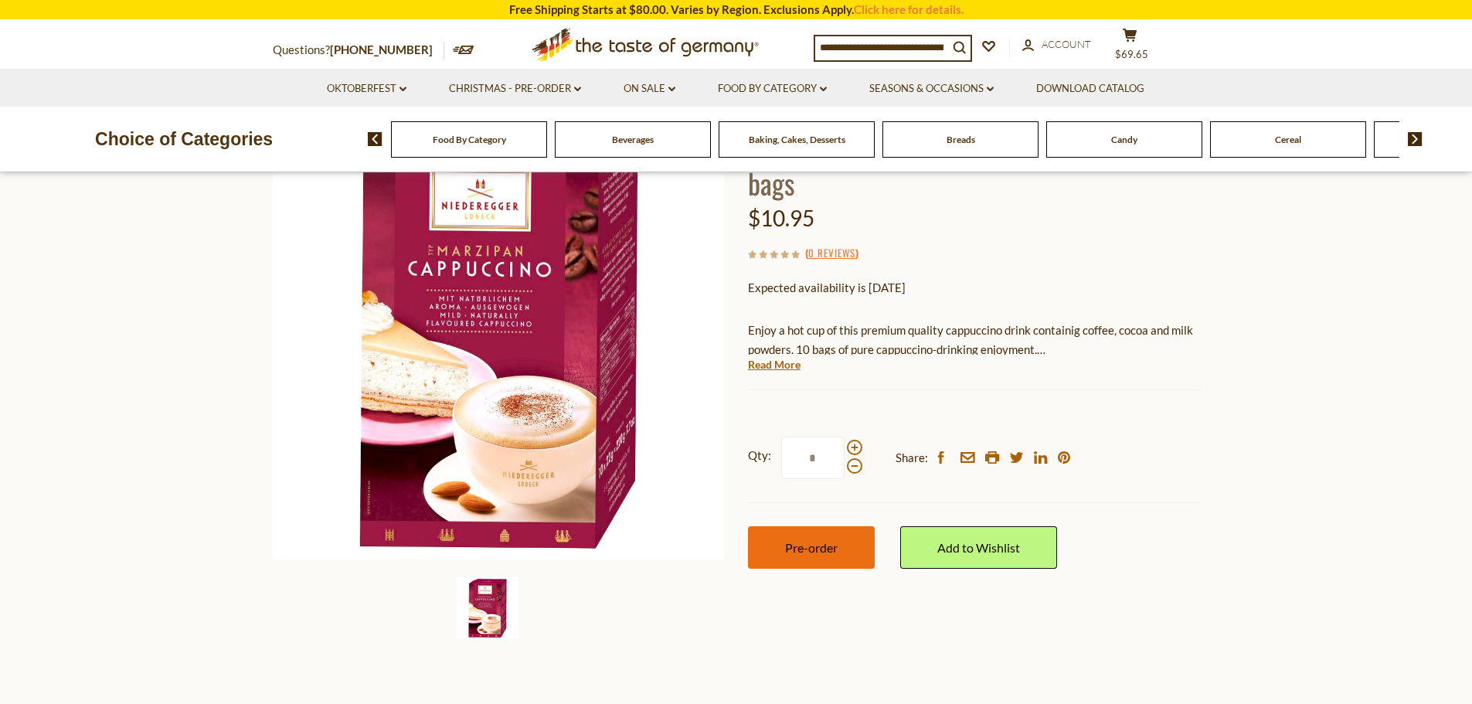
click at [834, 552] on span "Pre-order" at bounding box center [811, 547] width 53 height 15
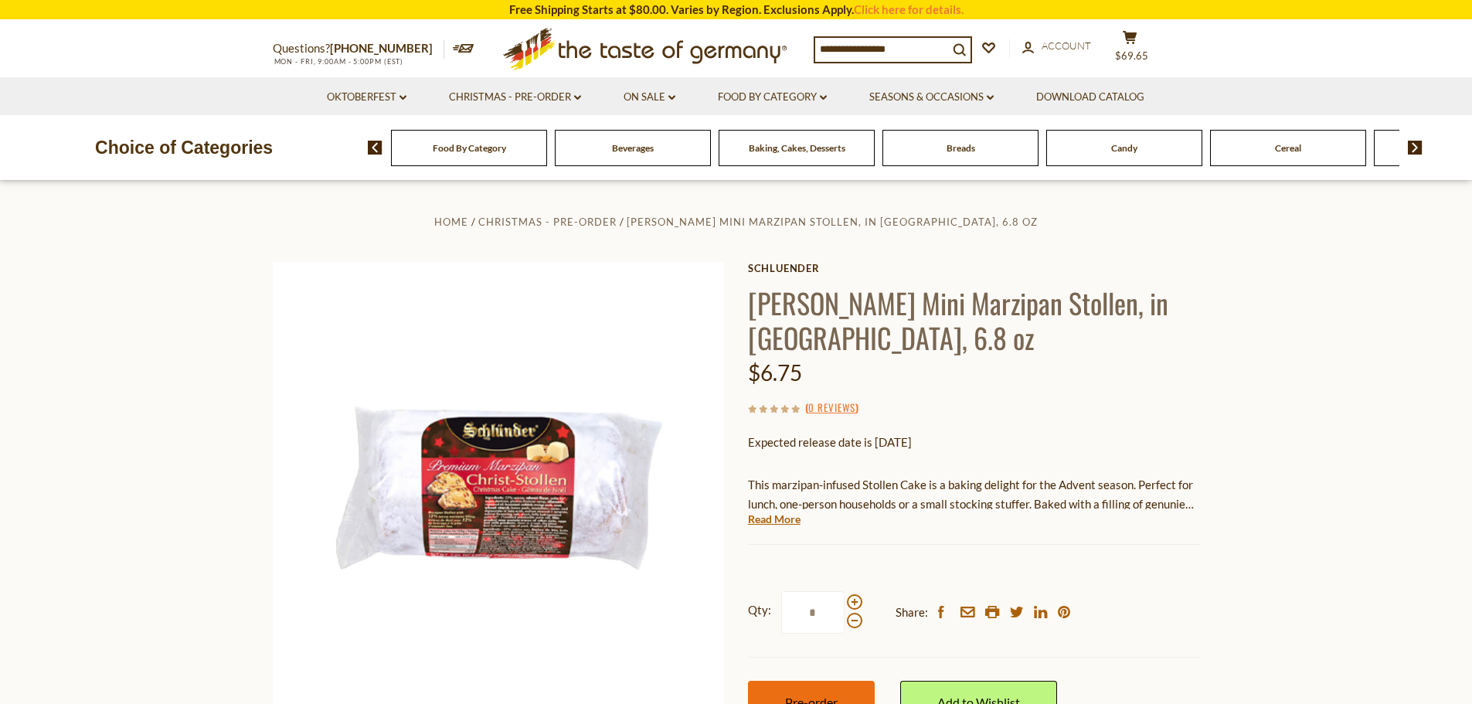
drag, startPoint x: 783, startPoint y: 692, endPoint x: 783, endPoint y: 683, distance: 9.3
click at [783, 691] on button "Pre-order" at bounding box center [811, 702] width 127 height 42
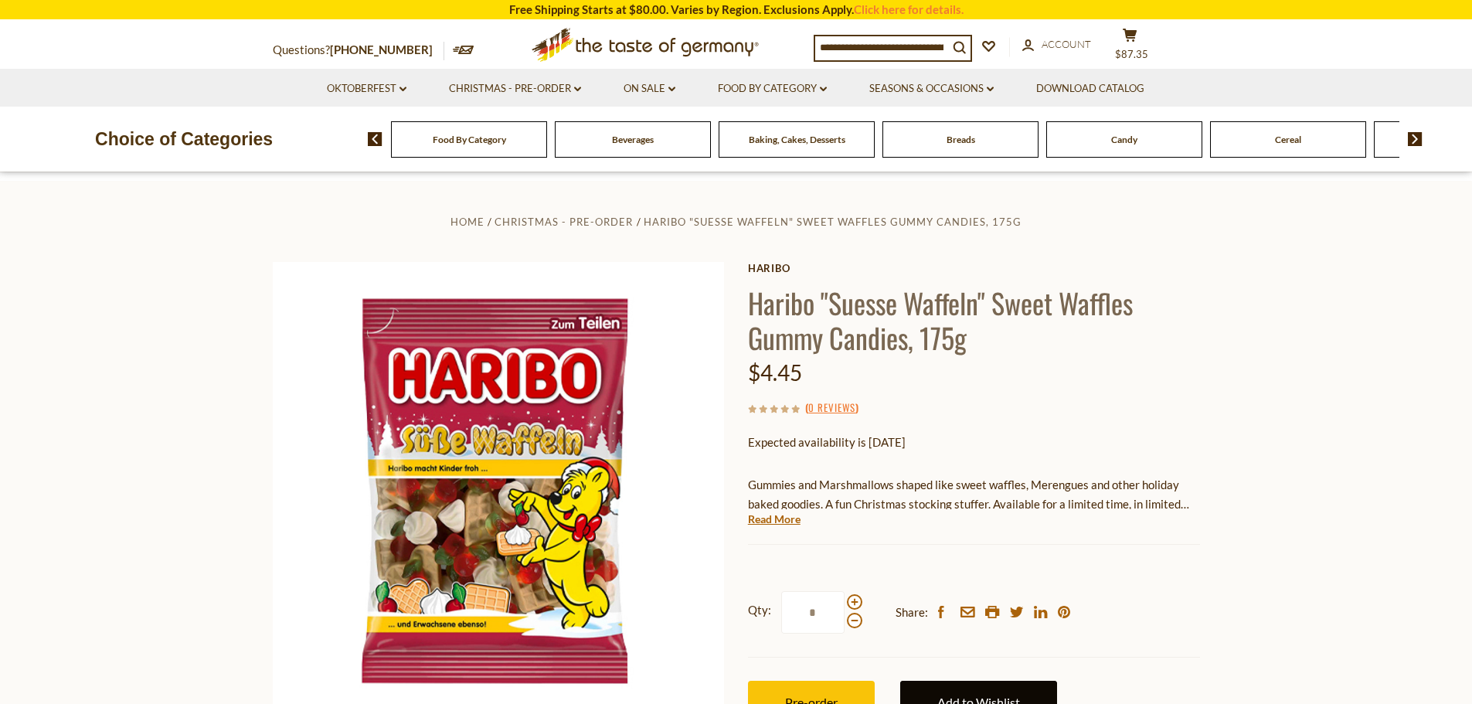
scroll to position [309, 0]
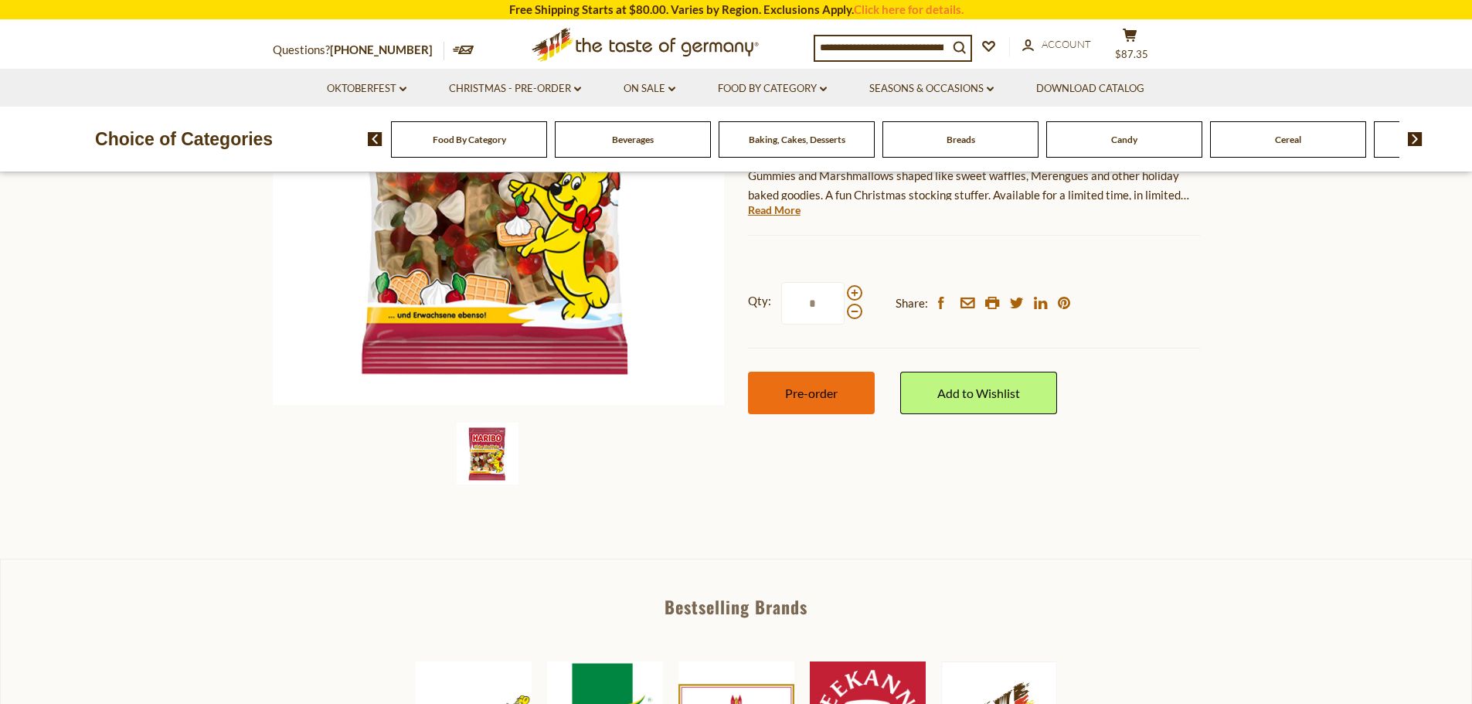
click at [847, 396] on button "Pre-order" at bounding box center [811, 393] width 127 height 42
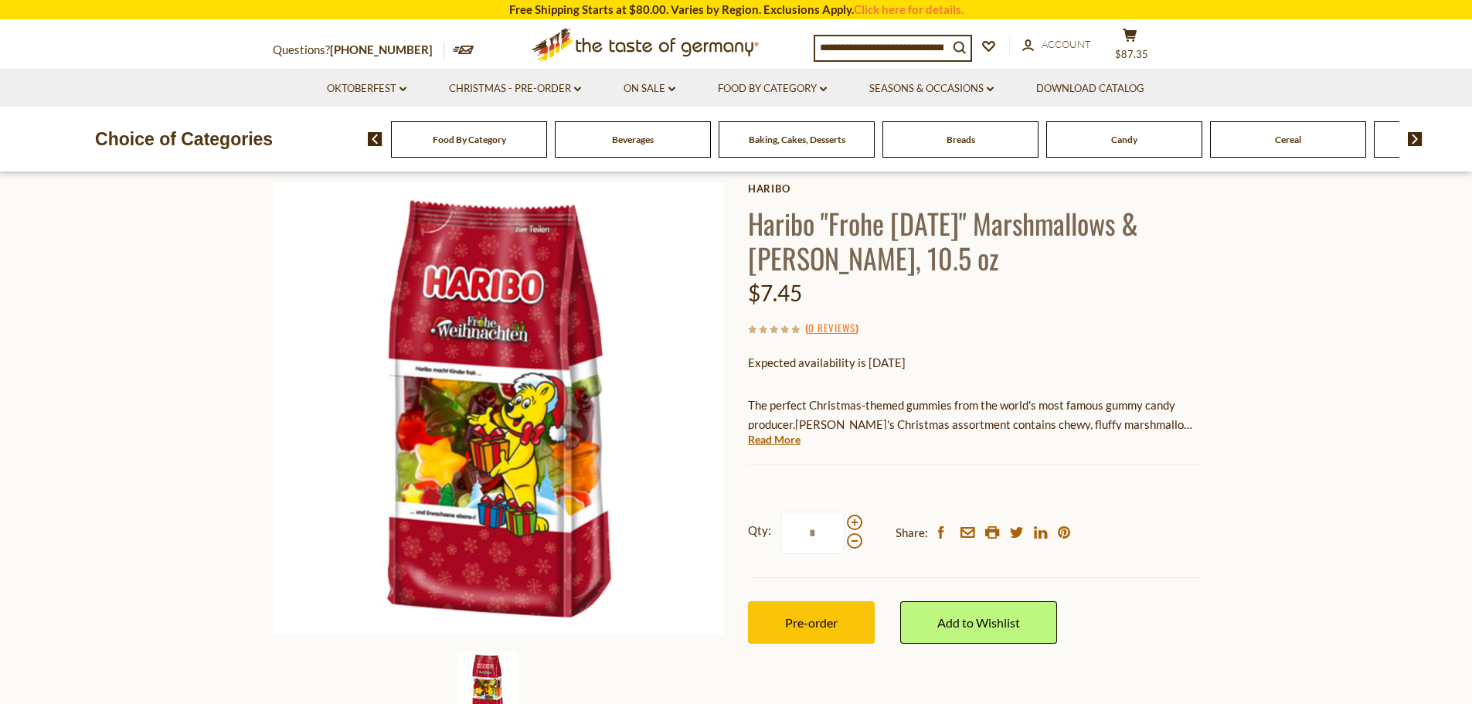
scroll to position [155, 0]
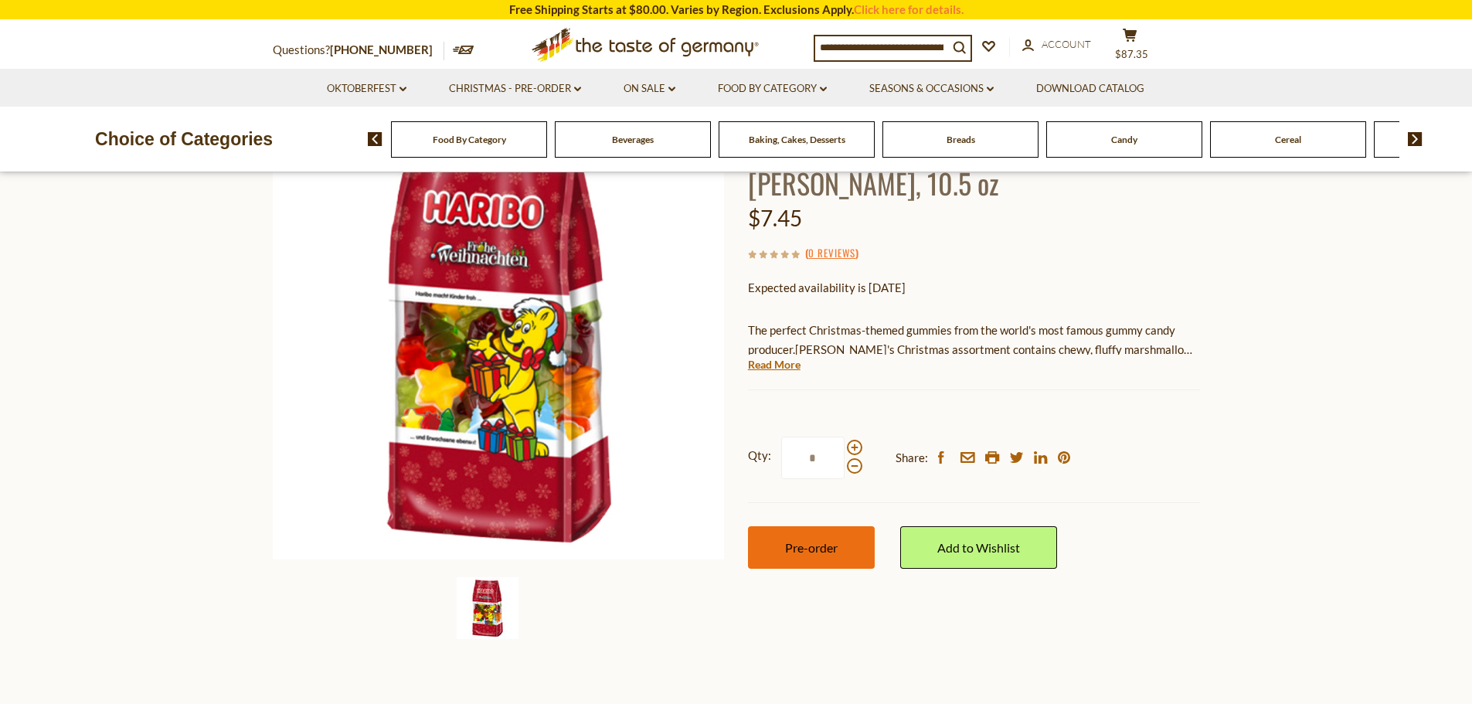
drag, startPoint x: 812, startPoint y: 539, endPoint x: 824, endPoint y: 537, distance: 11.8
click at [812, 539] on button "Pre-order" at bounding box center [811, 547] width 127 height 42
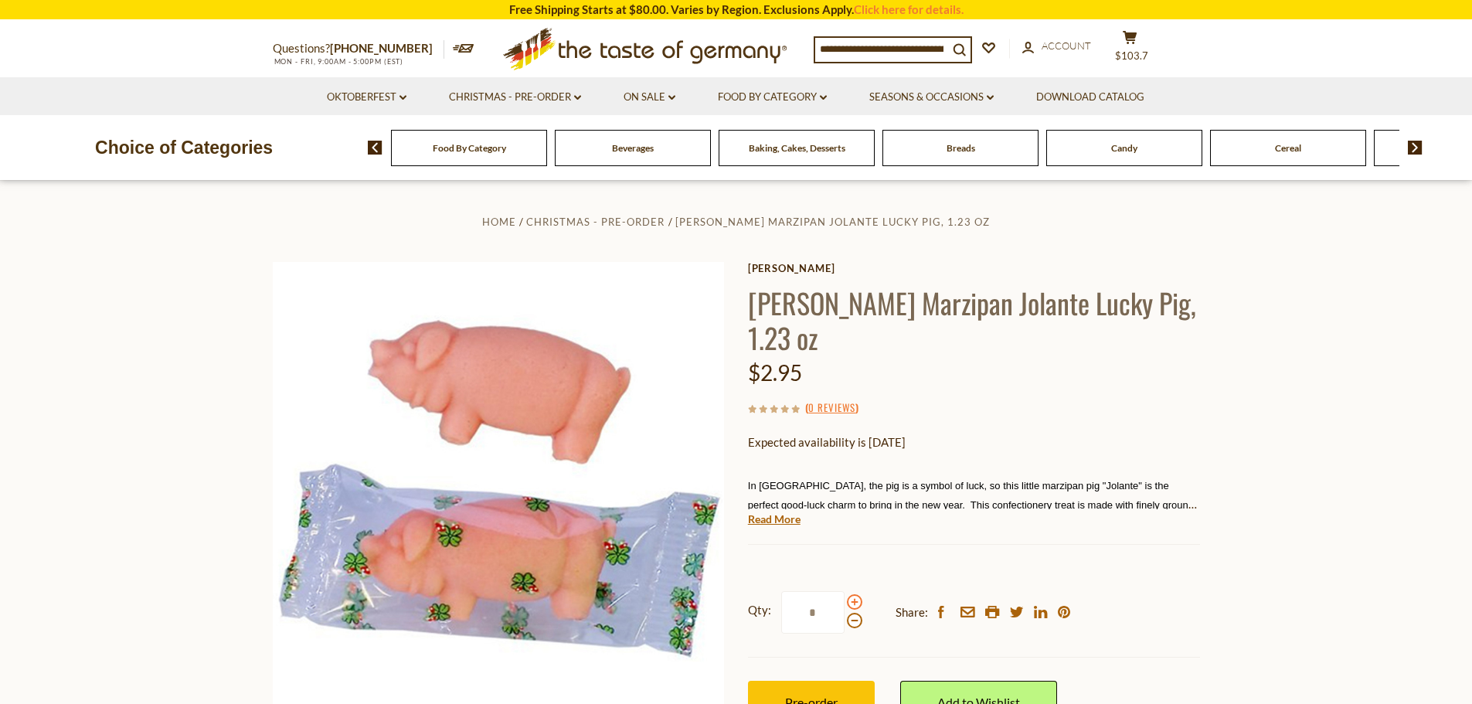
click at [856, 594] on span at bounding box center [854, 601] width 15 height 15
click at [844, 591] on input "*" at bounding box center [812, 612] width 63 height 42
click at [856, 594] on span at bounding box center [854, 601] width 15 height 15
click at [844, 591] on input "*" at bounding box center [812, 612] width 63 height 42
click at [855, 613] on span at bounding box center [854, 620] width 15 height 15
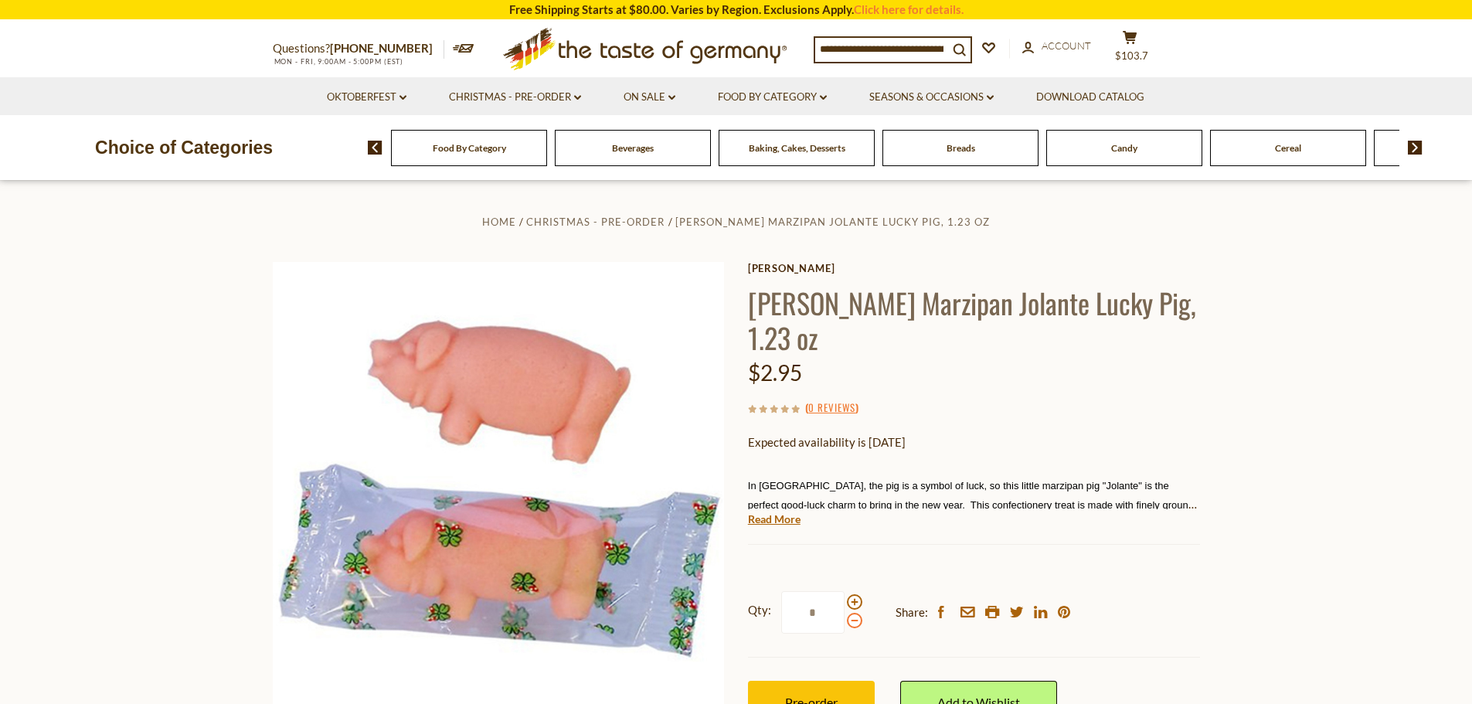
click at [844, 591] on input "*" at bounding box center [812, 612] width 63 height 42
type input "*"
click at [827, 695] on span "Pre-order" at bounding box center [811, 702] width 53 height 15
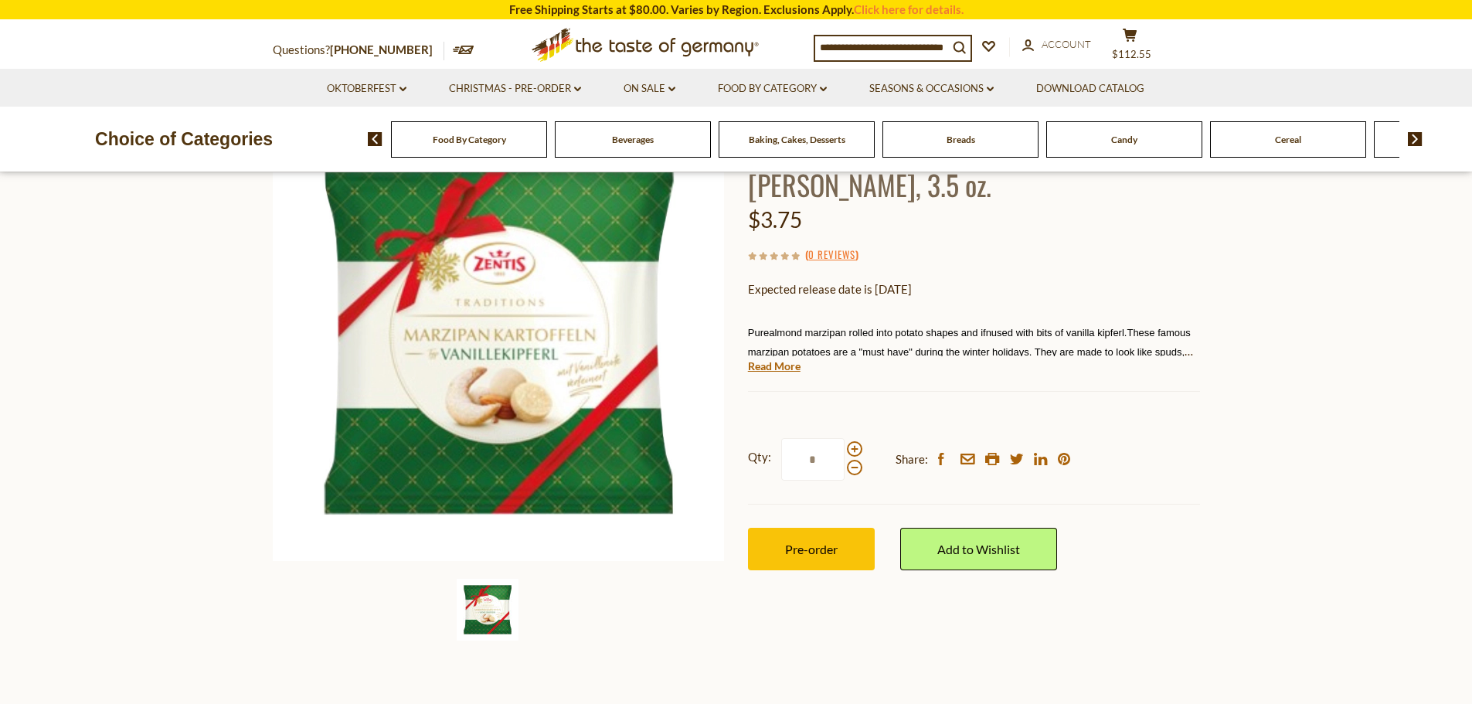
scroll to position [155, 0]
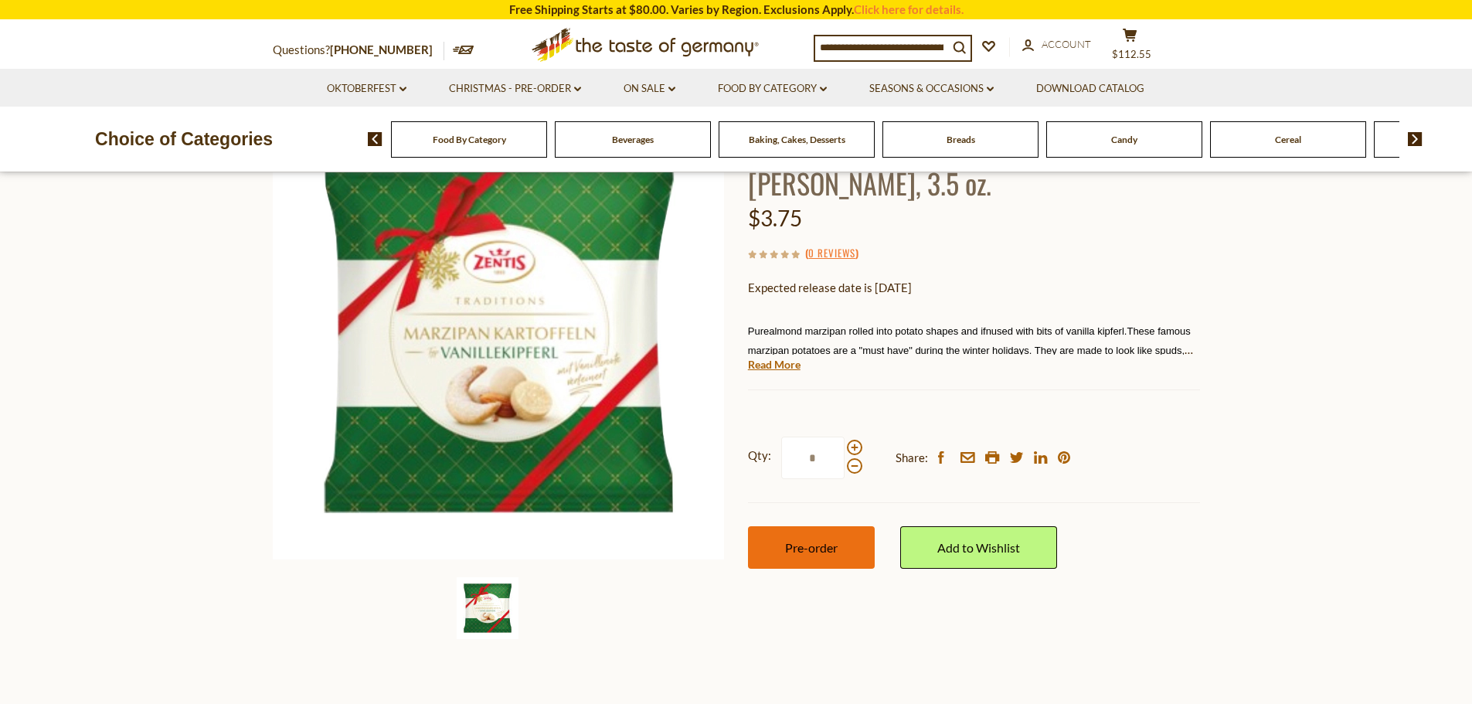
click at [837, 548] on span "Pre-order" at bounding box center [811, 547] width 53 height 15
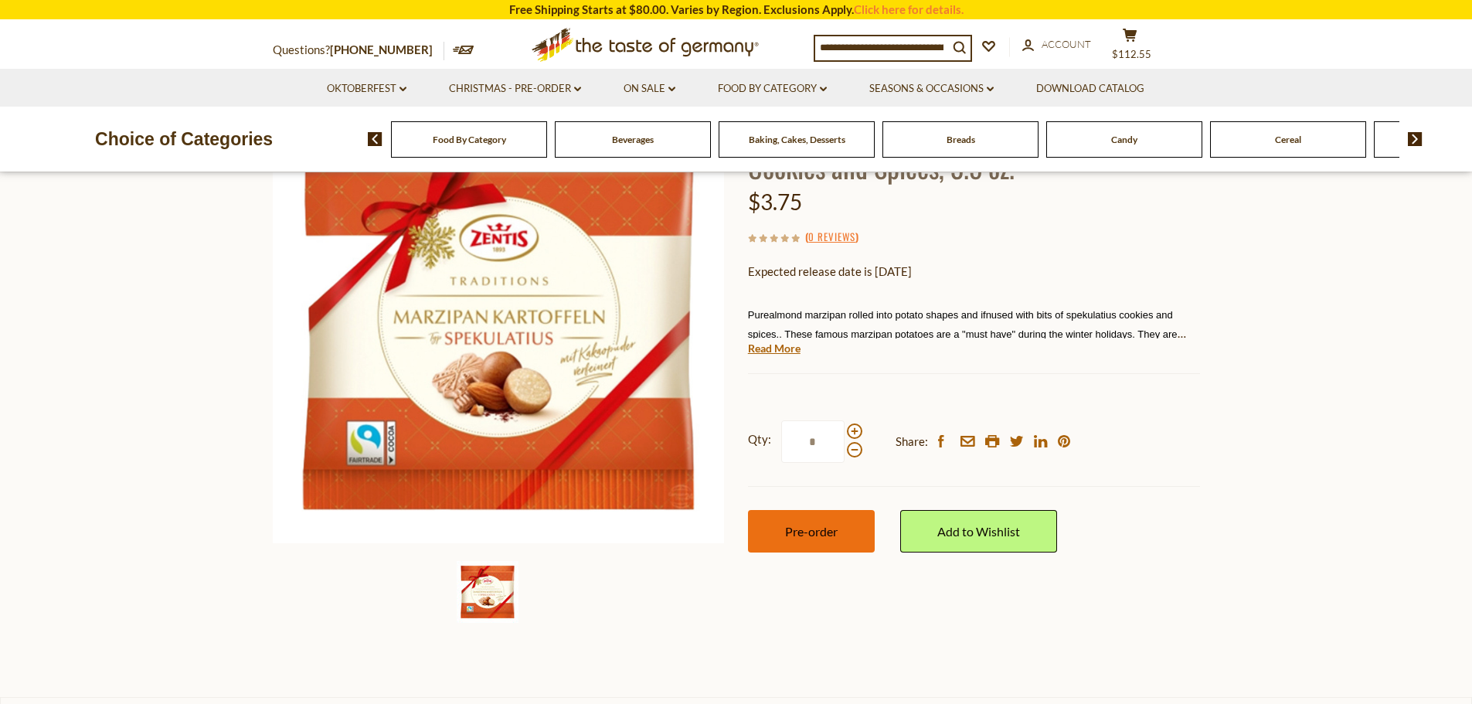
scroll to position [232, 0]
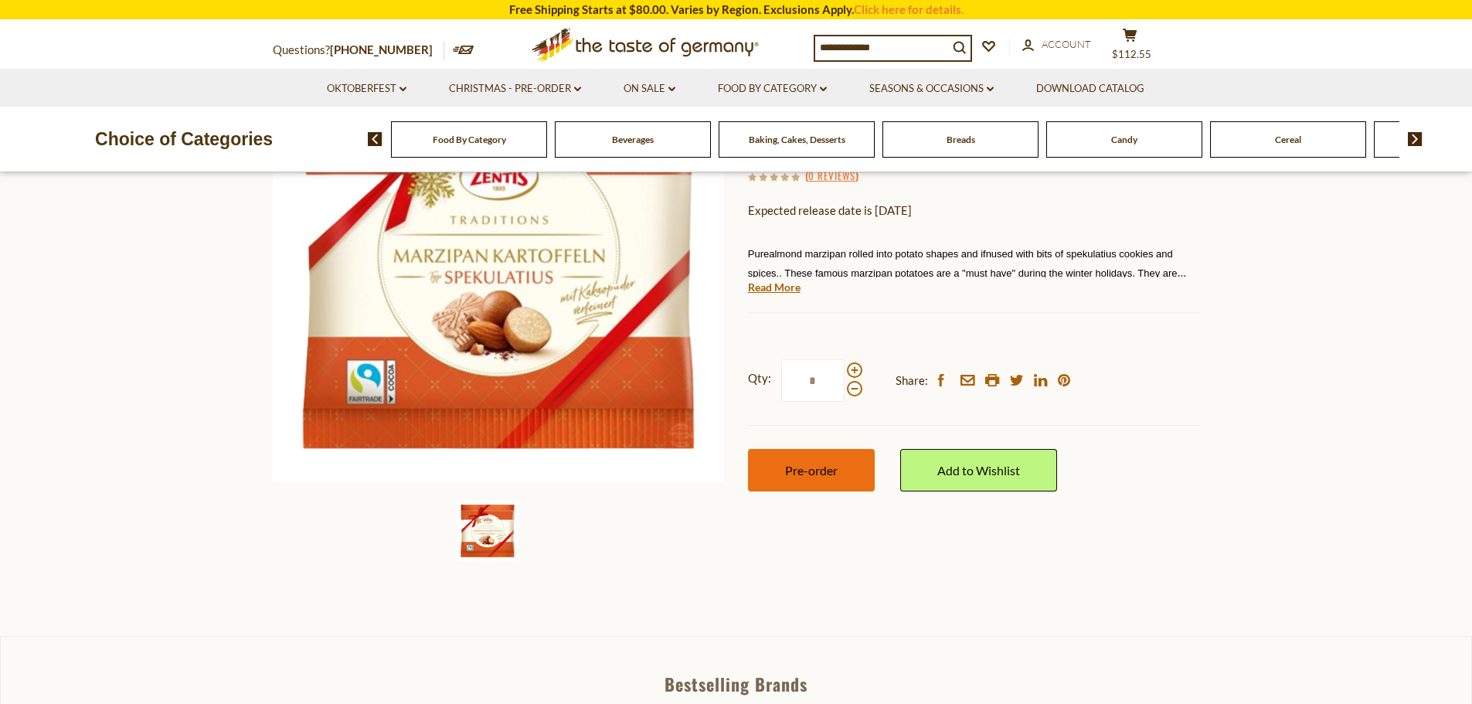
click button "Pre-order"
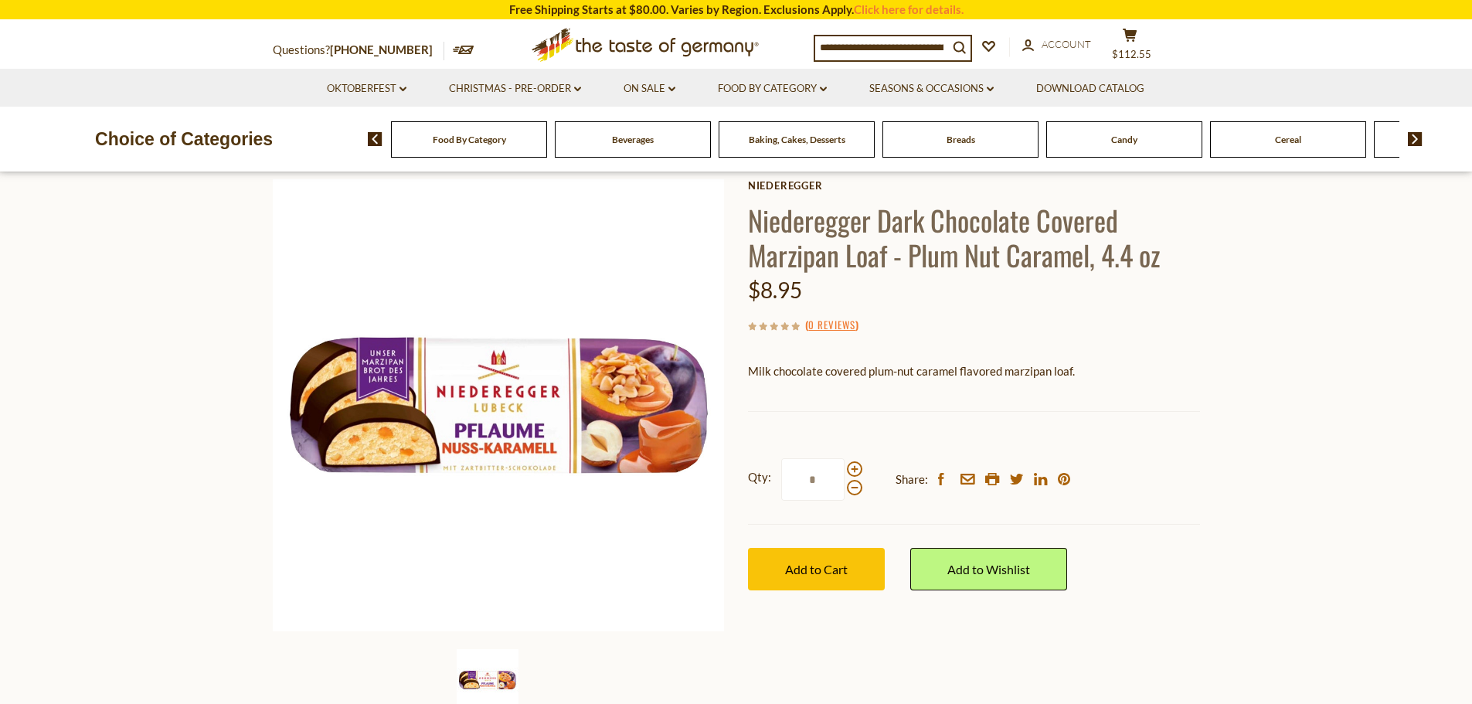
scroll to position [77, 0]
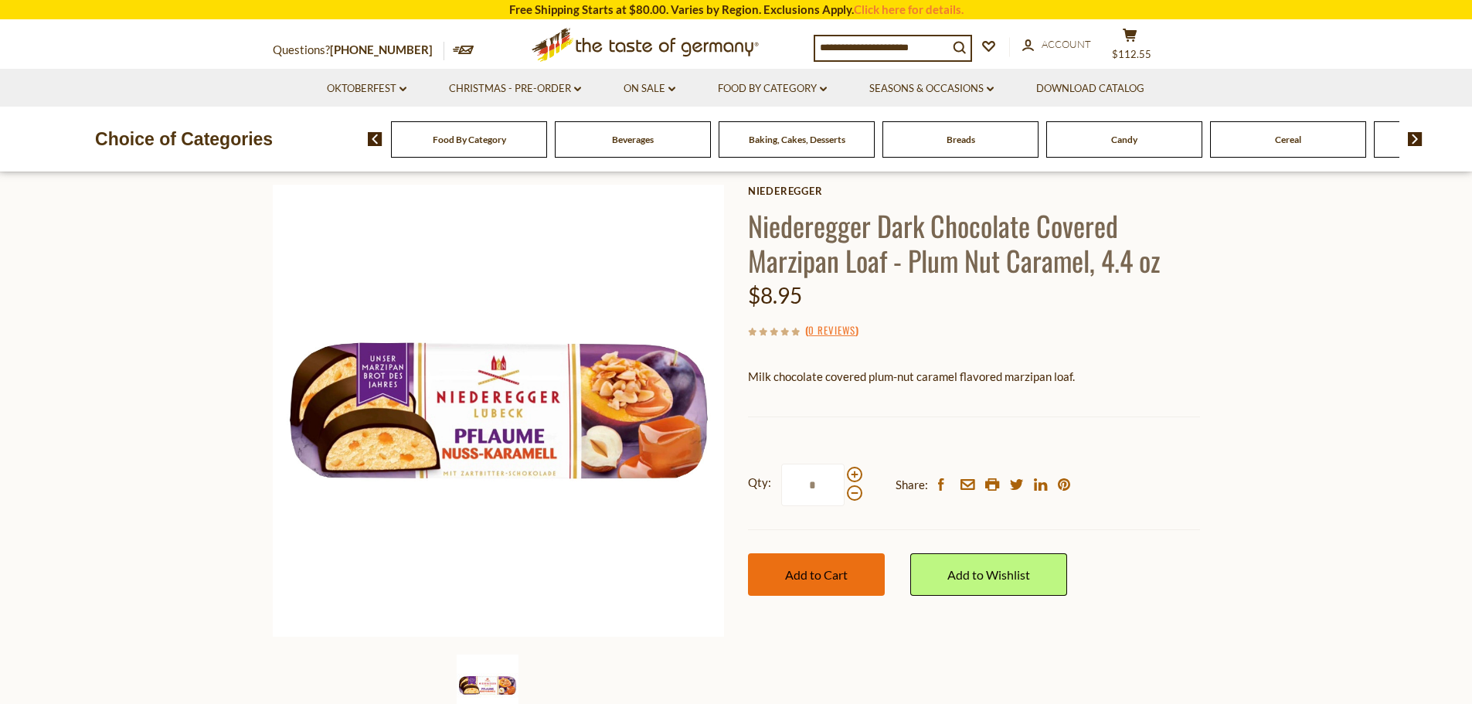
click at [855, 583] on button "Add to Cart" at bounding box center [816, 574] width 137 height 42
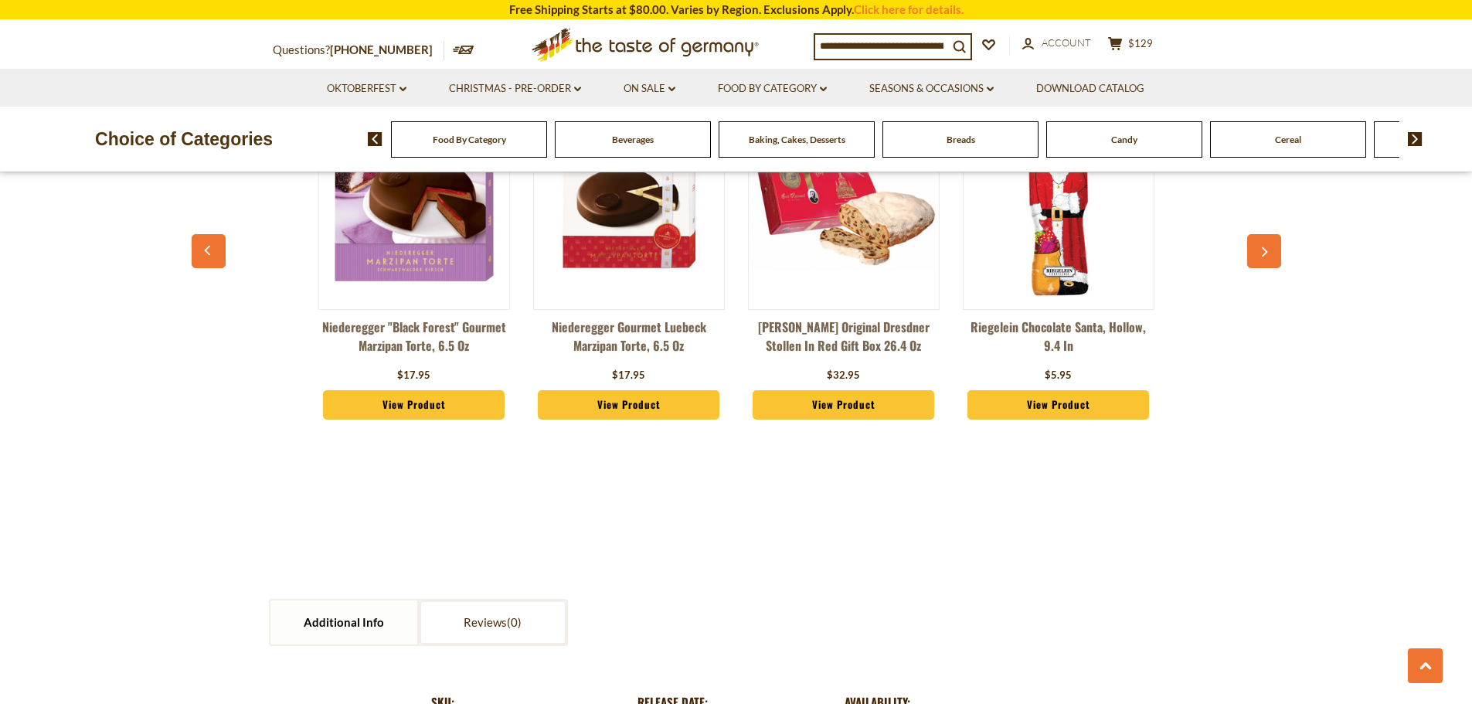
scroll to position [963, 0]
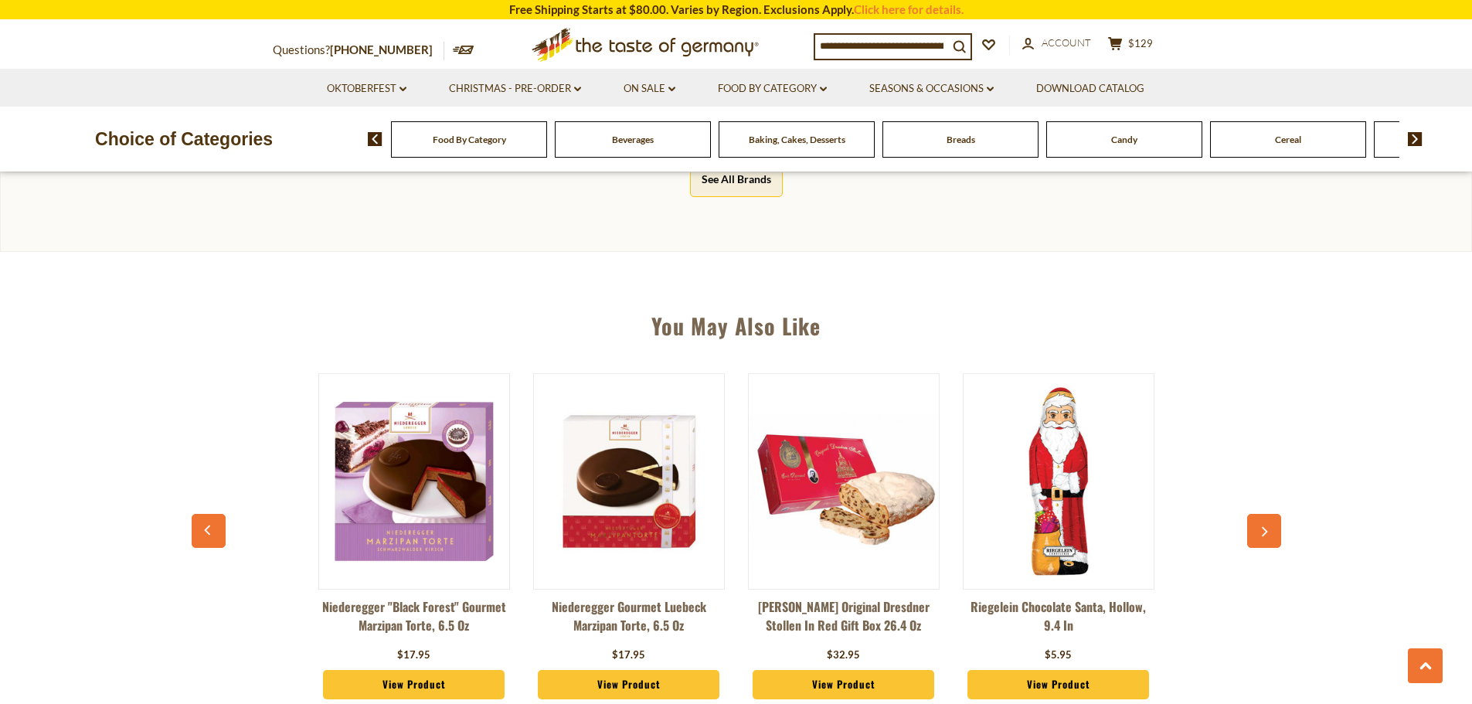
click at [898, 53] on input at bounding box center [881, 46] width 133 height 22
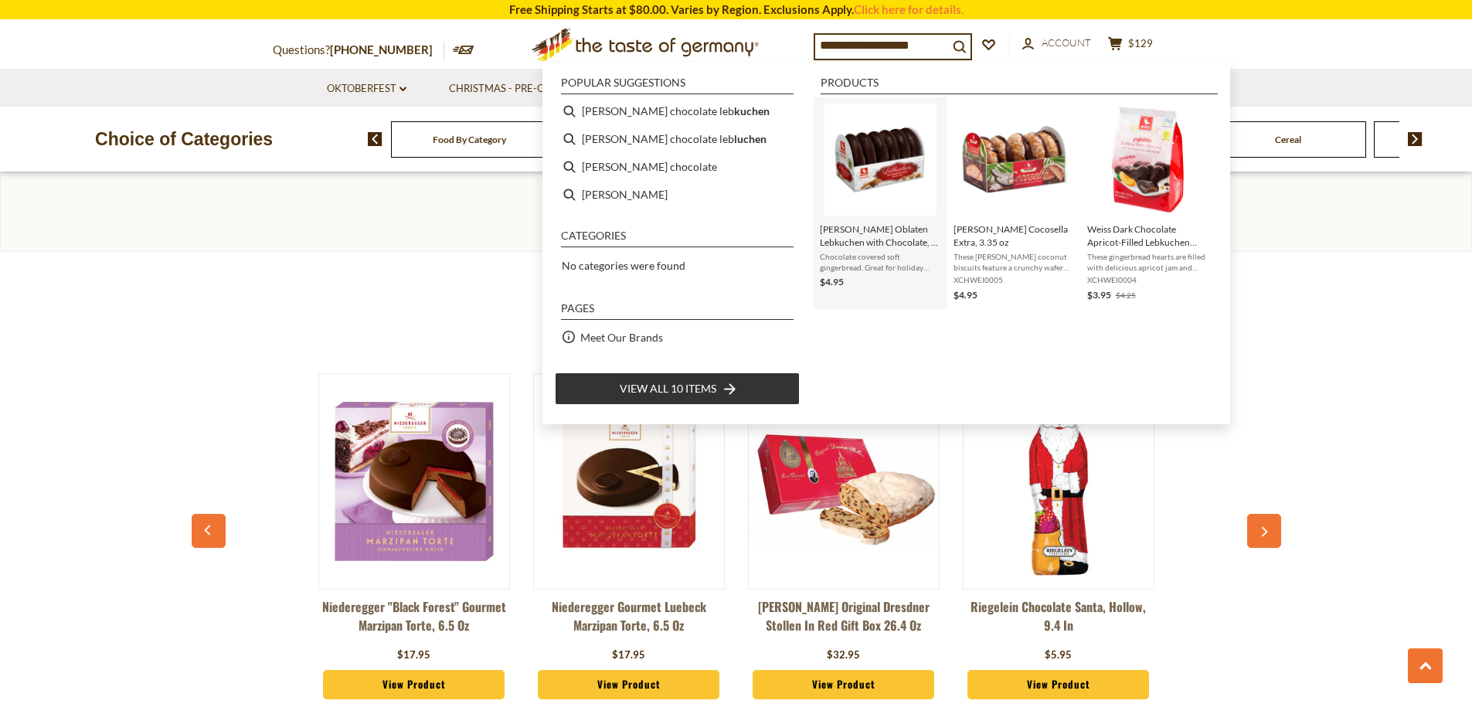
type input "**********"
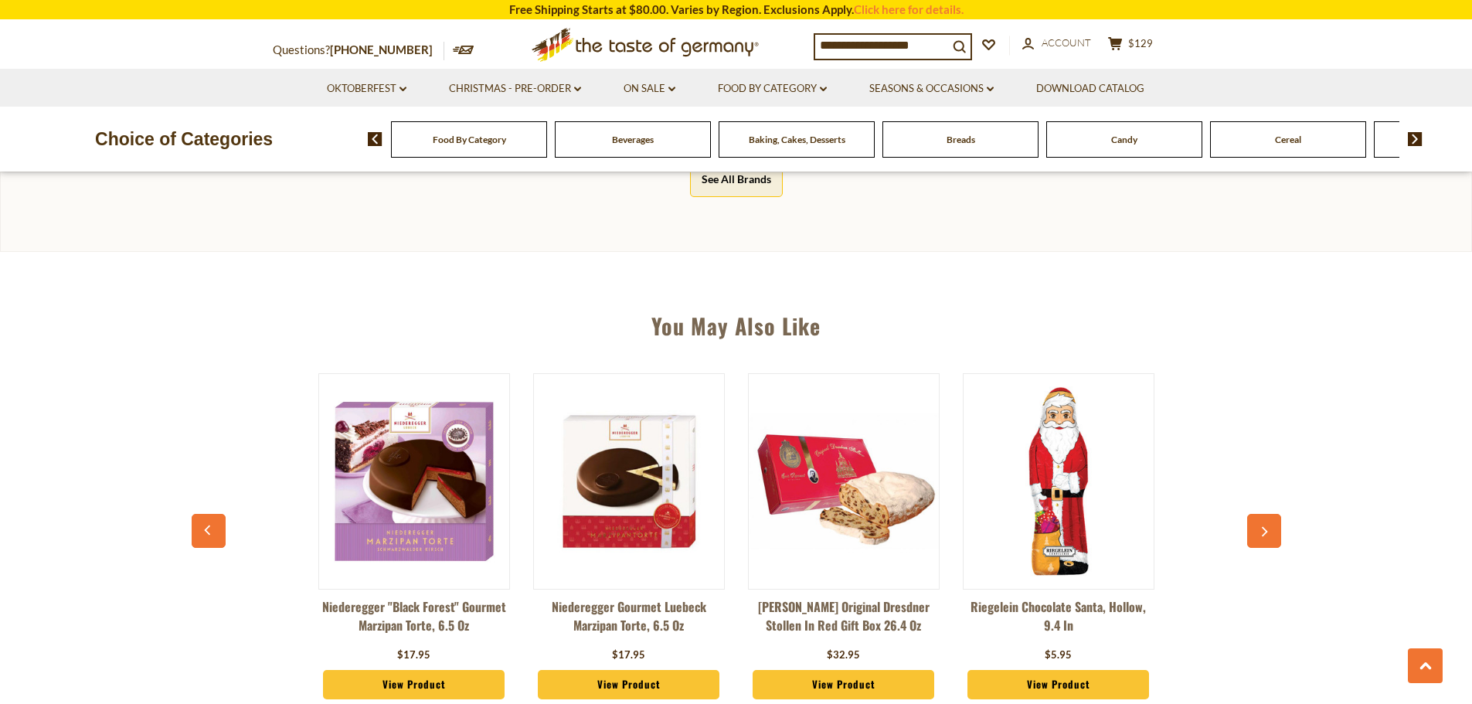
click at [114, 266] on main "Home Christmas - PRE-ORDER Weiss Milk Chocolate Apricot-Filled Lebkuchen Hearts…" at bounding box center [736, 515] width 1472 height 2597
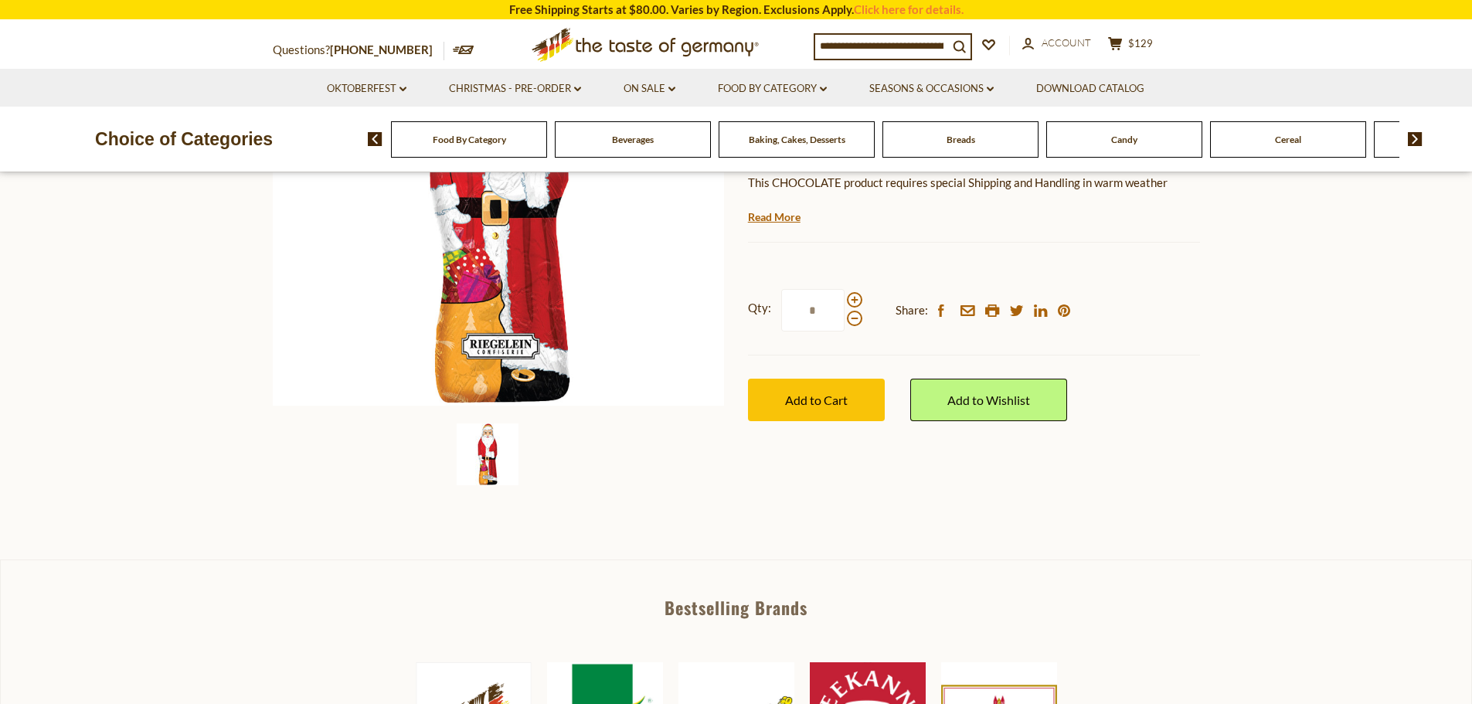
scroll to position [309, 0]
click at [838, 399] on span "Add to Cart" at bounding box center [816, 399] width 63 height 15
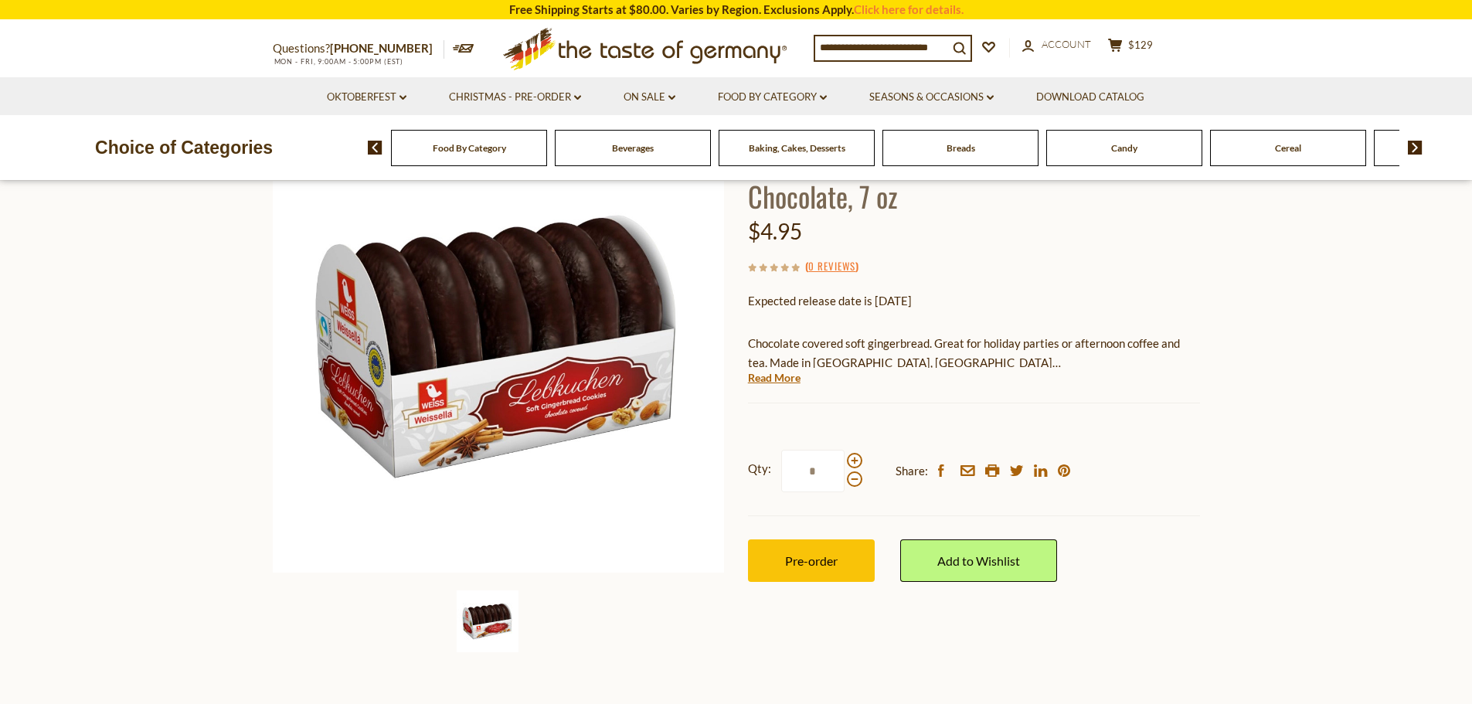
scroll to position [309, 0]
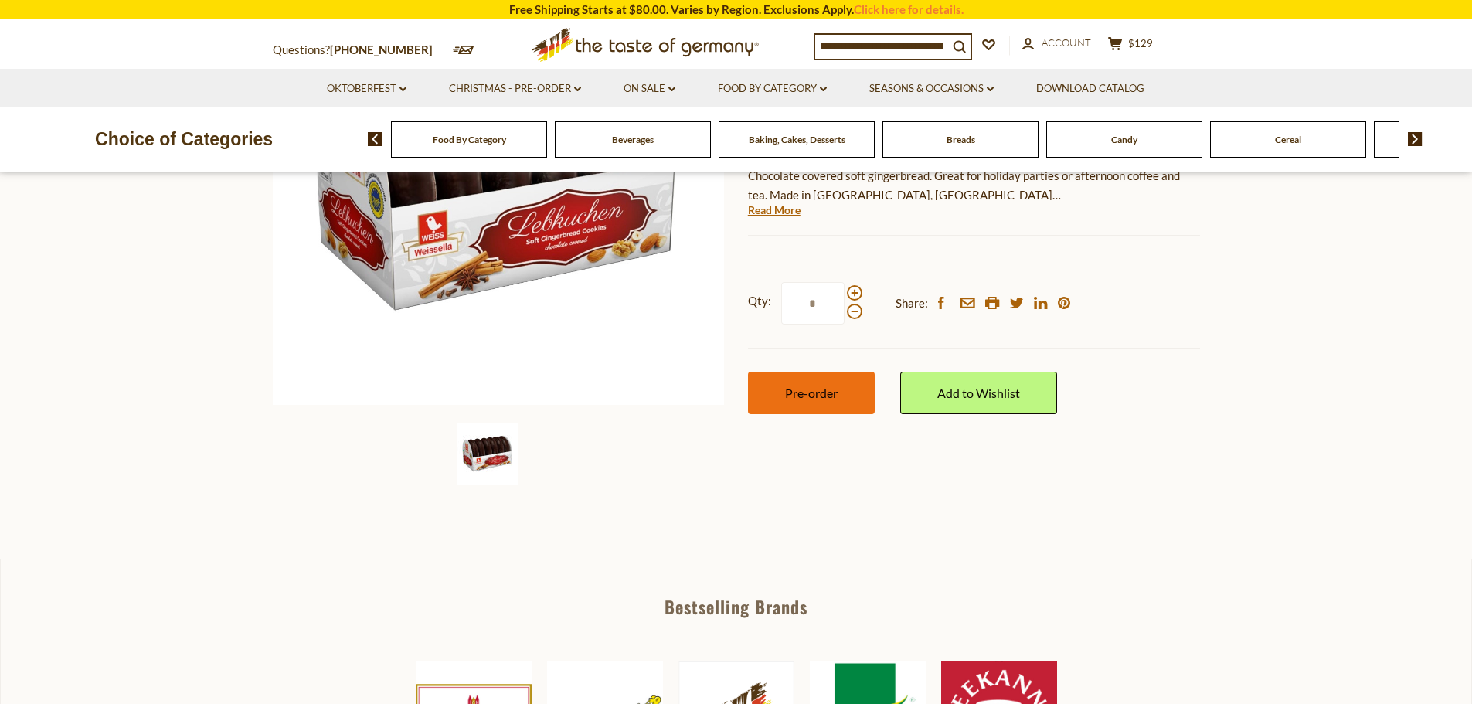
click at [860, 394] on button "Pre-order" at bounding box center [811, 393] width 127 height 42
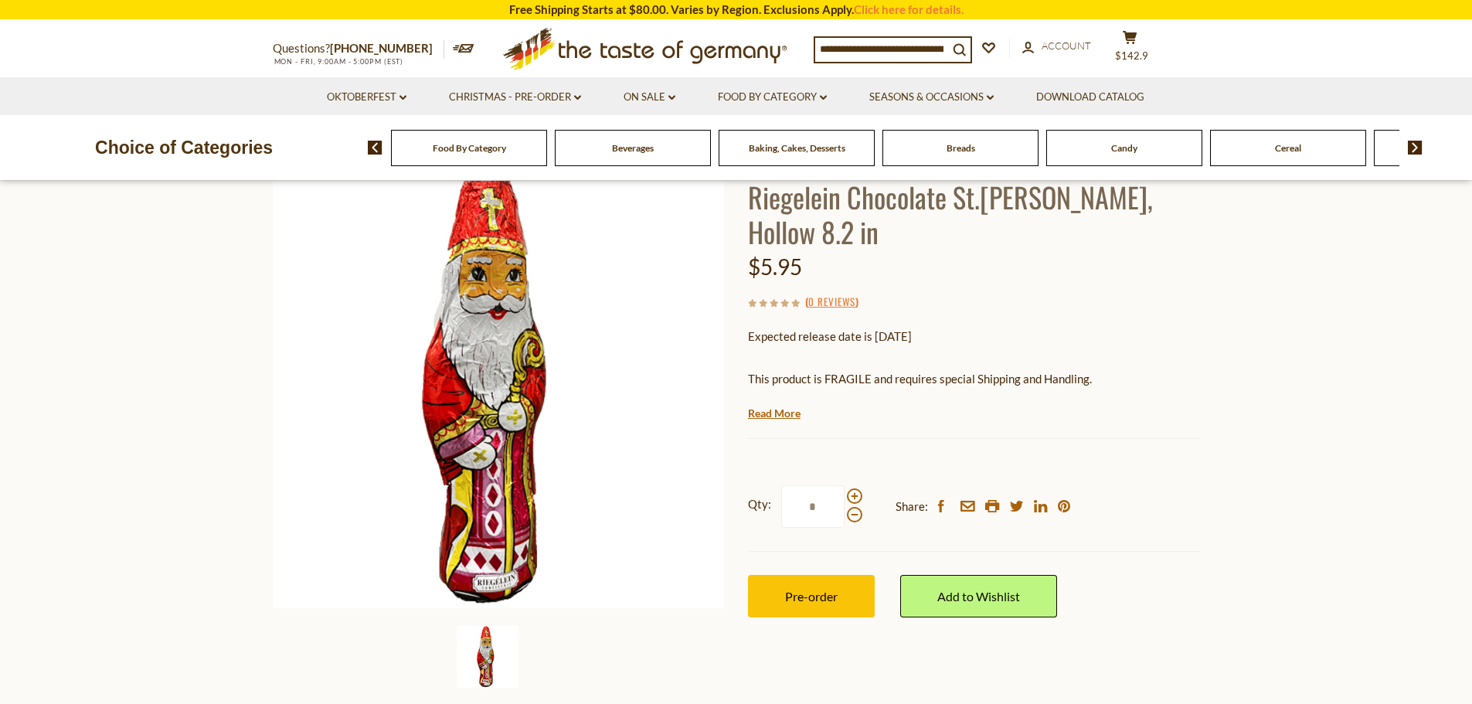
scroll to position [232, 0]
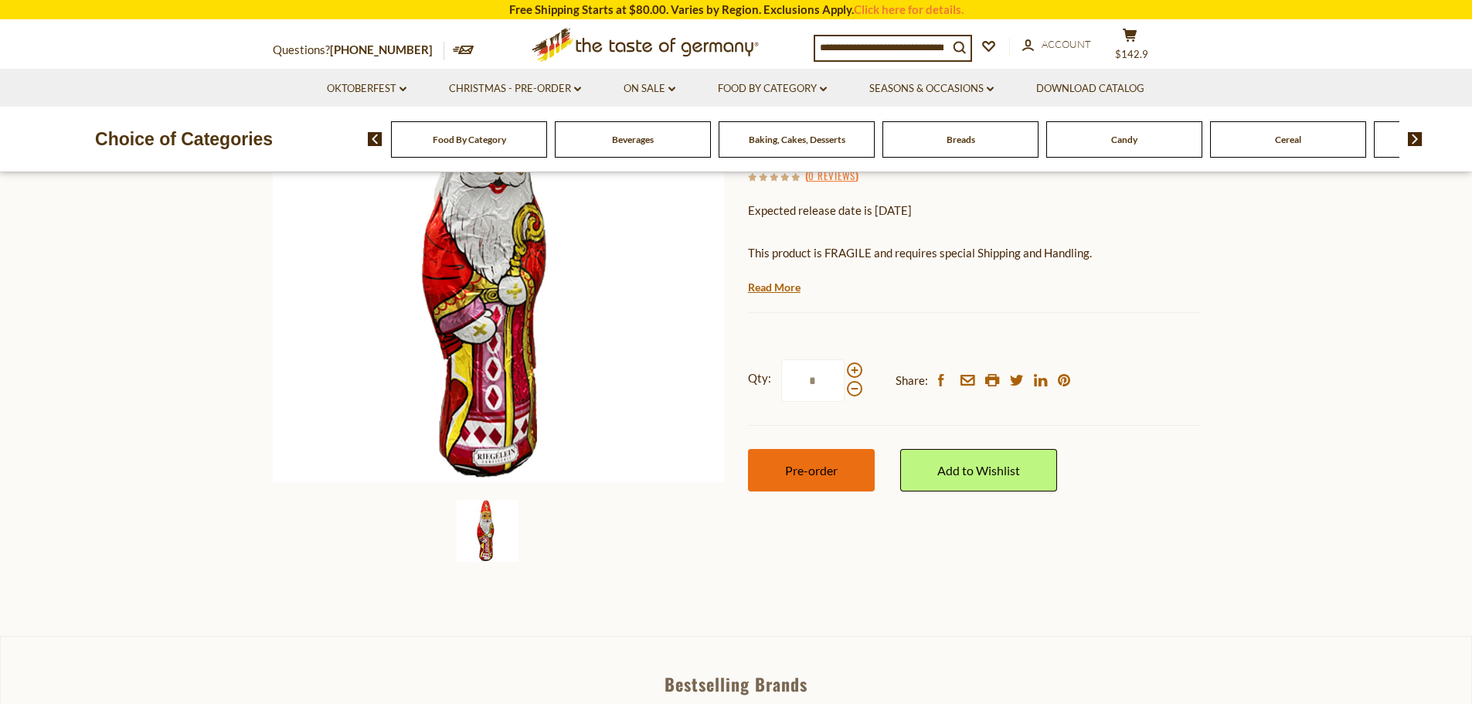
click at [816, 475] on span "Pre-order" at bounding box center [811, 470] width 53 height 15
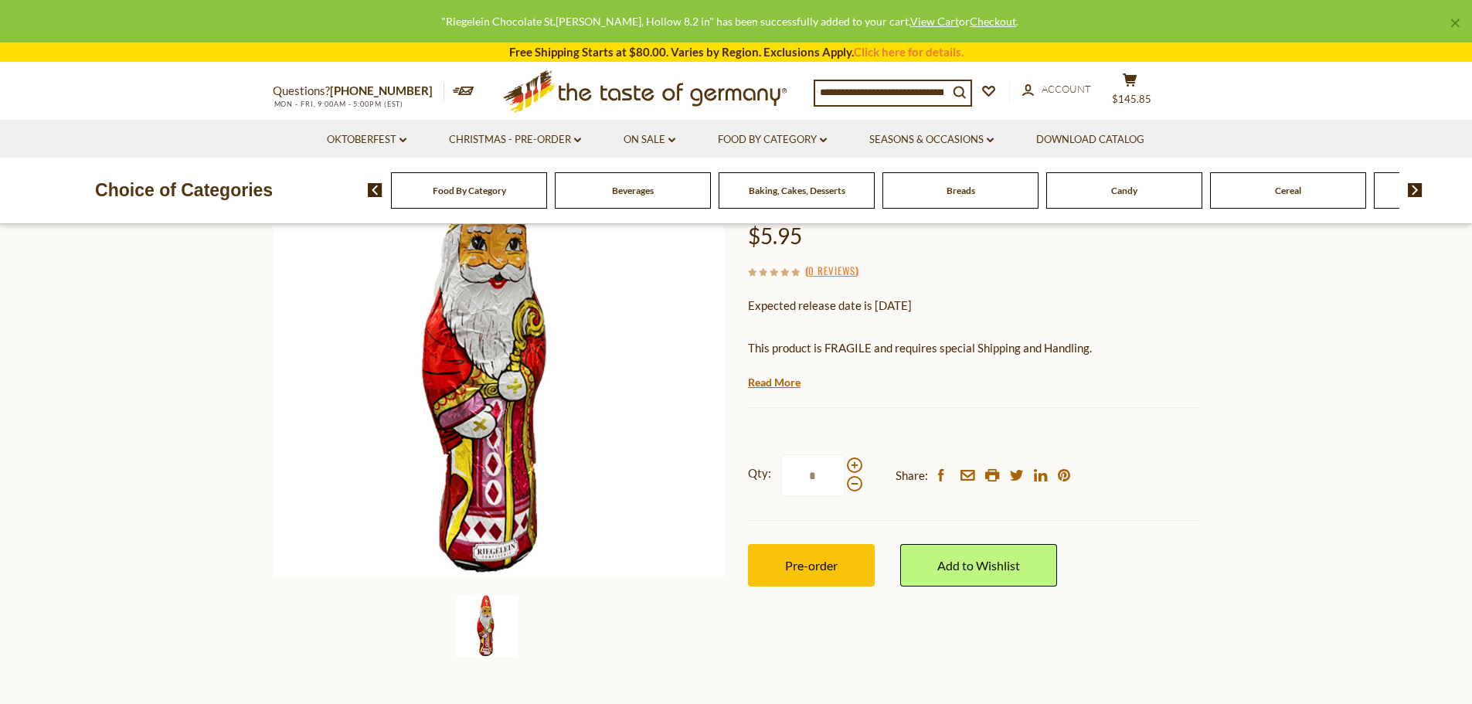
scroll to position [0, 0]
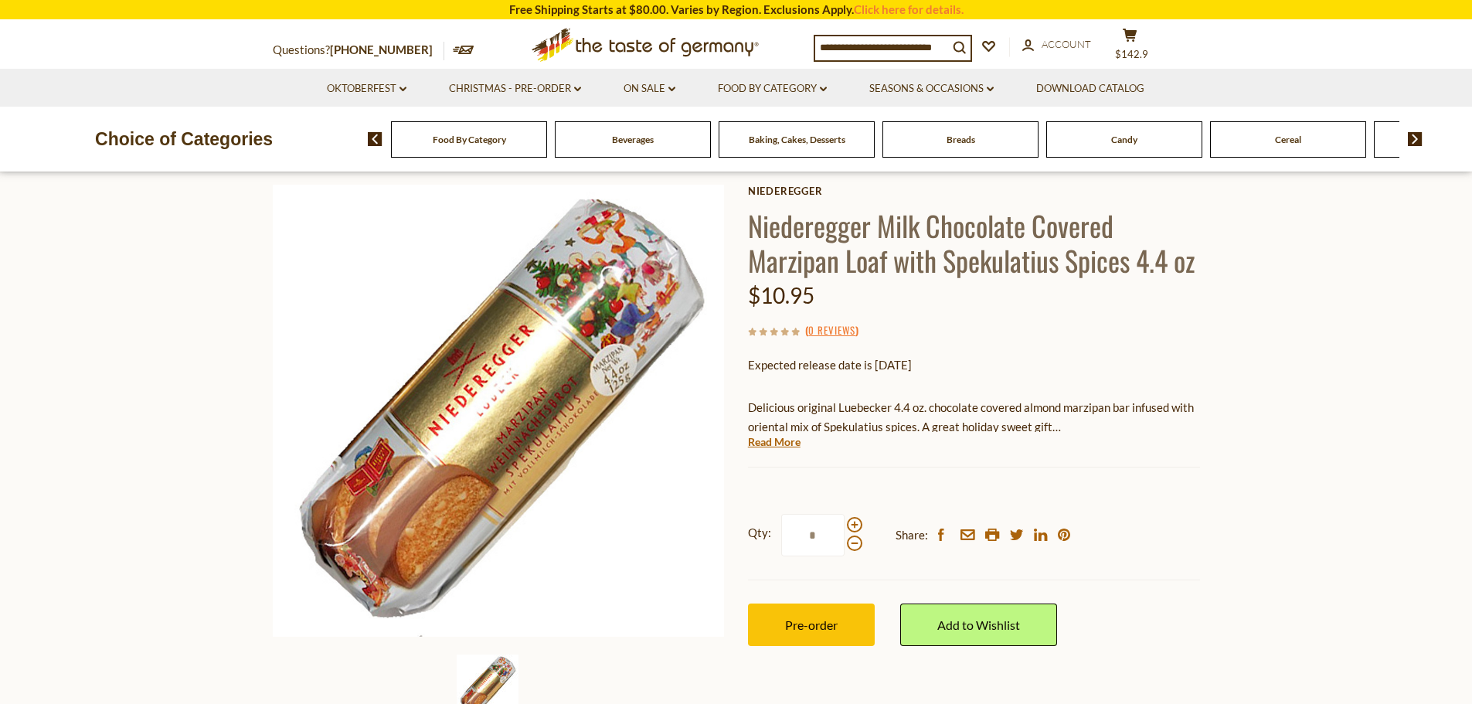
scroll to position [155, 0]
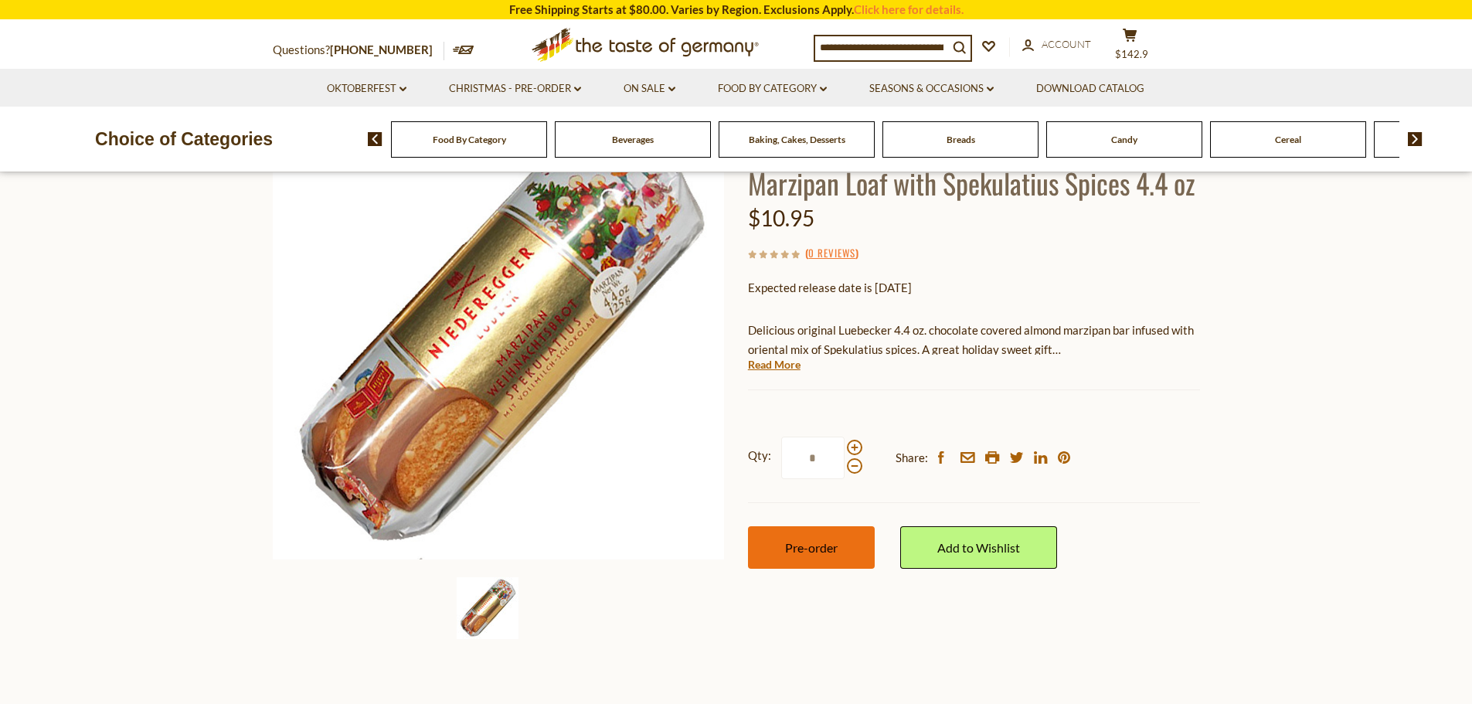
click at [814, 540] on span "Pre-order" at bounding box center [811, 547] width 53 height 15
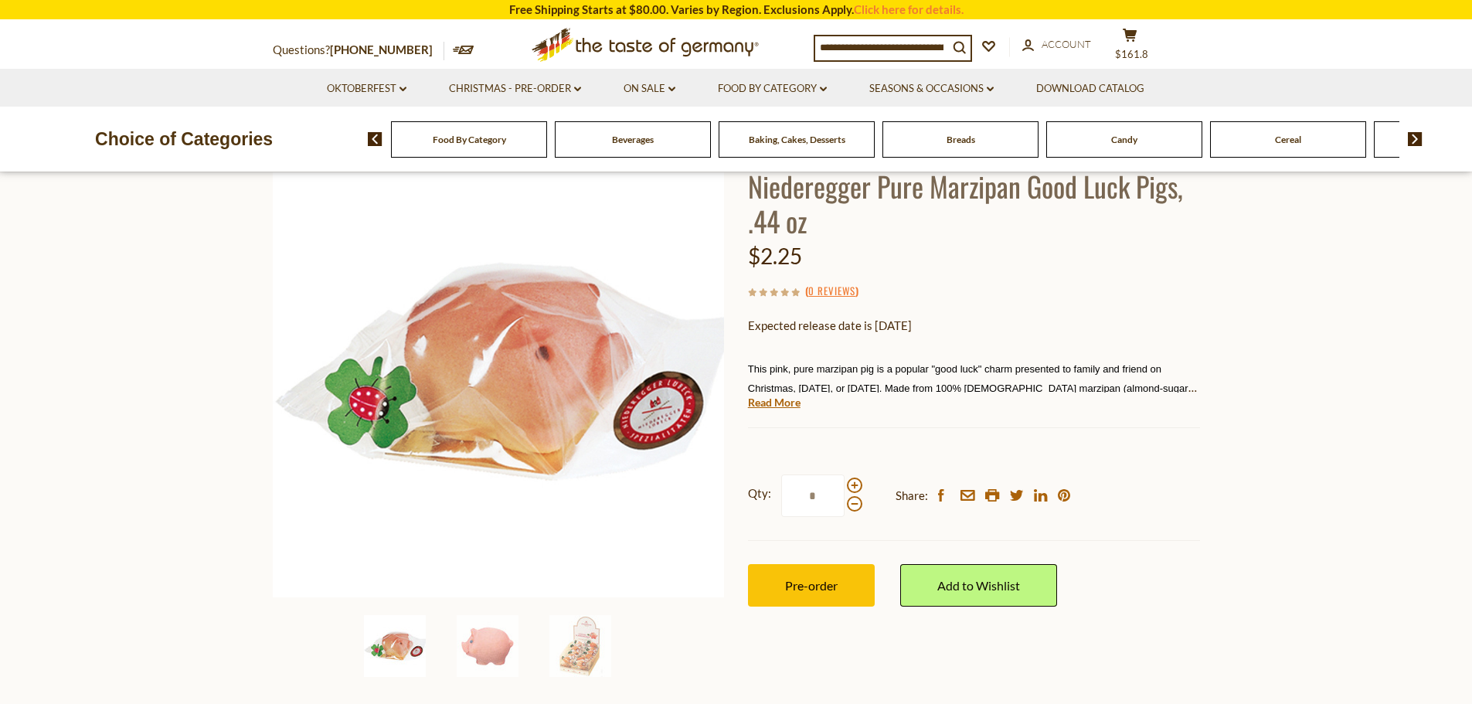
scroll to position [232, 0]
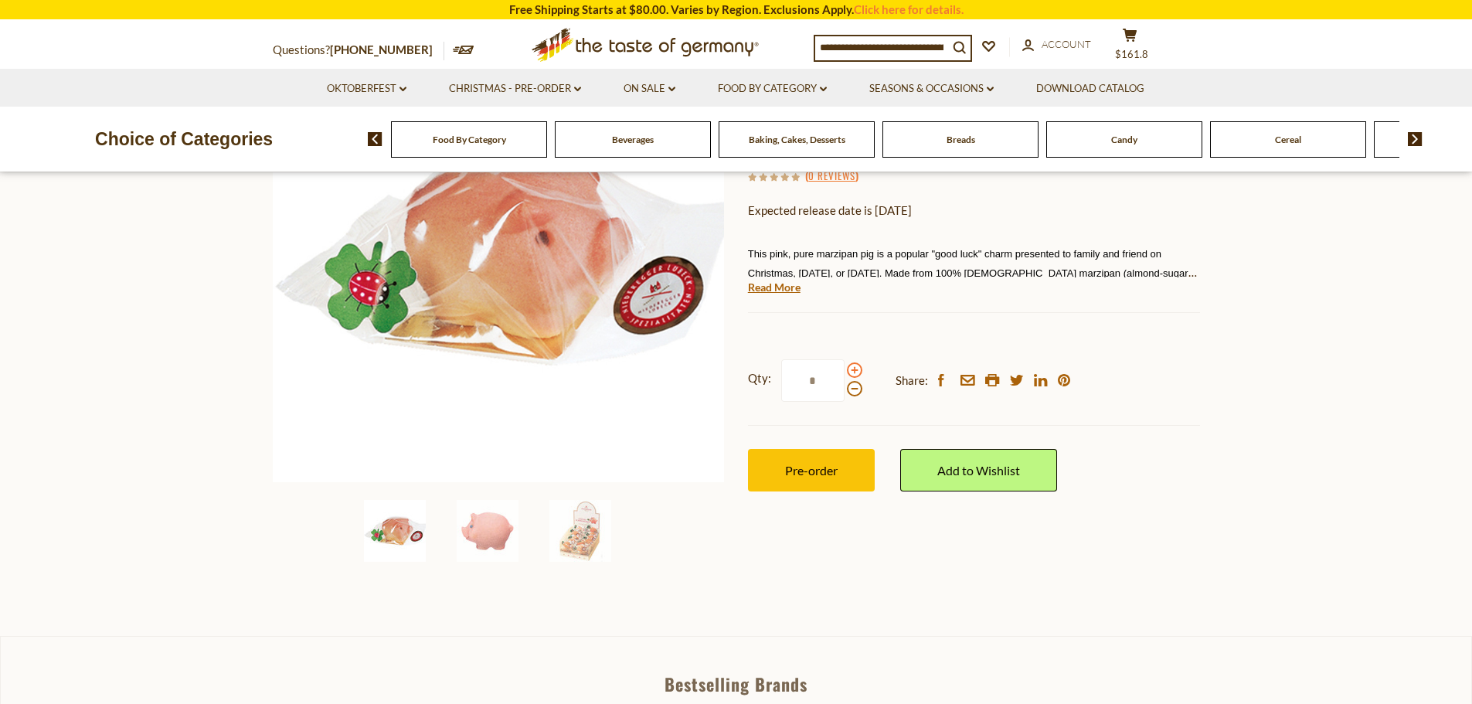
click at [852, 372] on span at bounding box center [854, 369] width 15 height 15
click at [844, 372] on input "*" at bounding box center [812, 380] width 63 height 42
click at [852, 370] on span at bounding box center [854, 369] width 15 height 15
click at [844, 370] on input "*" at bounding box center [812, 380] width 63 height 42
click at [854, 388] on span at bounding box center [854, 388] width 15 height 15
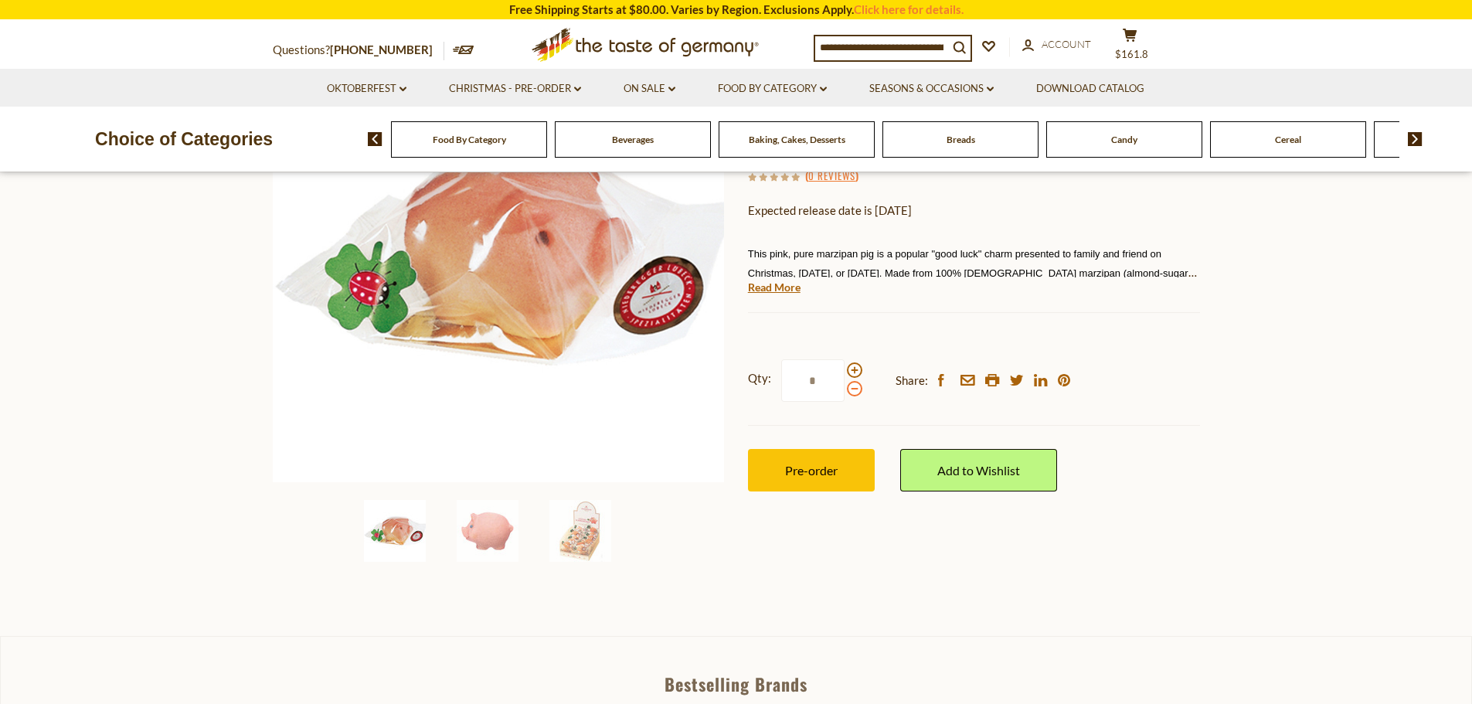
click at [844, 388] on input "*" at bounding box center [812, 380] width 63 height 42
type input "*"
click at [844, 464] on button "Pre-order" at bounding box center [811, 470] width 127 height 42
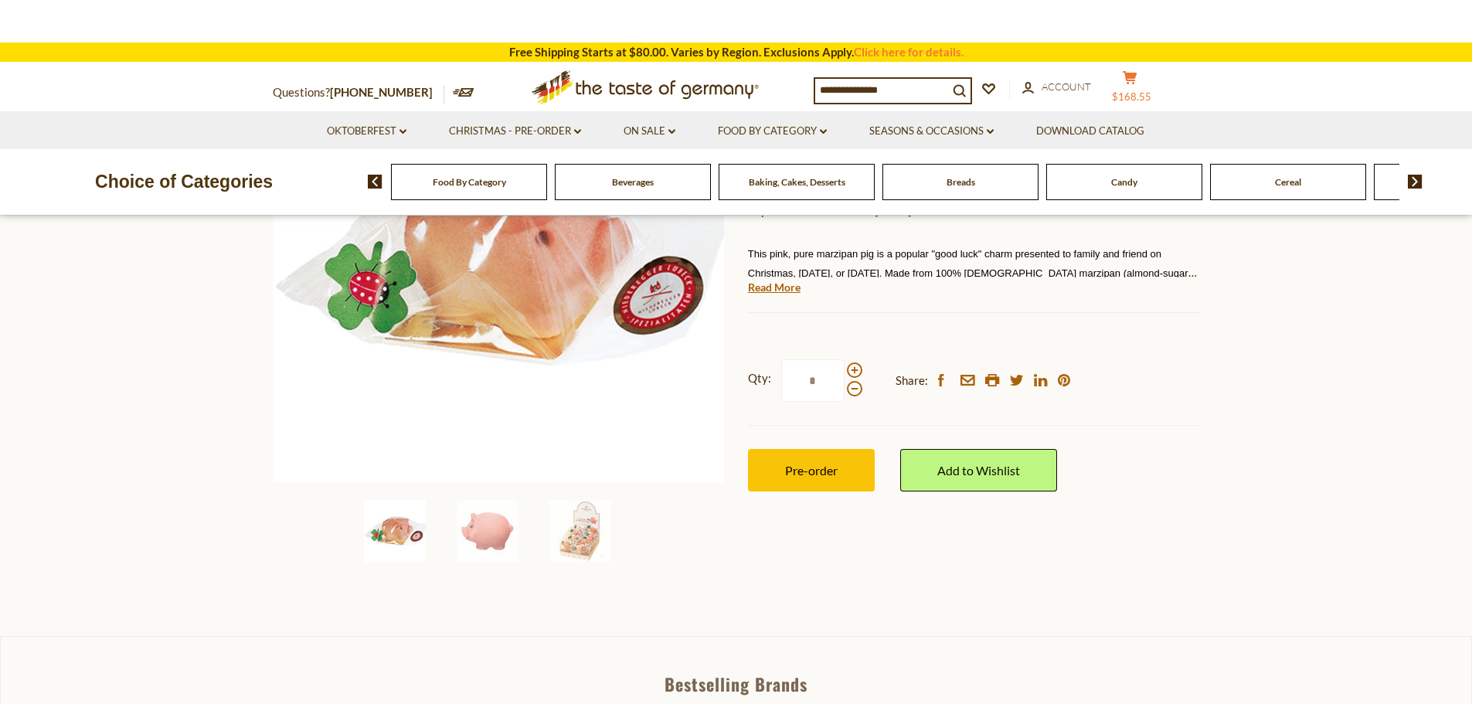
click at [1137, 84] on icon "cart" at bounding box center [1129, 77] width 15 height 13
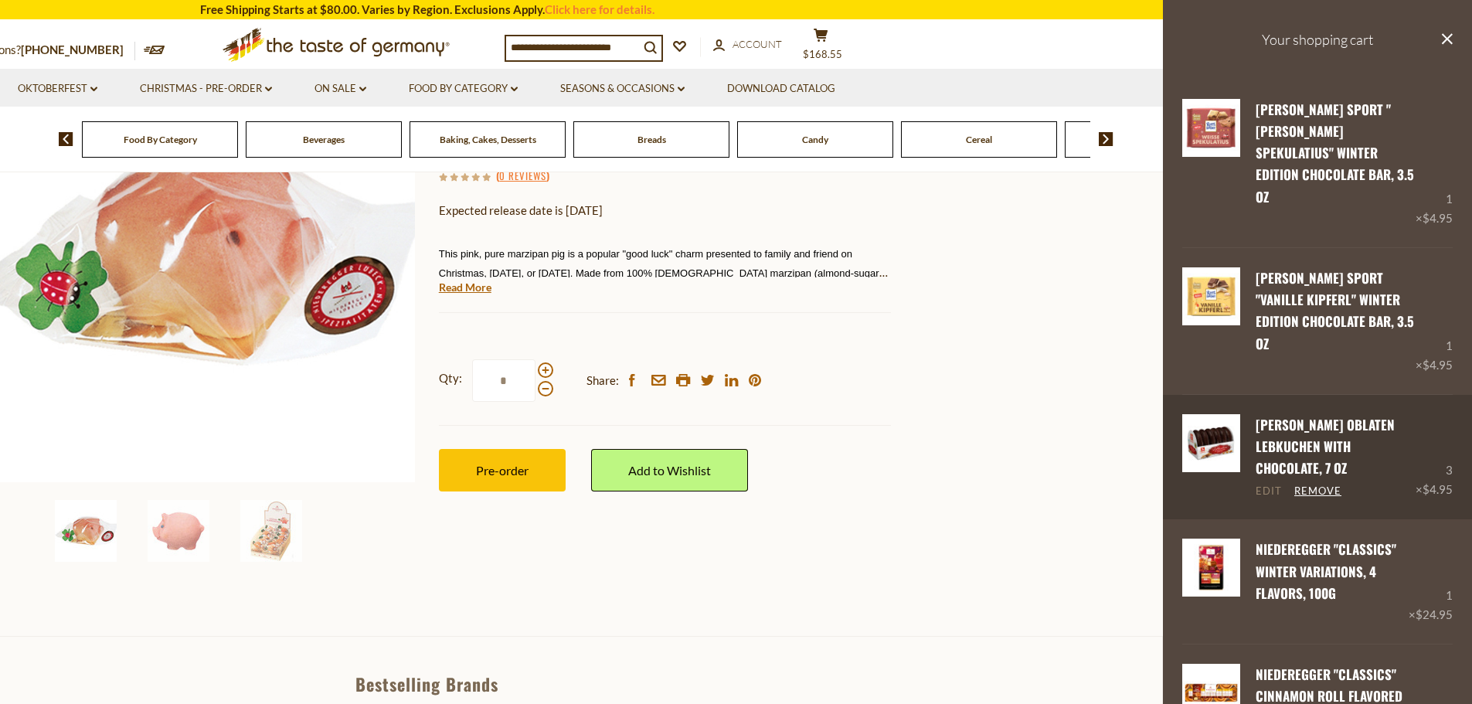
click at [1266, 484] on link "Edit" at bounding box center [1268, 491] width 26 height 14
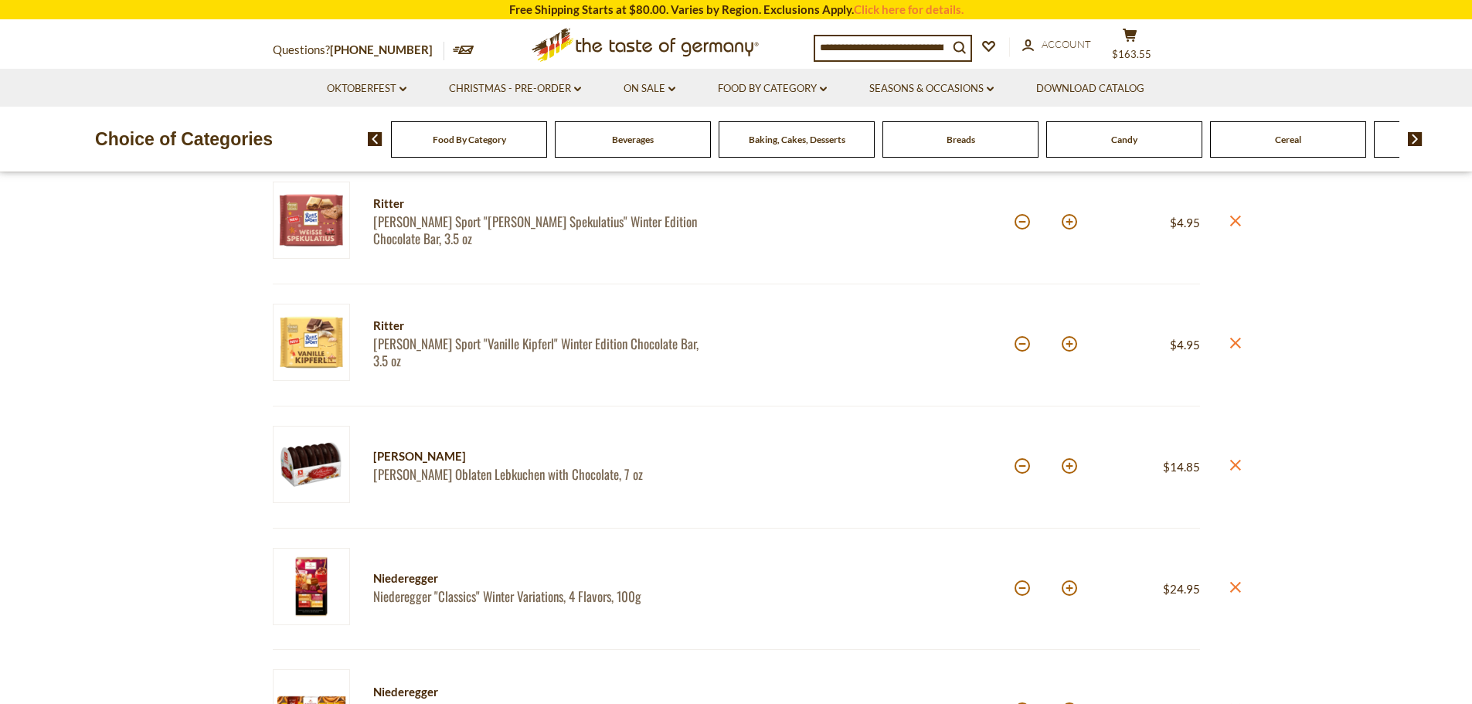
scroll to position [232, 0]
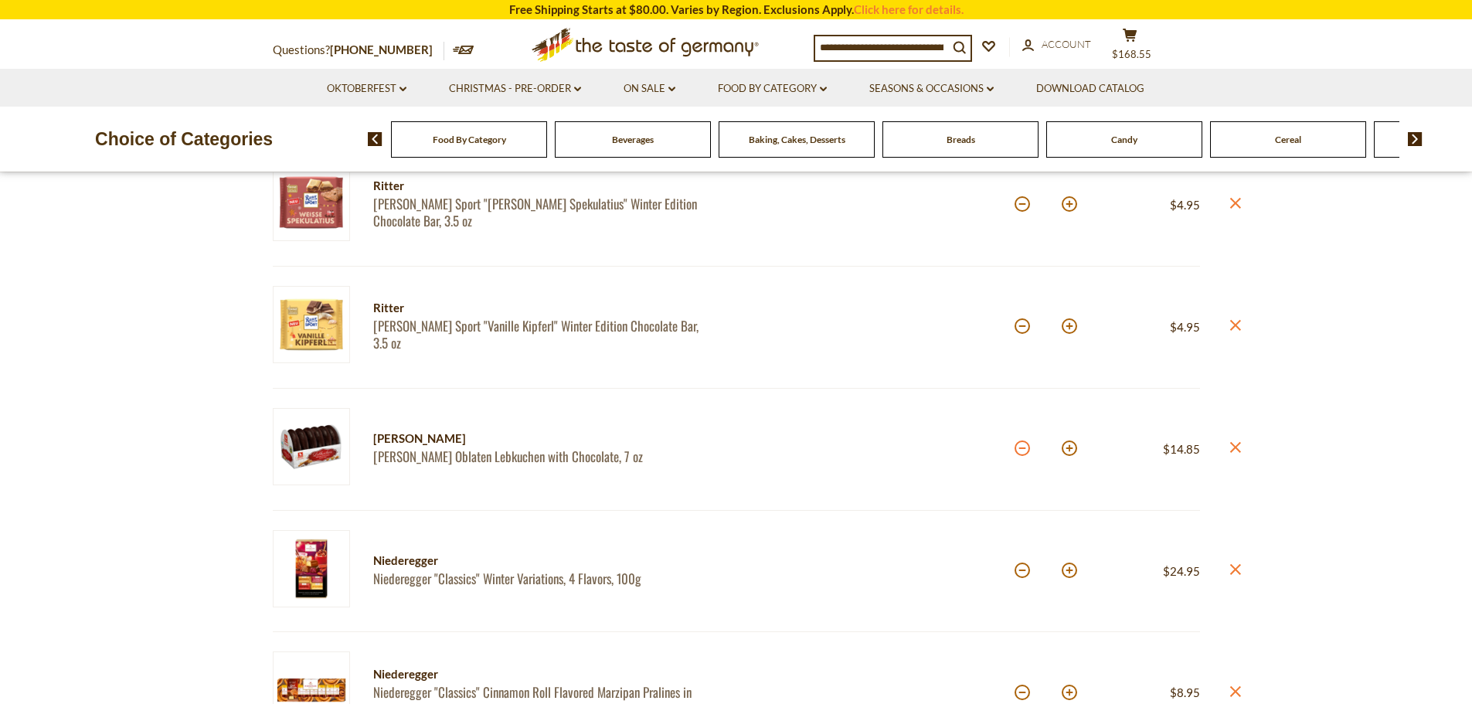
click at [1024, 452] on button at bounding box center [1021, 447] width 15 height 15
click at [1023, 453] on button at bounding box center [1021, 447] width 15 height 15
type input "*"
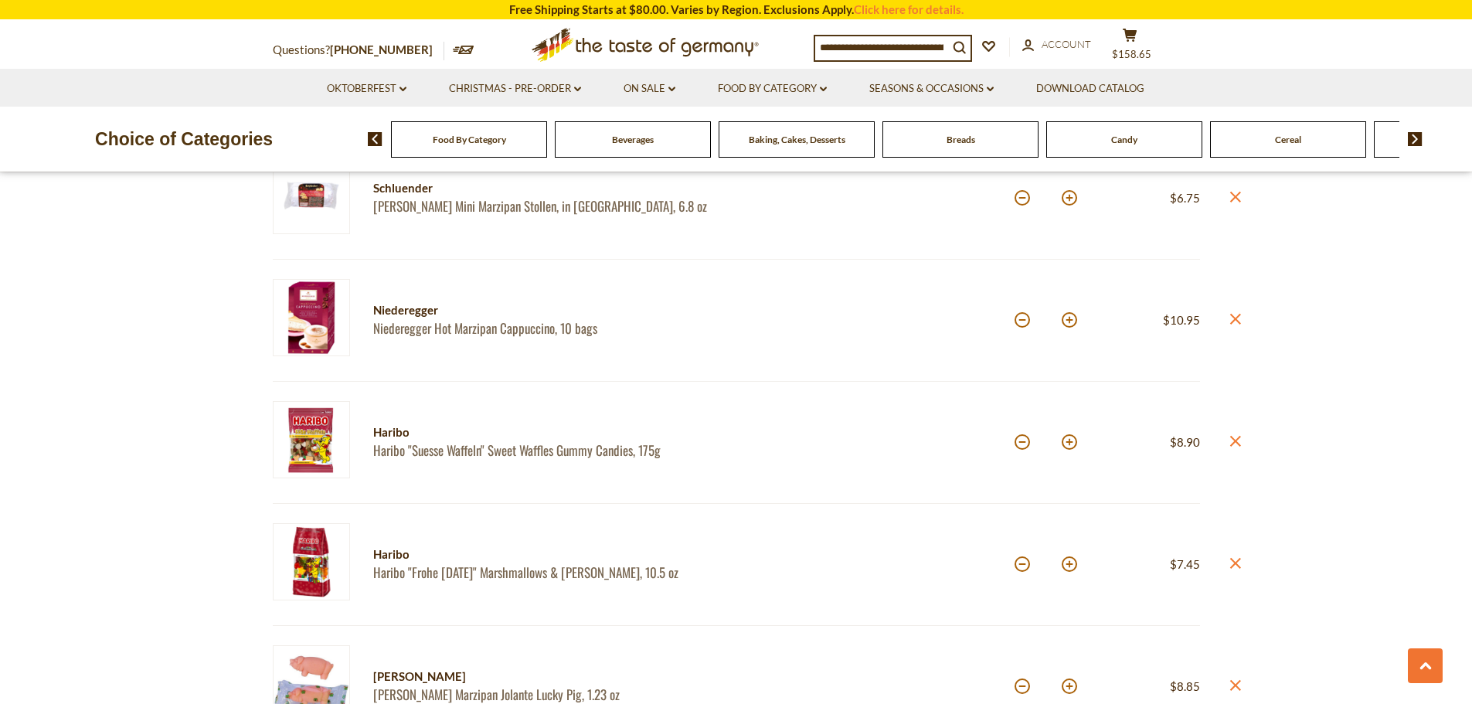
scroll to position [1004, 0]
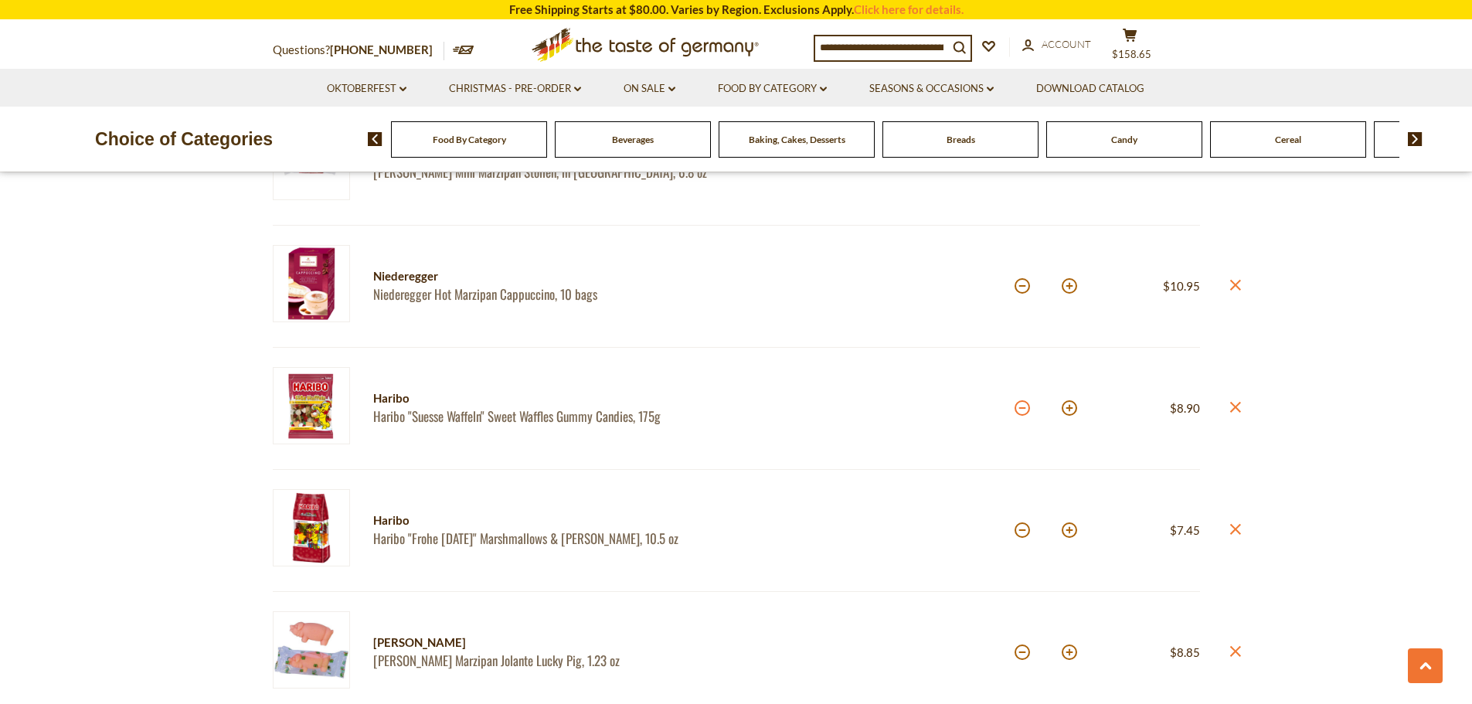
click at [1021, 412] on button at bounding box center [1021, 407] width 15 height 15
type input "*"
click at [1232, 652] on icon "close" at bounding box center [1235, 651] width 12 height 12
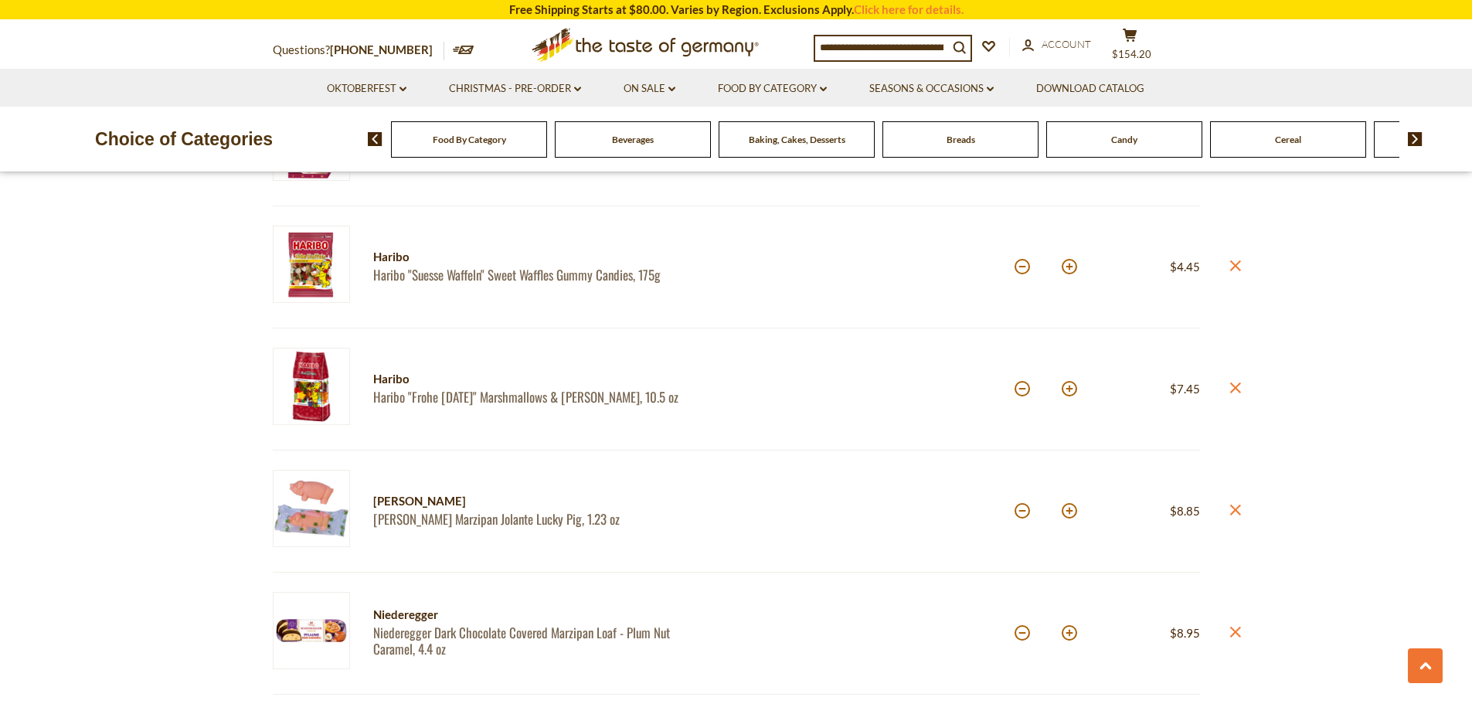
scroll to position [1159, 0]
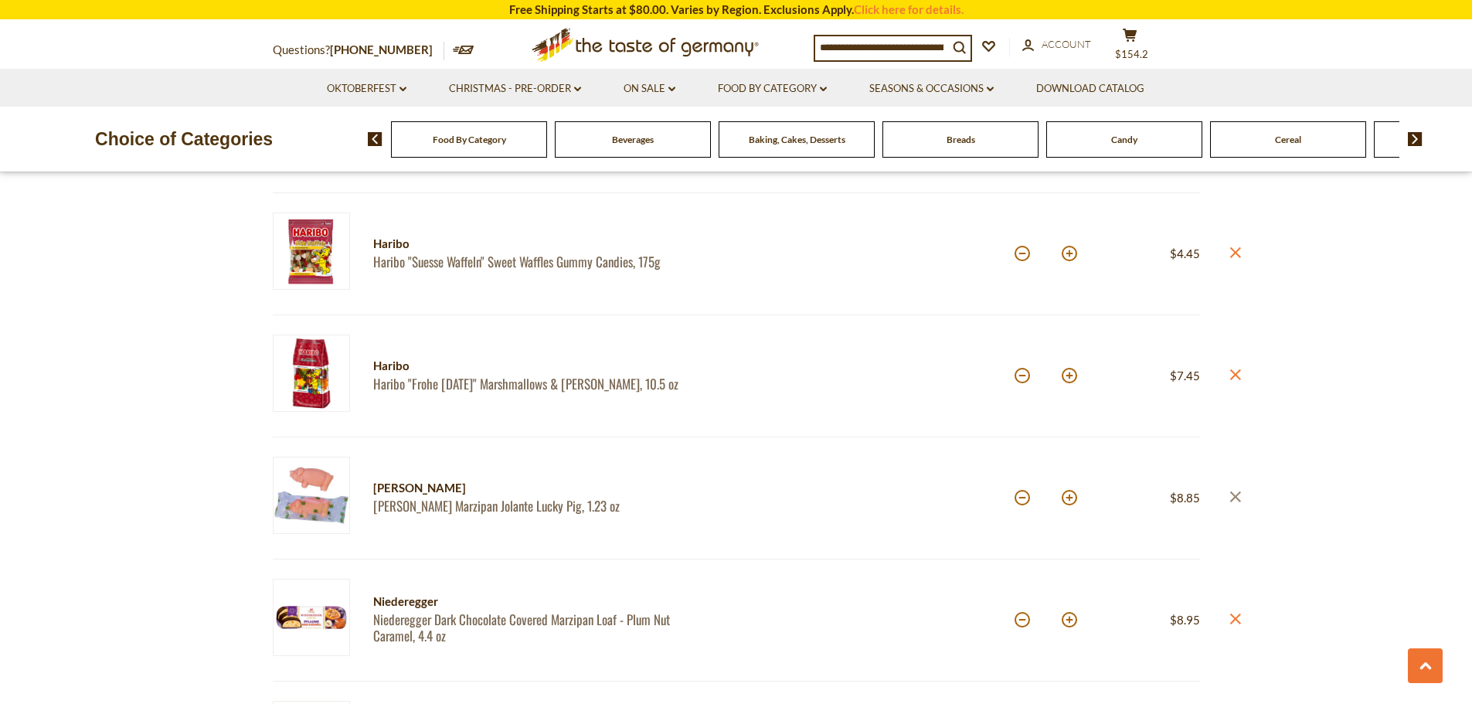
click at [1232, 496] on icon "close" at bounding box center [1235, 497] width 12 height 12
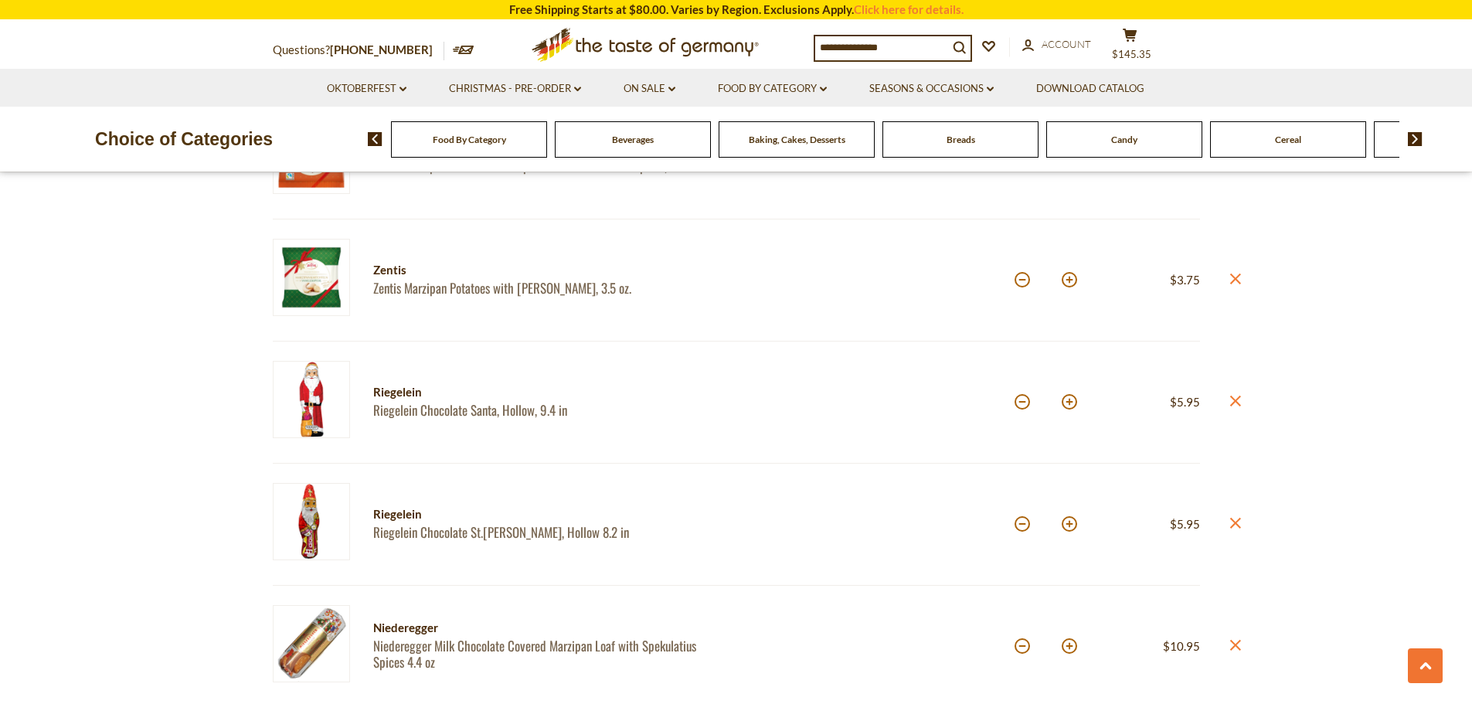
scroll to position [1622, 0]
click at [1231, 399] on icon "close" at bounding box center [1235, 399] width 12 height 12
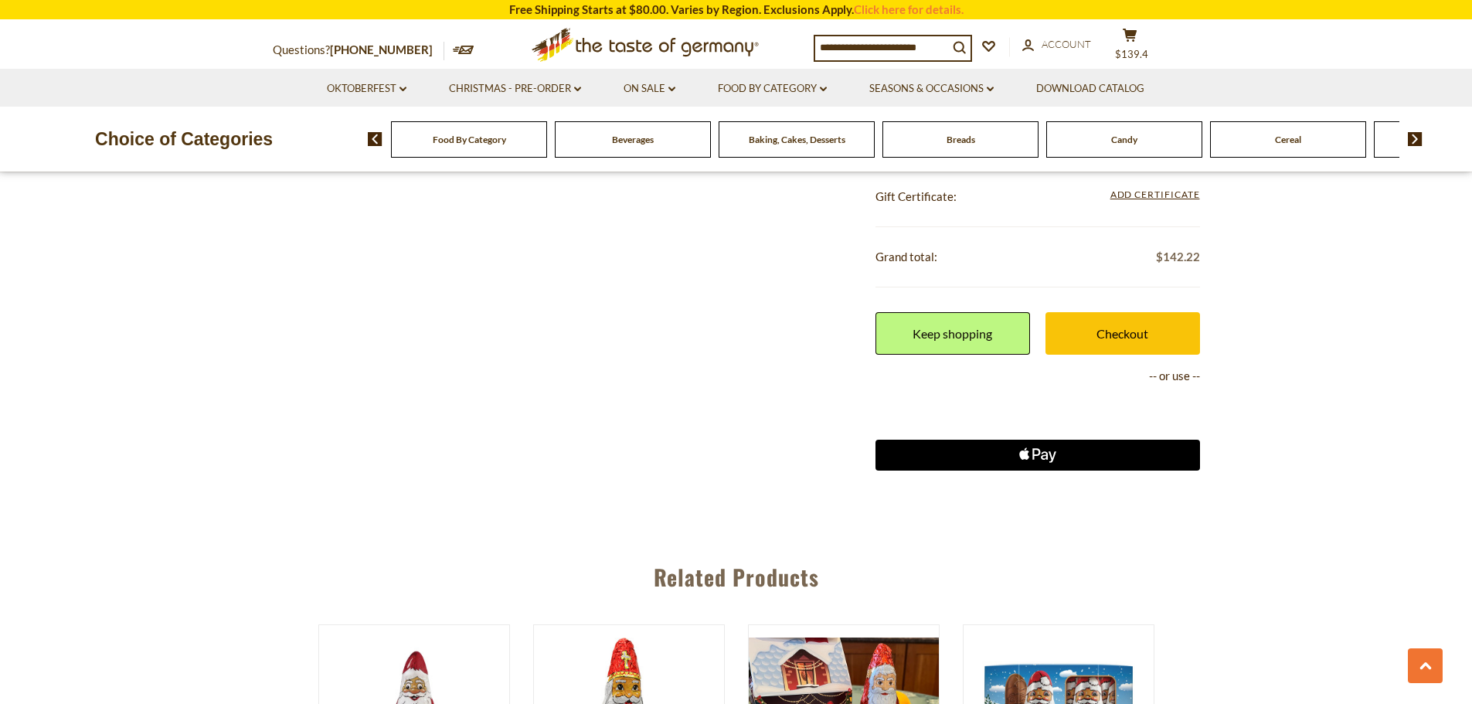
scroll to position [2472, 0]
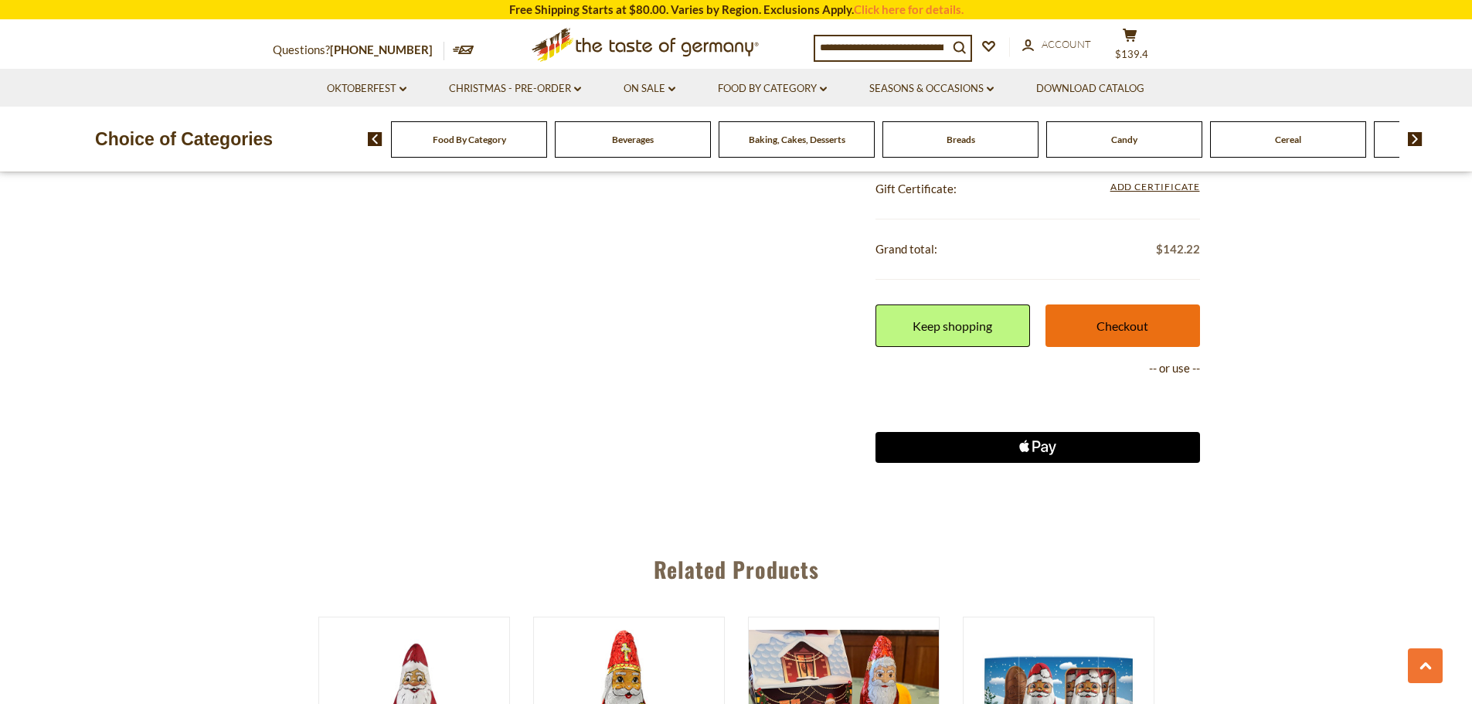
click at [1152, 329] on link "Checkout" at bounding box center [1122, 325] width 155 height 42
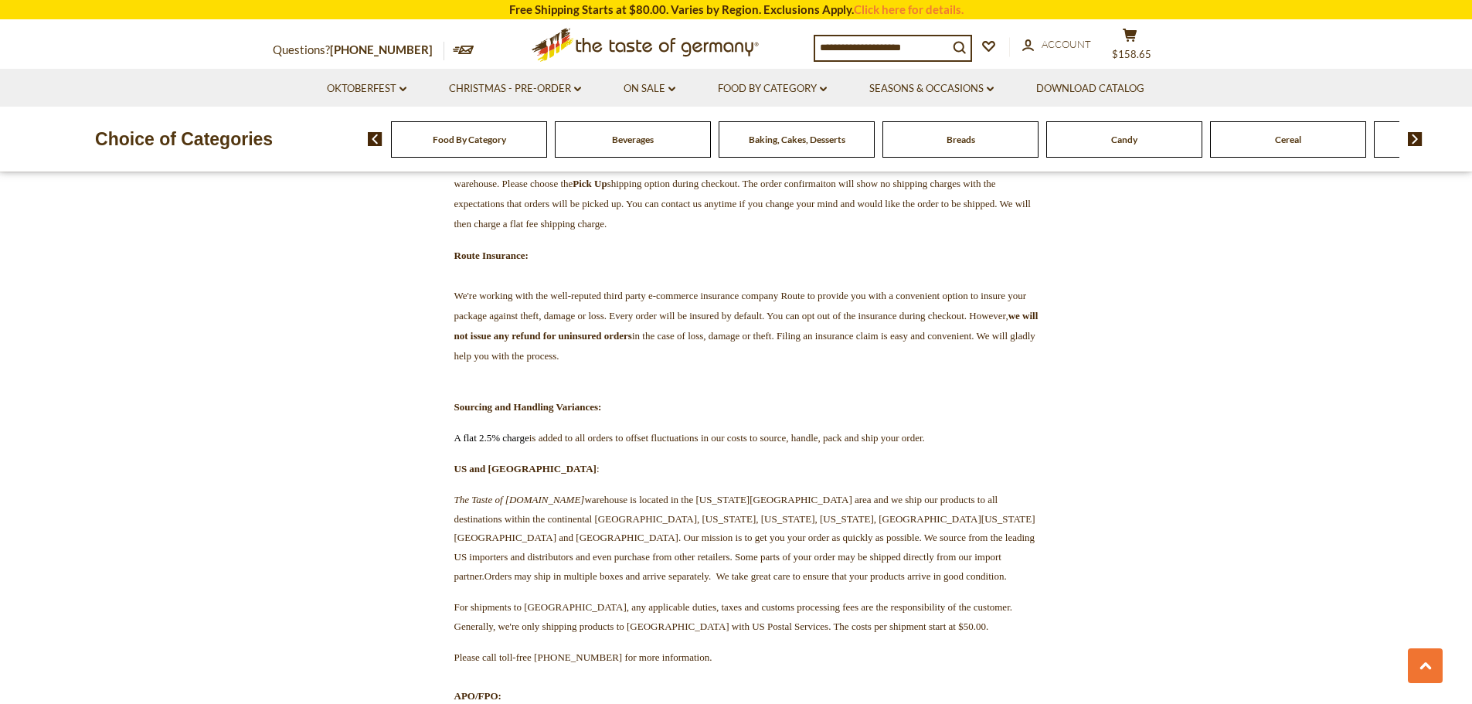
scroll to position [1159, 0]
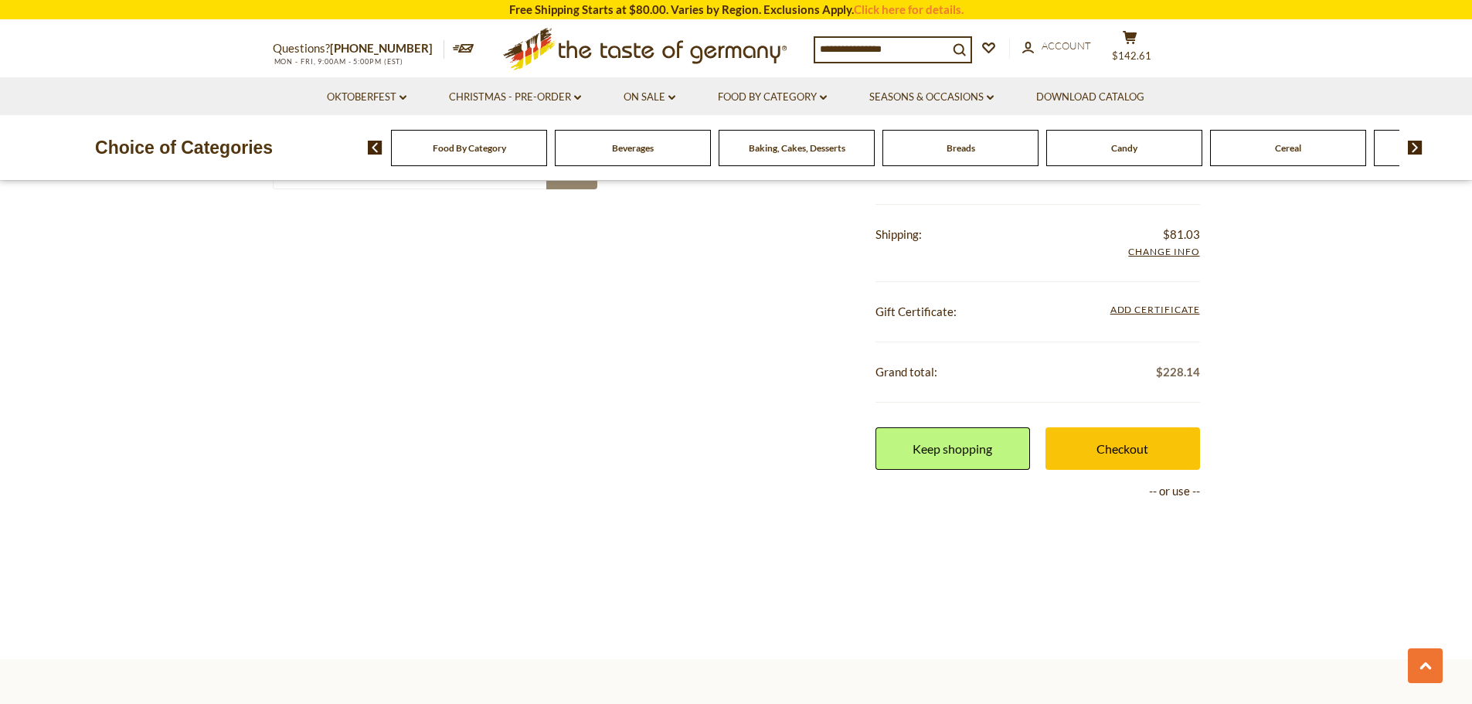
scroll to position [2472, 0]
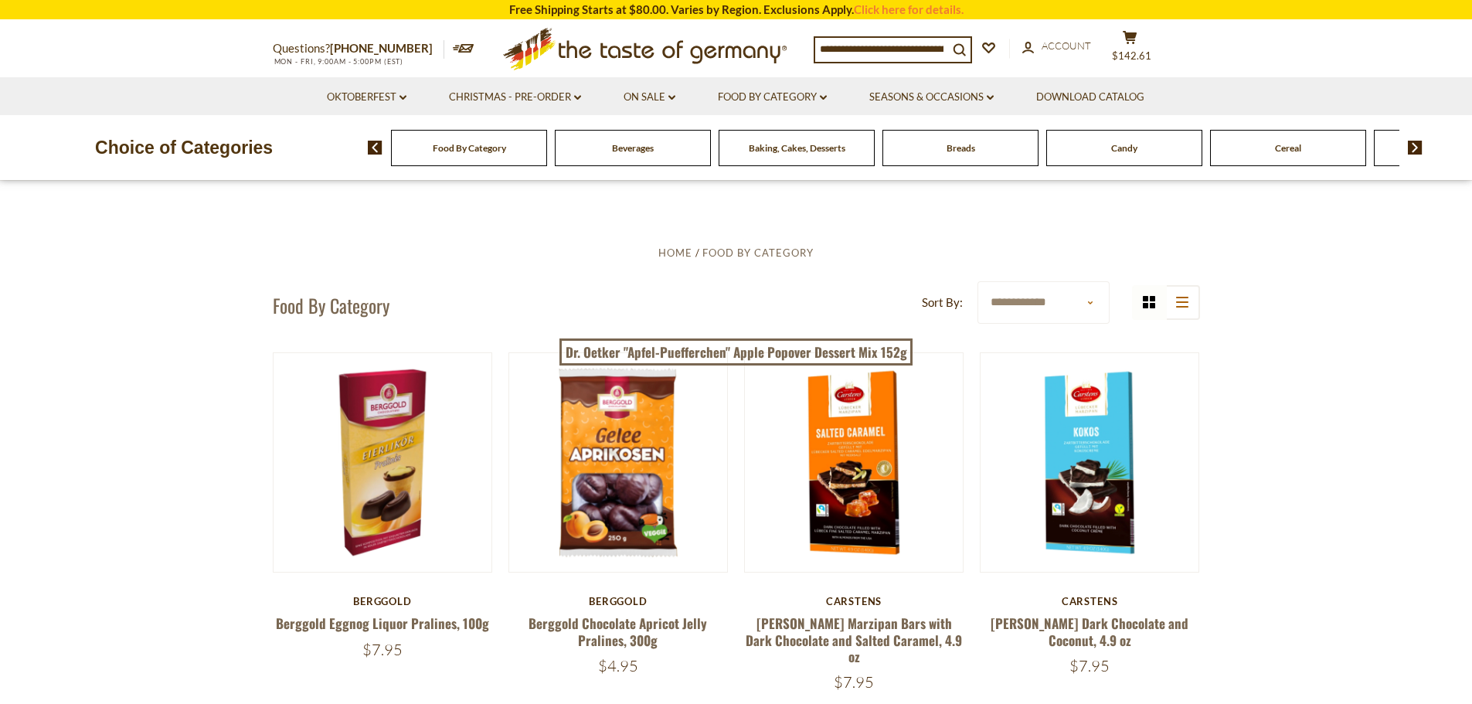
click at [1083, 299] on select "**********" at bounding box center [1043, 302] width 132 height 42
click at [1194, 304] on button "list icon" at bounding box center [1182, 302] width 35 height 35
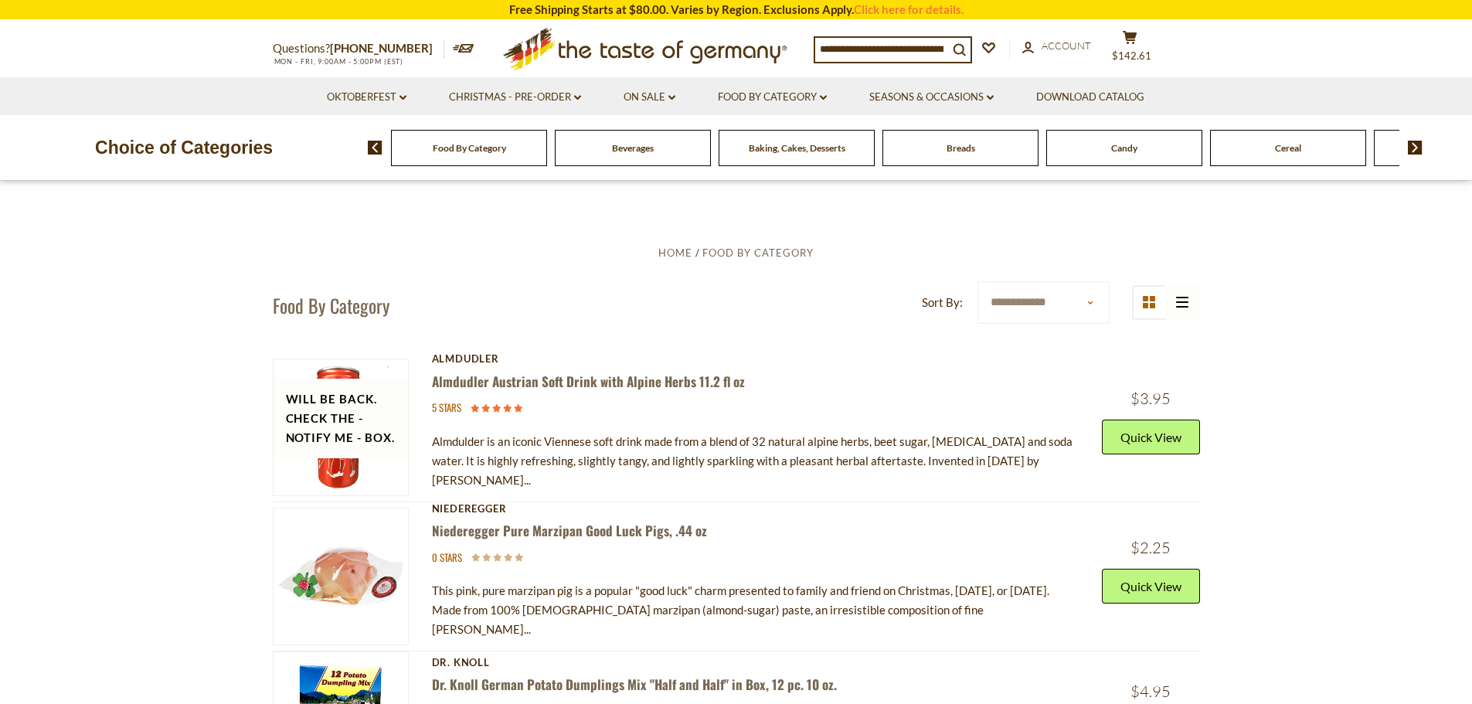
click at [376, 151] on img at bounding box center [375, 148] width 15 height 14
click at [830, 97] on li "Food By Category dropdown_arrow All Food By Category Taste of Germany Collectio…" at bounding box center [772, 96] width 149 height 38
click at [824, 98] on icon at bounding box center [823, 97] width 7 height 5
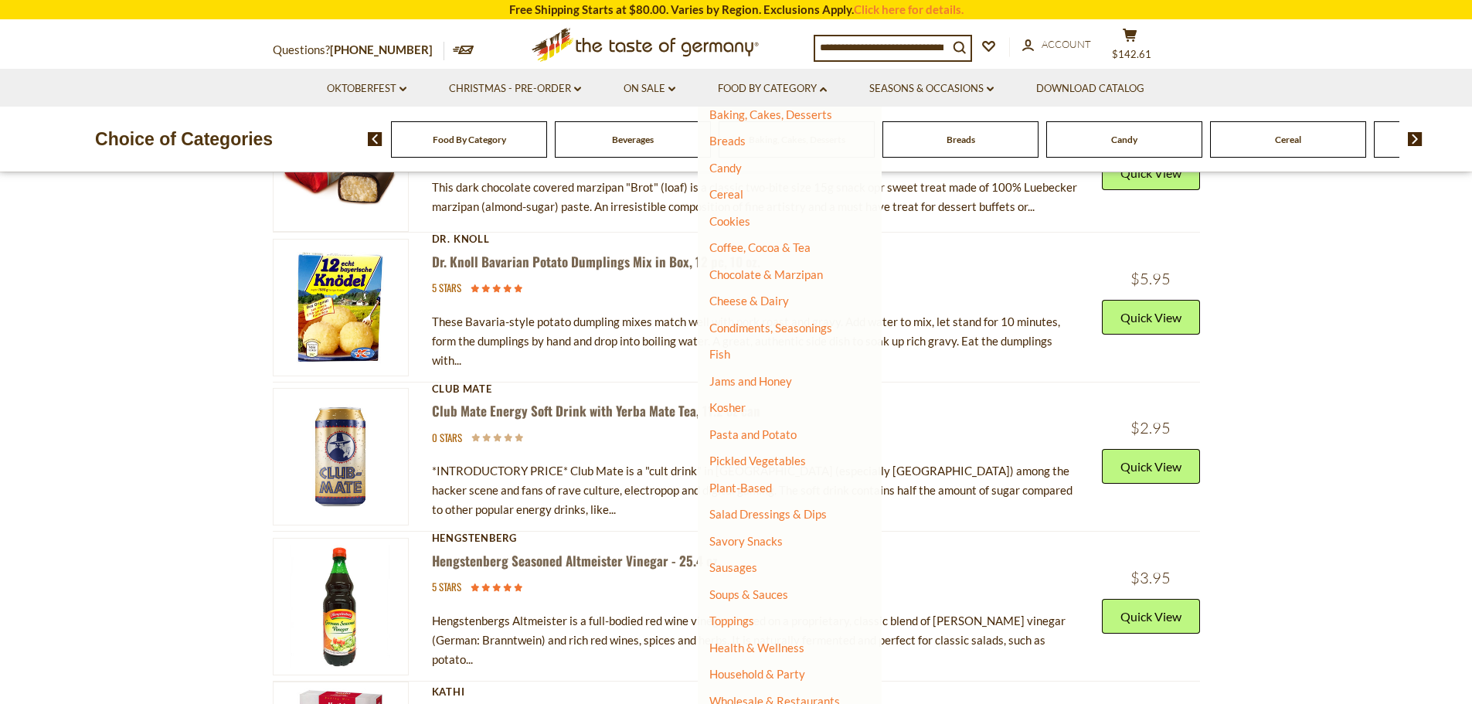
scroll to position [129, 0]
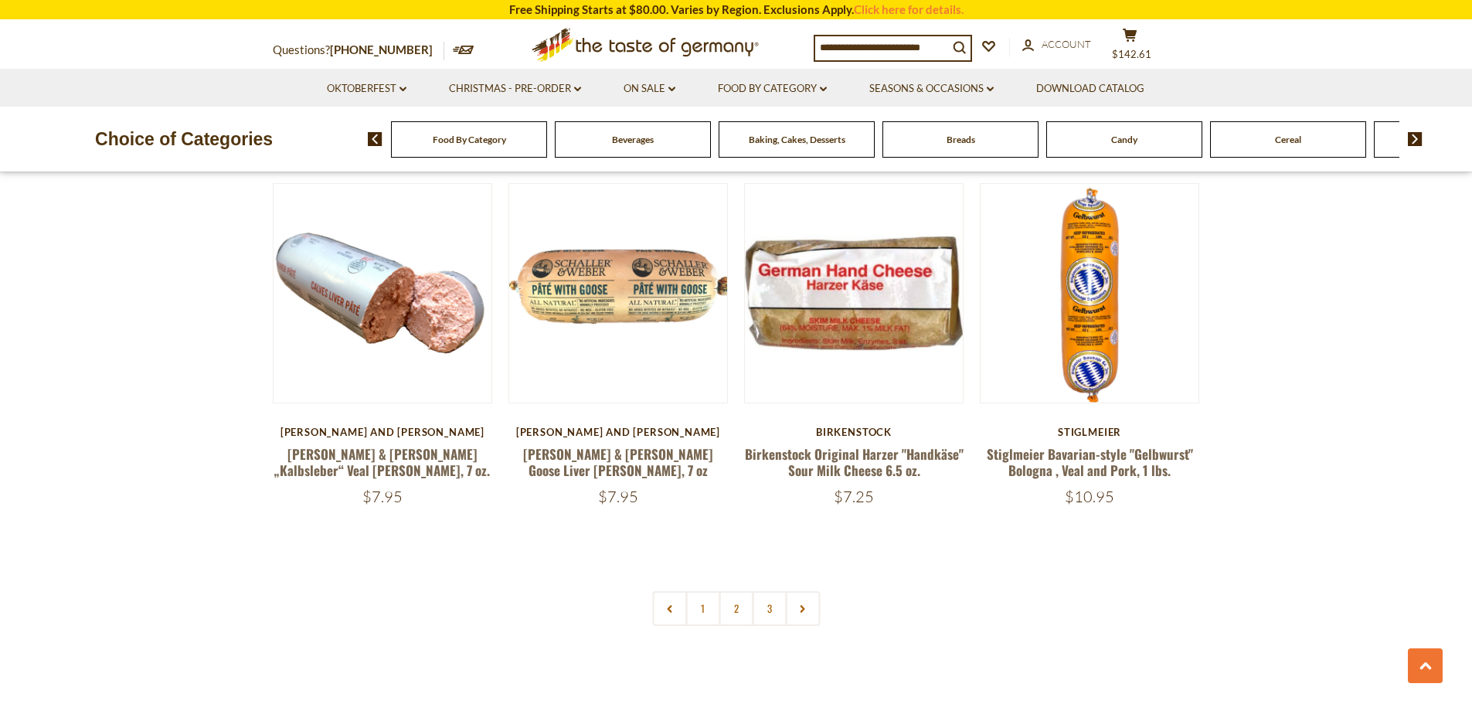
scroll to position [3554, 0]
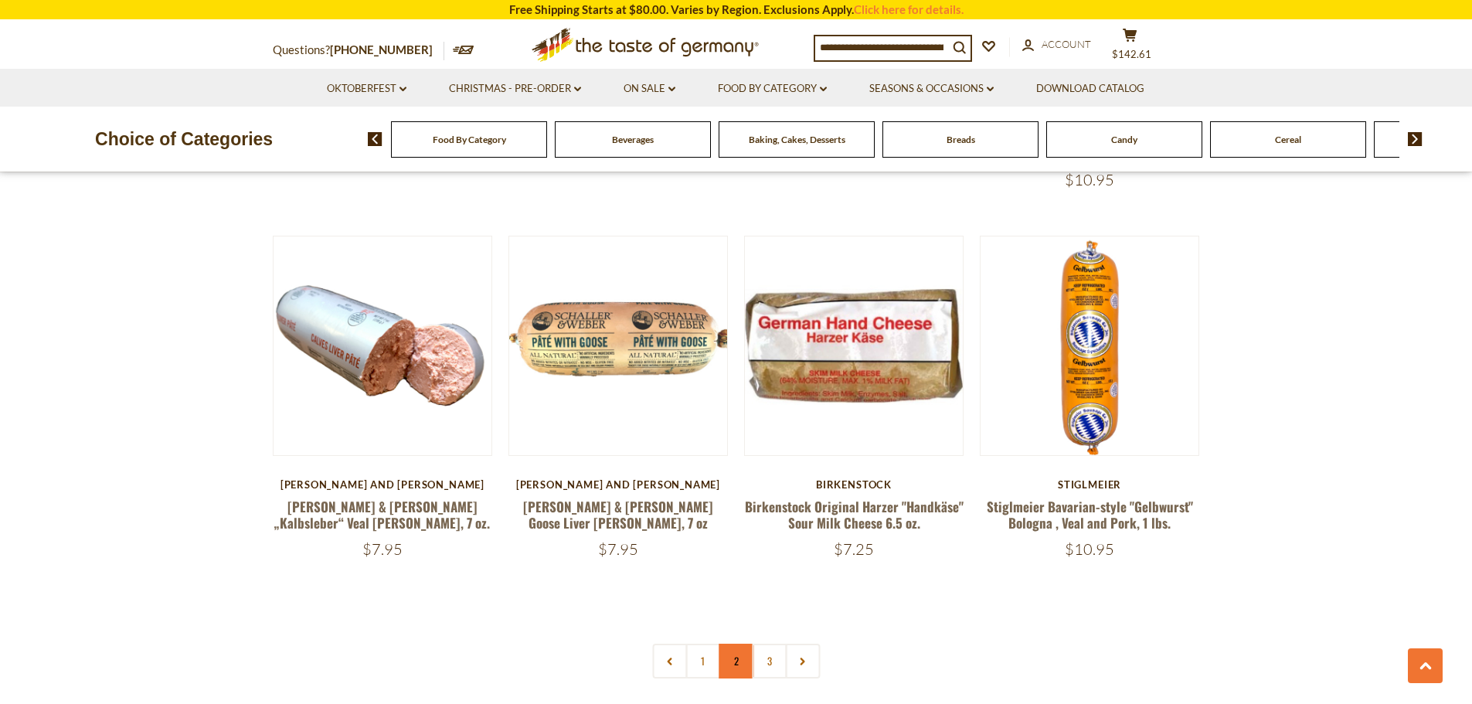
click at [731, 644] on link "2" at bounding box center [735, 661] width 35 height 35
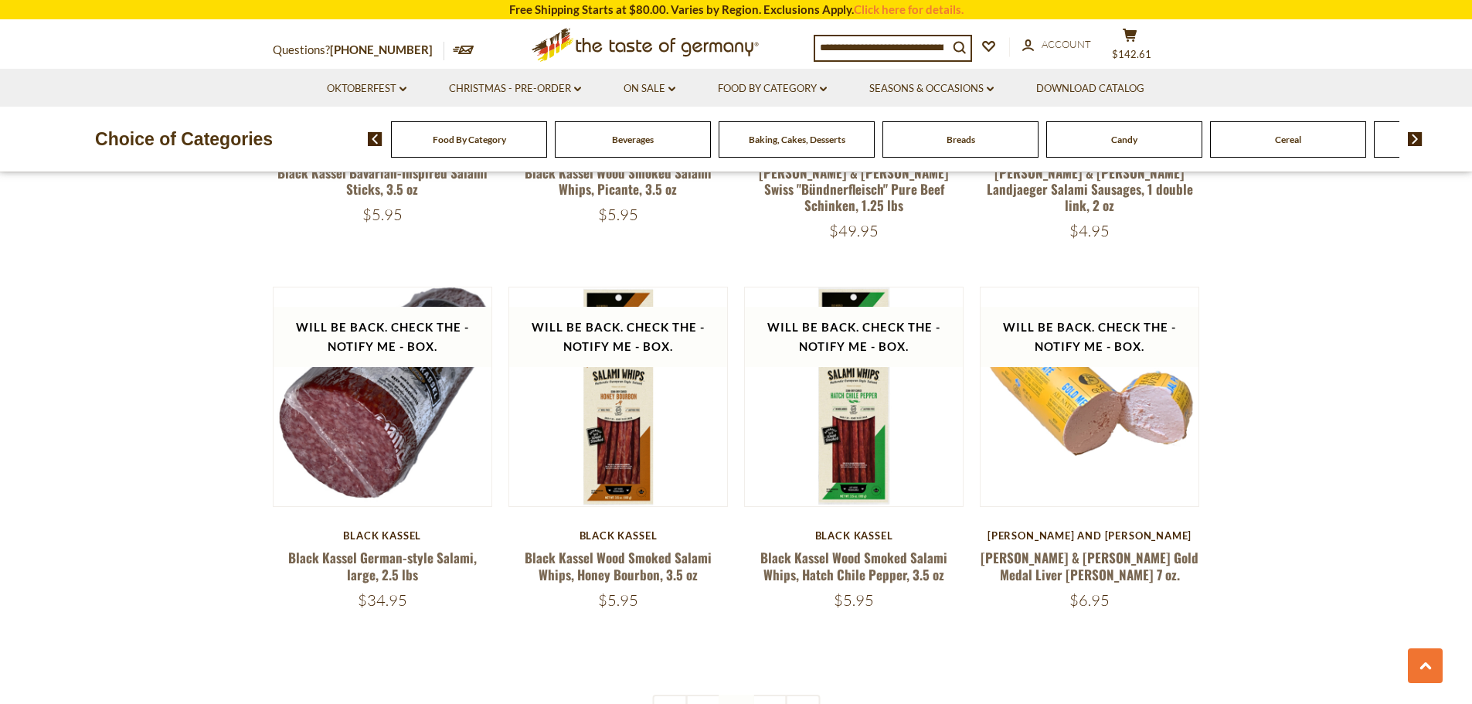
scroll to position [3508, 0]
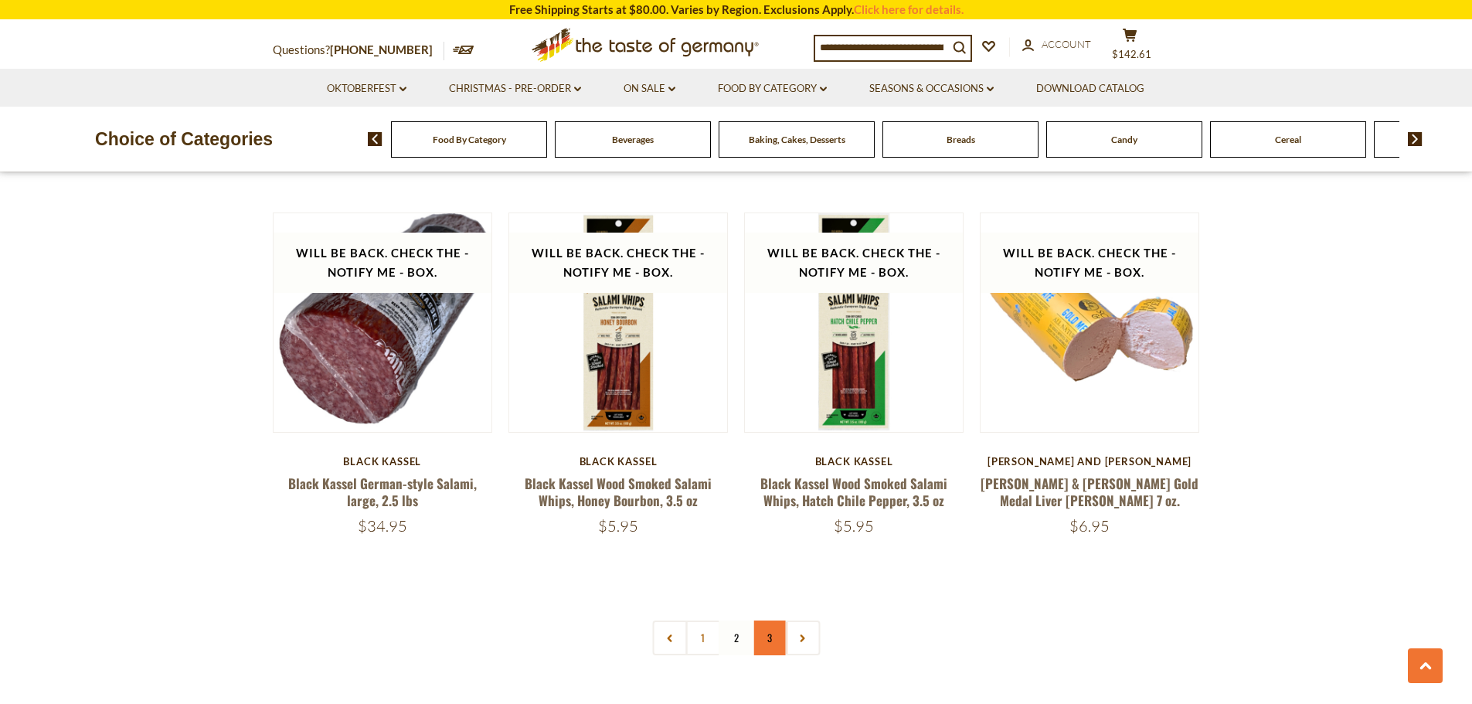
click at [776, 620] on link "3" at bounding box center [769, 637] width 35 height 35
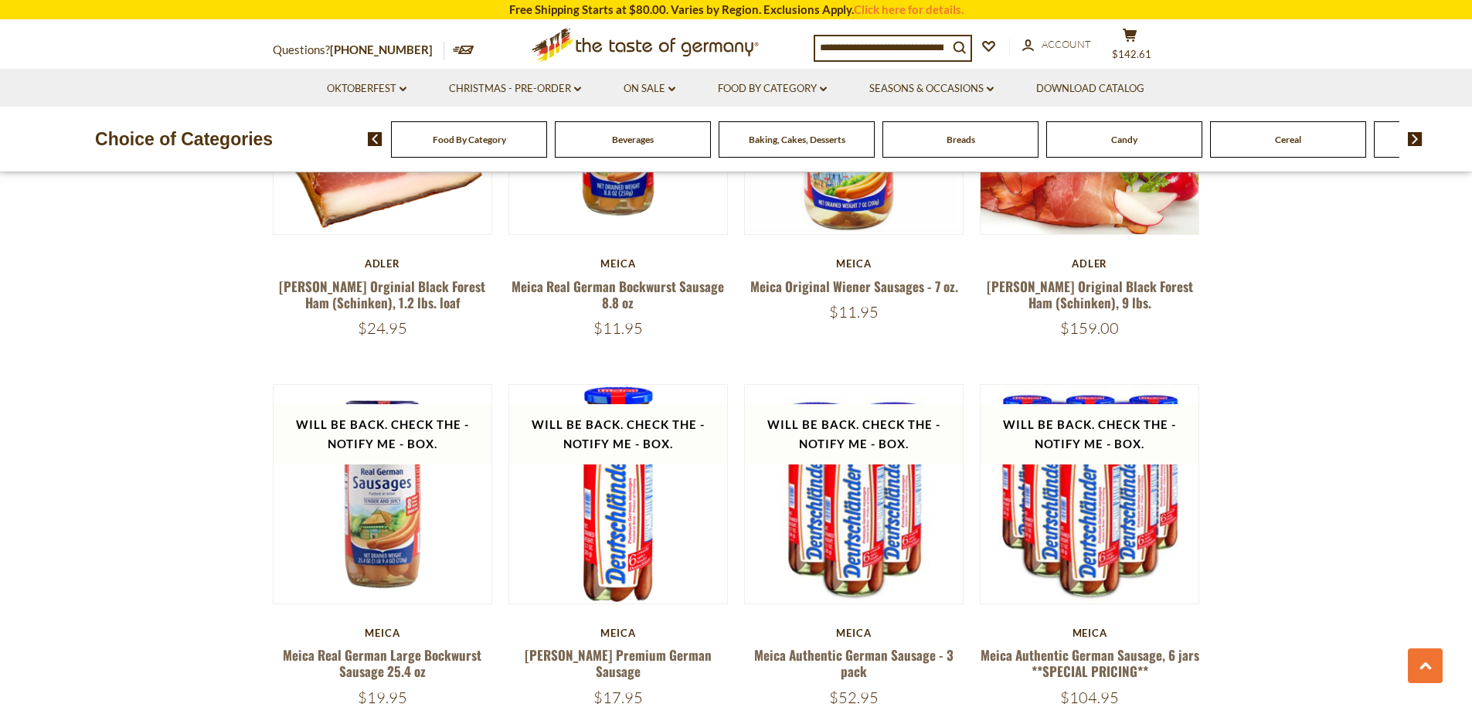
scroll to position [650, 0]
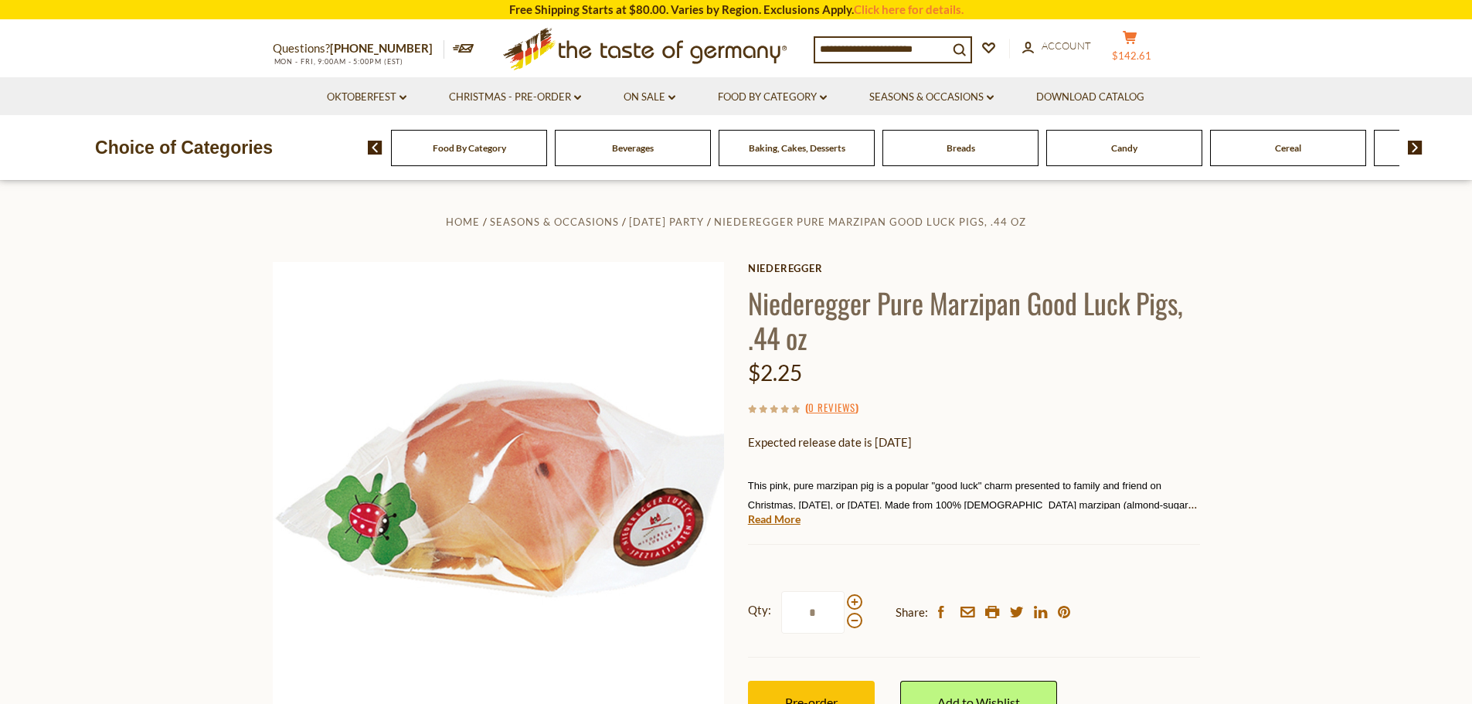
click at [1136, 35] on icon at bounding box center [1129, 37] width 14 height 13
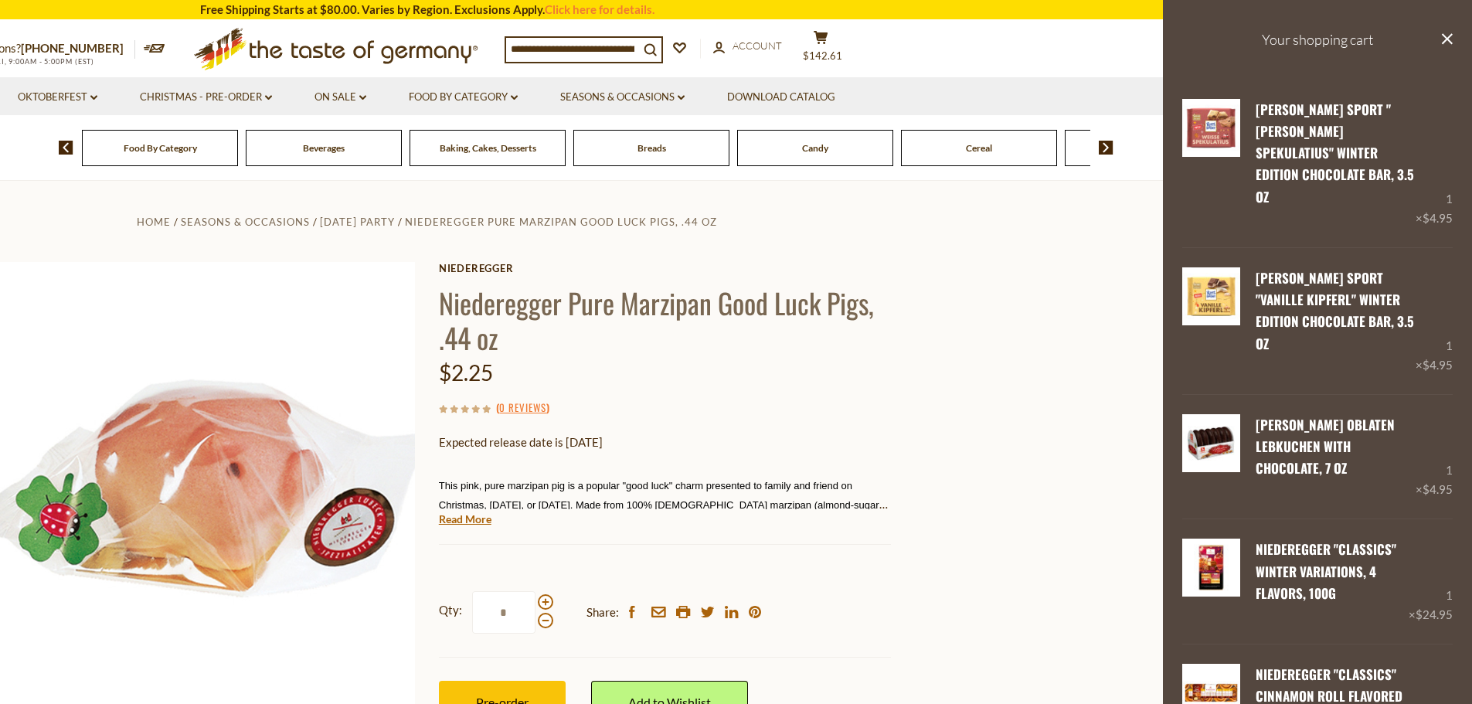
click at [1316, 44] on h3 "Your shopping cart" at bounding box center [1317, 40] width 309 height 80
click at [1316, 42] on h3 "Your shopping cart" at bounding box center [1317, 40] width 309 height 80
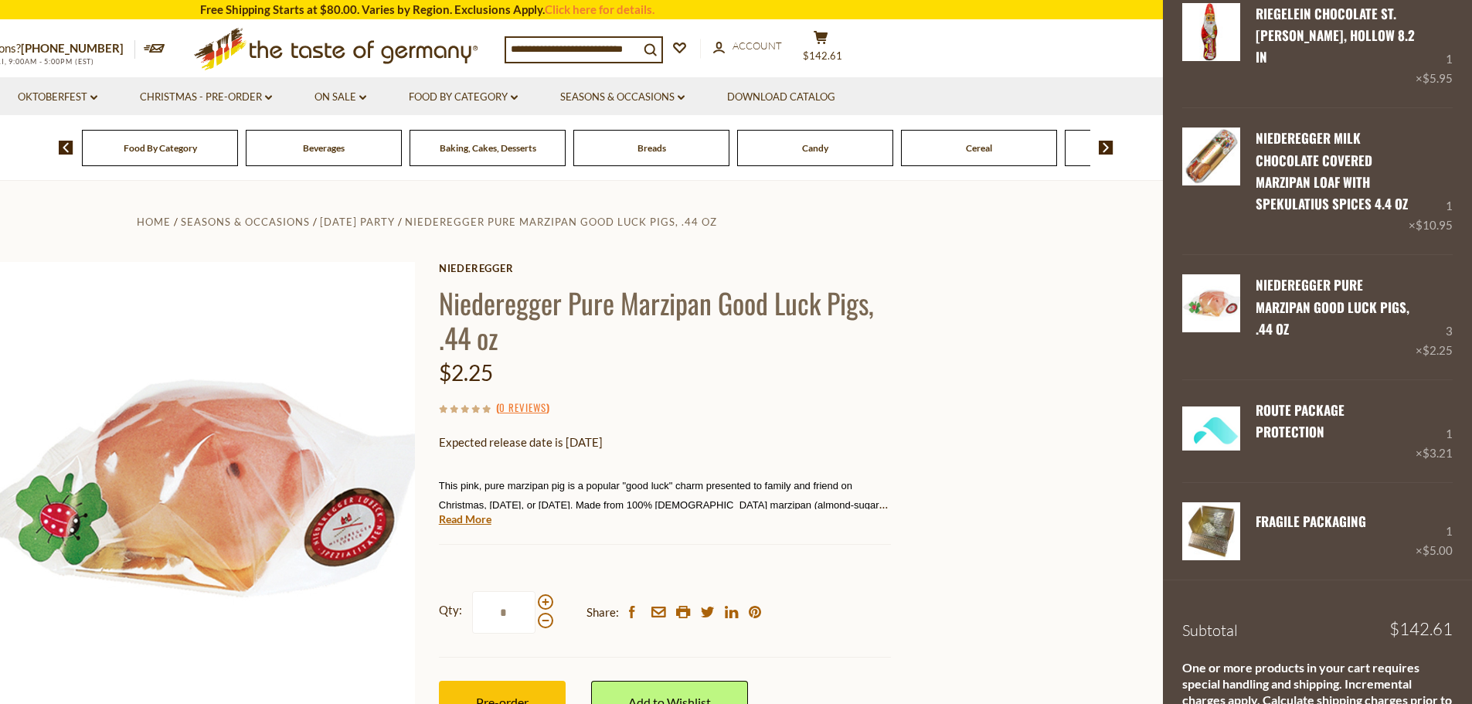
scroll to position [1907, 0]
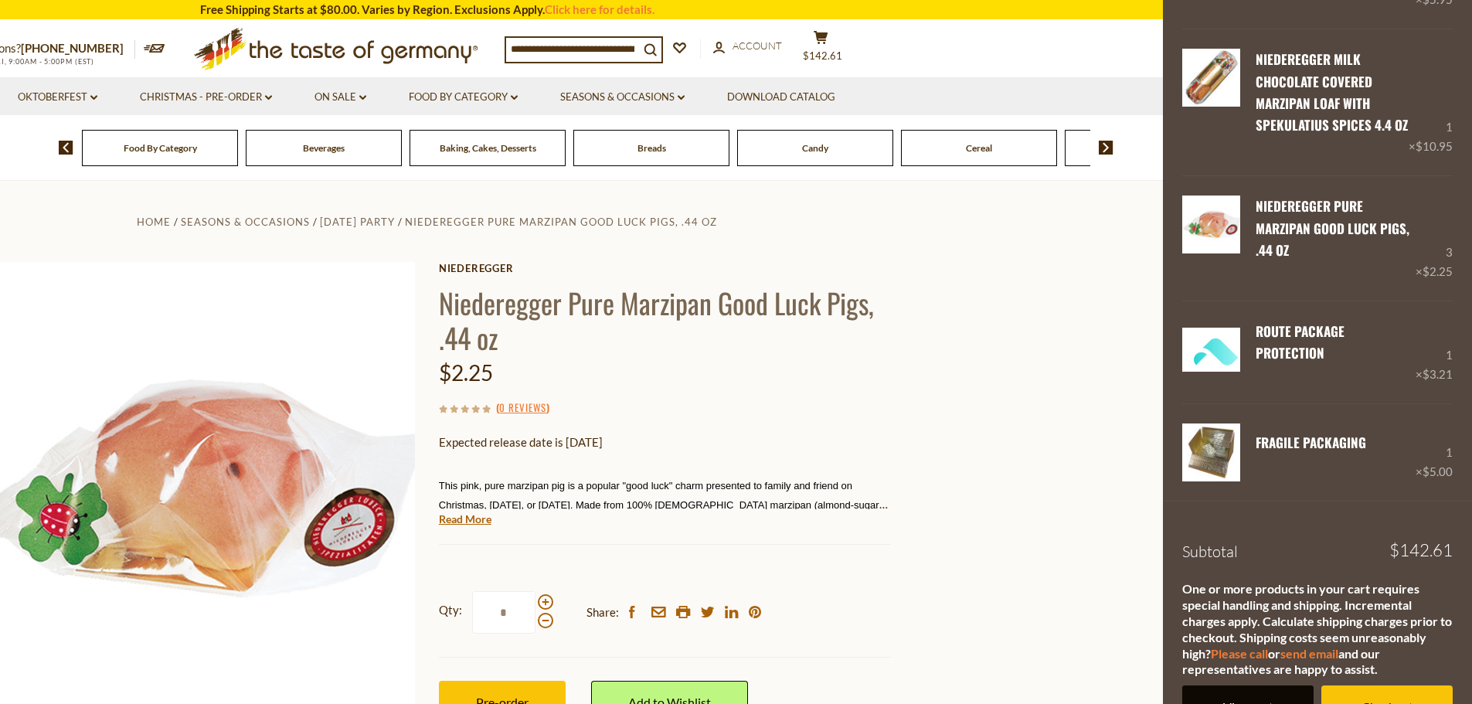
click at [1275, 685] on link "View cart" at bounding box center [1247, 706] width 131 height 42
